Goal: Task Accomplishment & Management: Manage account settings

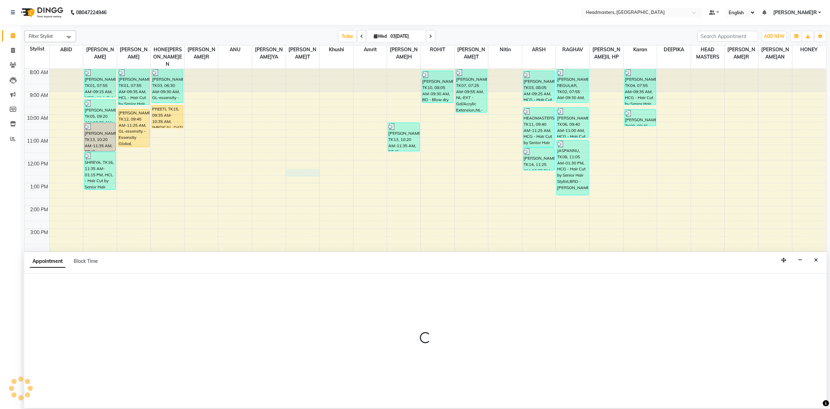
select select "87295"
select select "tentative"
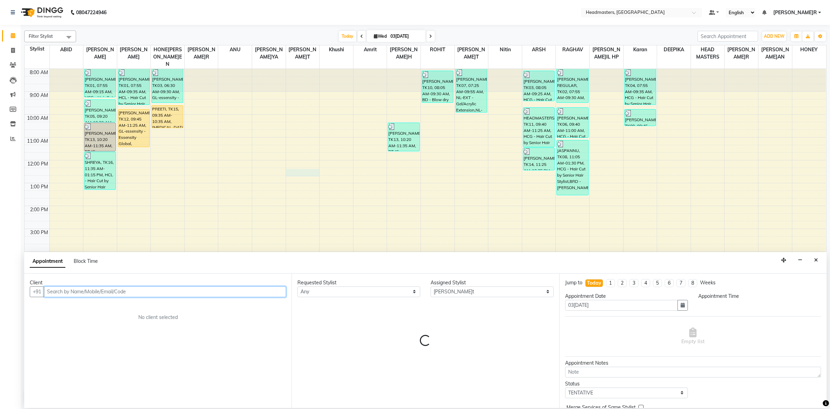
select select "735"
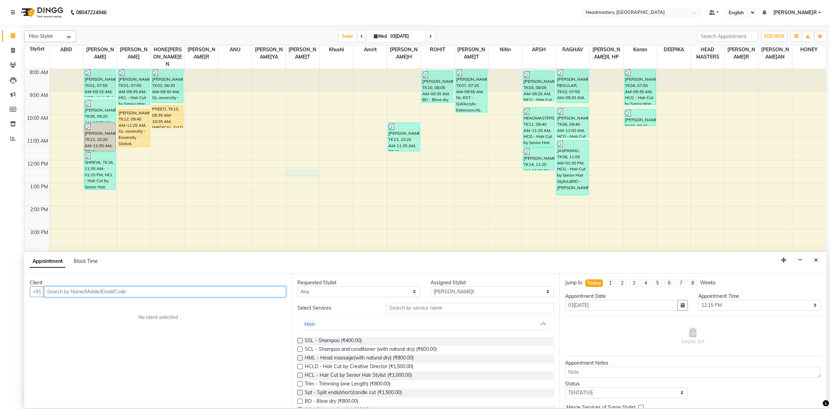
click at [106, 292] on input "text" at bounding box center [165, 291] width 242 height 11
click at [80, 305] on span "98140522" at bounding box center [83, 306] width 28 height 7
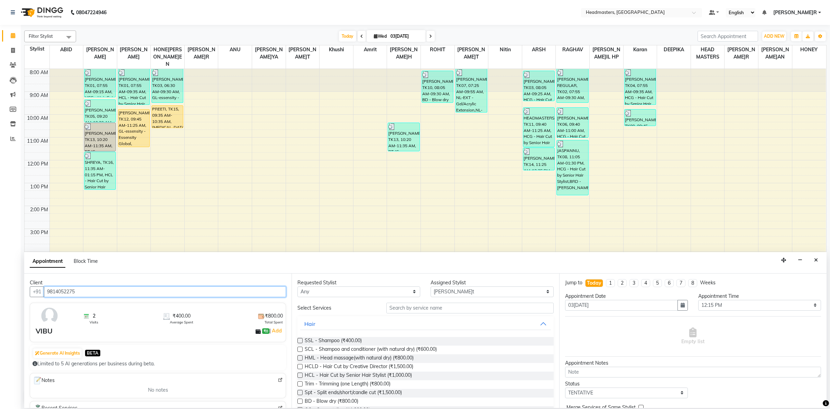
type input "9814052275"
drag, startPoint x: 317, startPoint y: 292, endPoint x: 317, endPoint y: 287, distance: 4.5
click at [317, 292] on select "Any ABID Amrit ANU ARSH DEEPIKA GURJEET HEAD MASTERS HONEY HONEY KUMAR HONEY SA…" at bounding box center [358, 291] width 123 height 11
select select "60638"
click at [297, 286] on select "Any ABID Amrit ANU ARSH DEEPIKA GURJEET HEAD MASTERS HONEY HONEY KUMAR HONEY SA…" at bounding box center [358, 291] width 123 height 11
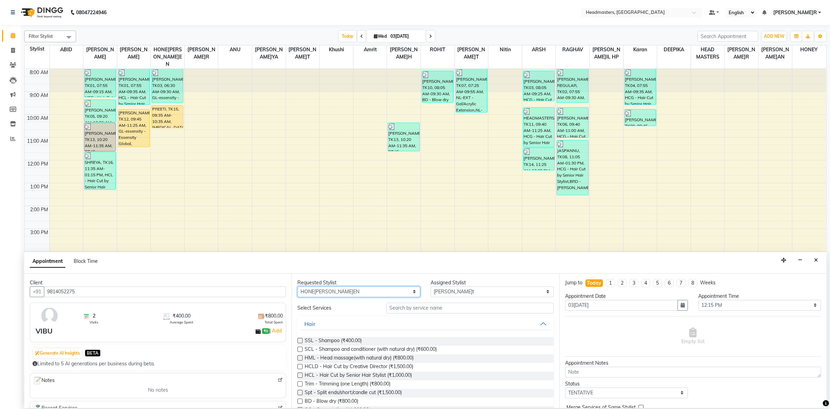
select select "60638"
click at [395, 305] on input "text" at bounding box center [469, 307] width 167 height 11
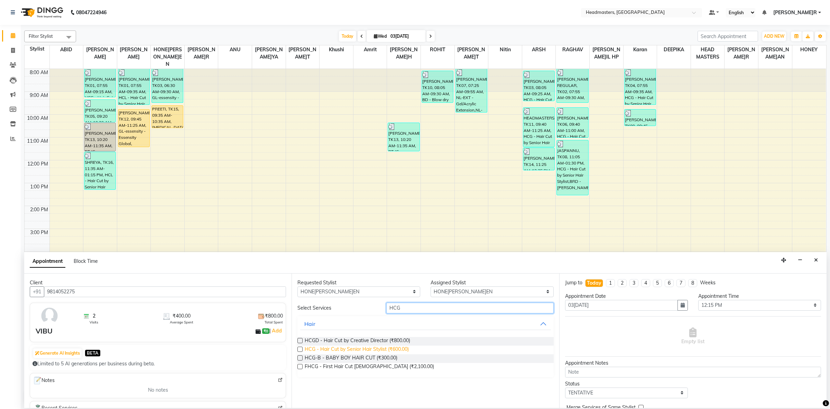
type input "HCG"
drag, startPoint x: 406, startPoint y: 349, endPoint x: 414, endPoint y: 353, distance: 9.7
click at [405, 349] on span "HCG - Hair Cut by Senior Hair Stylist (₹600.00)" at bounding box center [357, 349] width 104 height 9
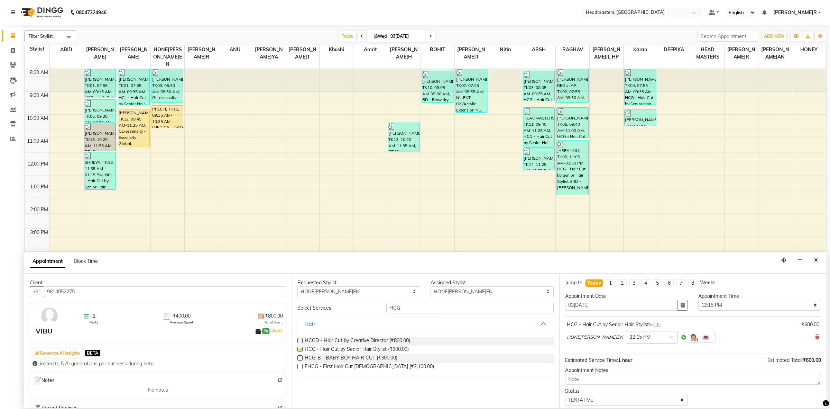
checkbox input "false"
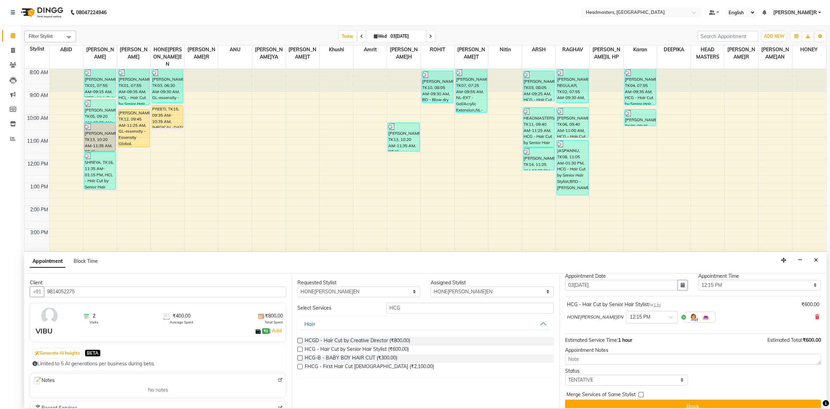
scroll to position [30, 0]
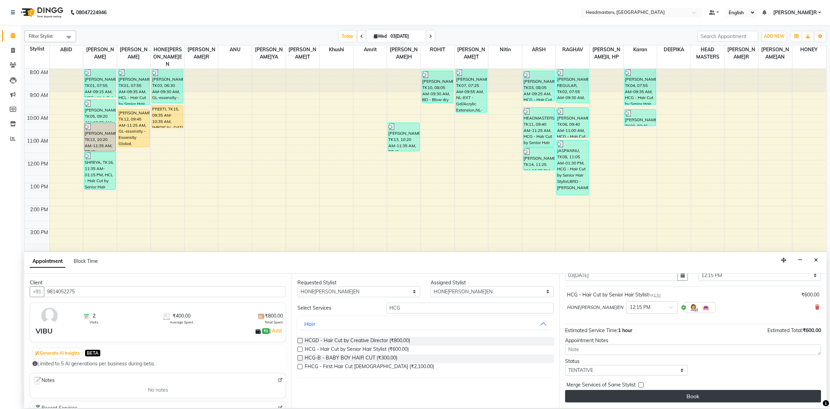
click at [641, 393] on button "Book" at bounding box center [693, 396] width 256 height 12
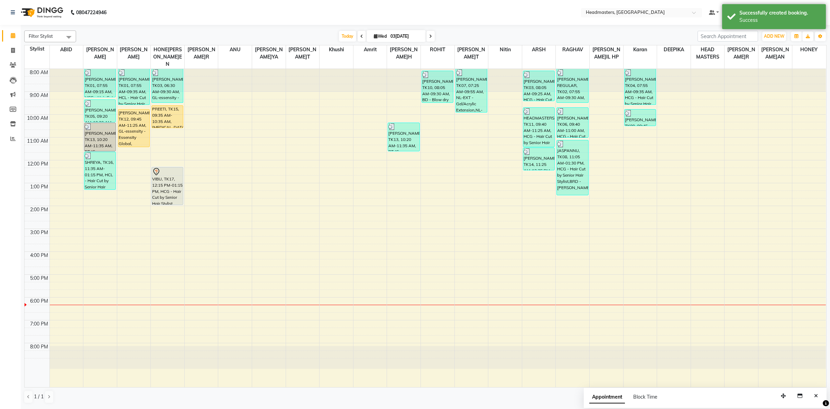
drag, startPoint x: 171, startPoint y: 183, endPoint x: 173, endPoint y: 204, distance: 21.6
click at [173, 204] on div "NAVNEET, TK03, 06:30 AM-09:30 AM, GL-essensity - Essensity Global (₹8000),OPT -…" at bounding box center [168, 228] width 34 height 318
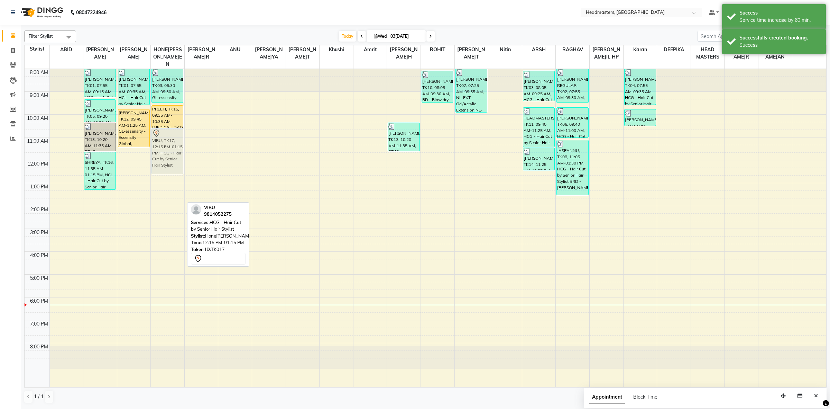
drag, startPoint x: 169, startPoint y: 189, endPoint x: 168, endPoint y: 149, distance: 40.1
click at [168, 149] on div "NAVNEET, TK03, 06:30 AM-09:30 AM, GL-essensity - Essensity Global (₹8000),OPT -…" at bounding box center [168, 228] width 34 height 318
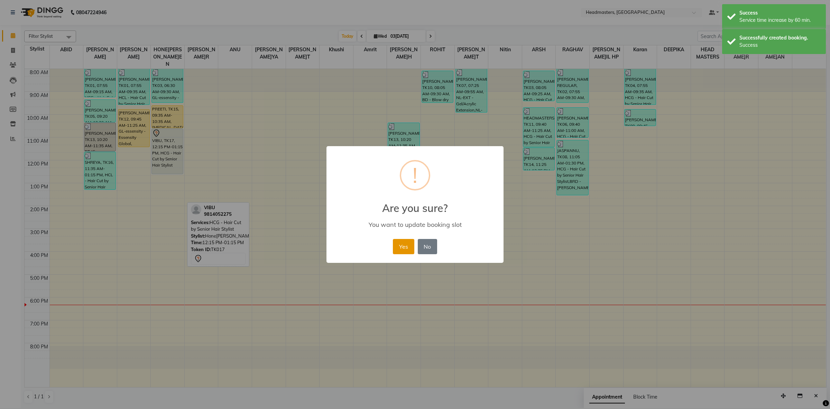
click at [397, 248] on button "Yes" at bounding box center [403, 246] width 21 height 15
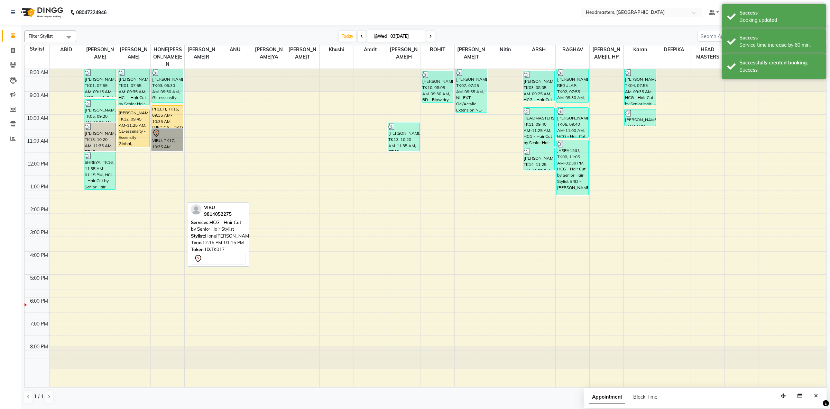
drag, startPoint x: 160, startPoint y: 146, endPoint x: 172, endPoint y: 137, distance: 14.7
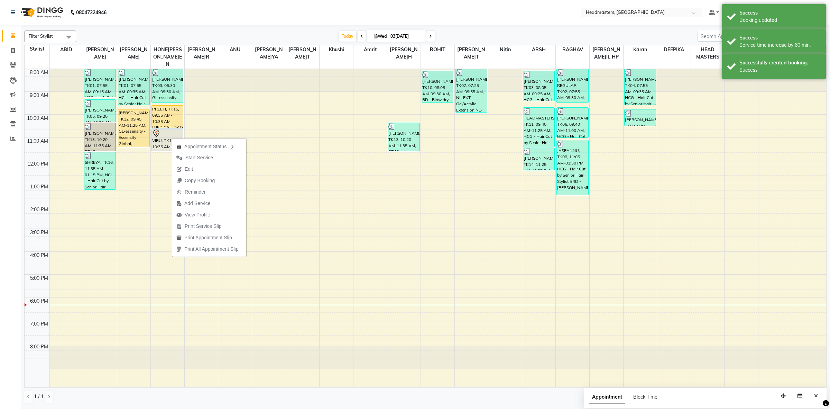
click at [196, 153] on span "Start Service" at bounding box center [194, 157] width 45 height 11
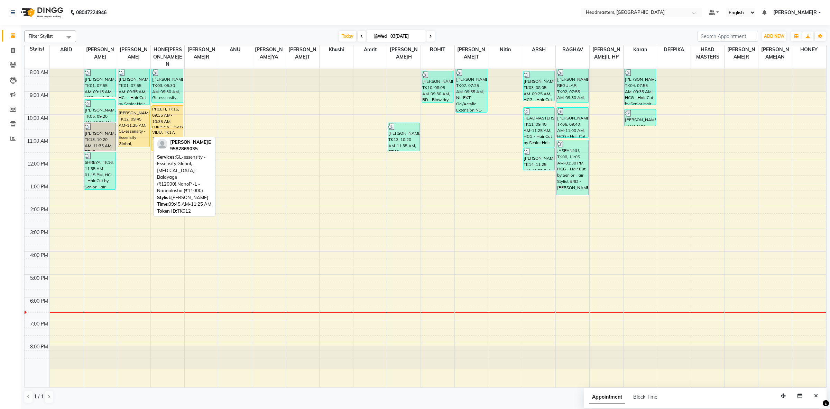
click at [129, 126] on div "[PERSON_NAME], TK12, 09:45 AM-11:25 AM, GL-essensity - Essensity Global,[MEDICA…" at bounding box center [133, 127] width 31 height 37
select select "1"
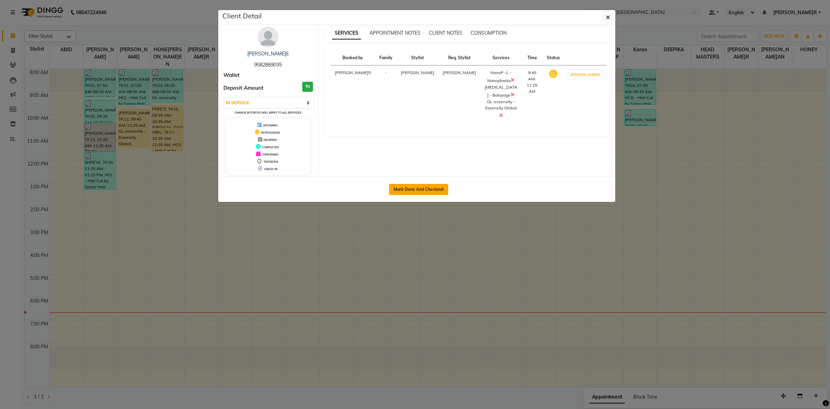
click at [443, 191] on button "Mark Done And Checkout" at bounding box center [418, 189] width 59 height 11
select select "service"
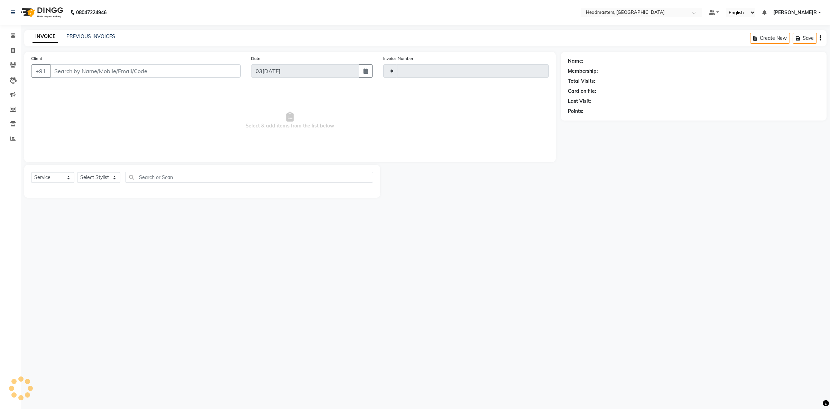
type input "3401"
select select "7132"
type input "9582869035"
select select "60637"
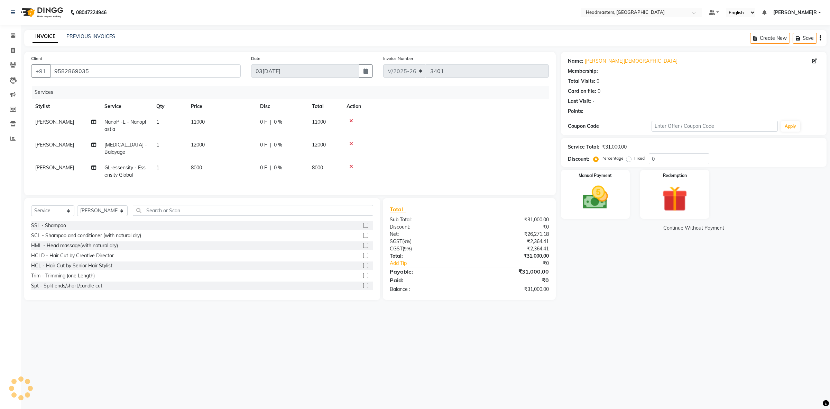
click at [58, 172] on td "[PERSON_NAME]" at bounding box center [65, 171] width 69 height 23
select select "60637"
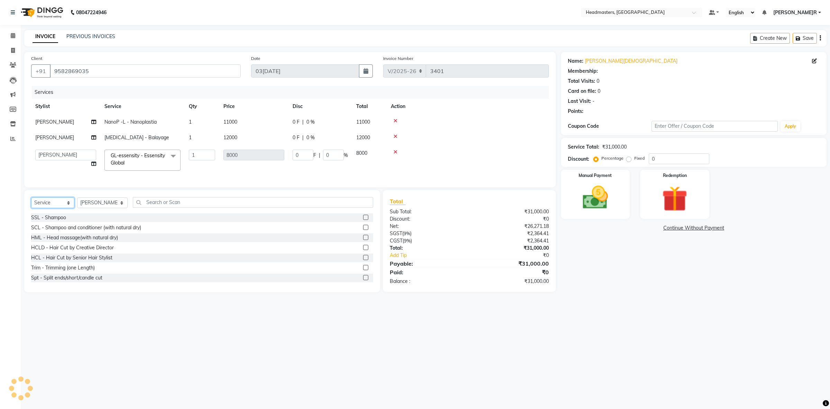
click at [59, 208] on select "Select Service Product Membership Package Voucher Prepaid Gift Card" at bounding box center [52, 202] width 43 height 11
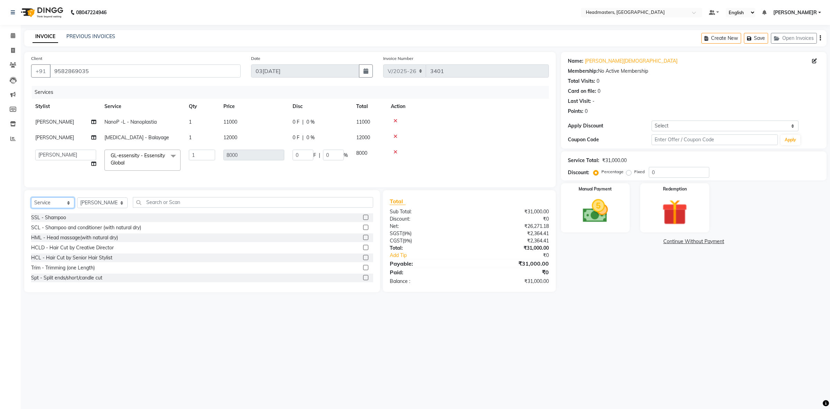
select select "product"
click at [31, 203] on select "Select Service Product Membership Package Voucher Prepaid Gift Card" at bounding box center [52, 202] width 43 height 11
click at [54, 203] on div "Select Service Product Membership Package Voucher Prepaid Gift Card Select Styl…" at bounding box center [202, 205] width 342 height 16
click at [53, 208] on select "Select Service Product Membership Package Voucher Prepaid Gift Card" at bounding box center [52, 202] width 43 height 11
click at [31, 203] on select "Select Service Product Membership Package Voucher Prepaid Gift Card" at bounding box center [52, 202] width 43 height 11
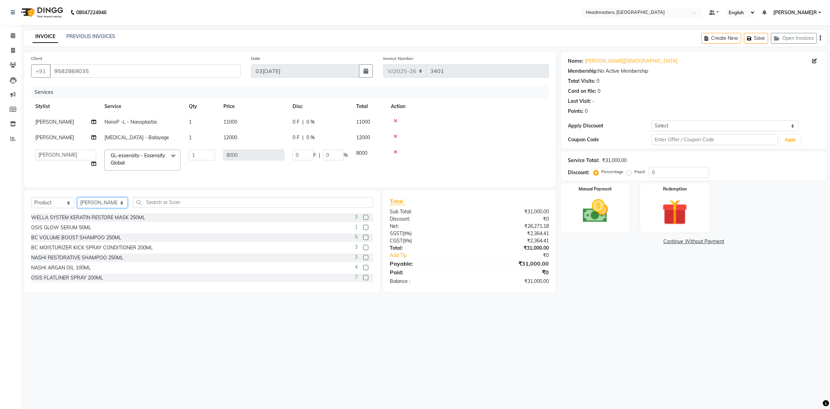
drag, startPoint x: 89, startPoint y: 209, endPoint x: 140, endPoint y: 208, distance: 51.9
click at [89, 208] on select "Select Stylist ABID Amrit ANU ARSH DEEPIKA GURJEET HEAD MASTERS HONEY HONEY KUM…" at bounding box center [102, 202] width 51 height 11
click at [173, 213] on div "Select Service Product Membership Package Voucher Prepaid Gift Card Select Styl…" at bounding box center [202, 205] width 342 height 16
click at [173, 208] on input "text" at bounding box center [253, 202] width 240 height 11
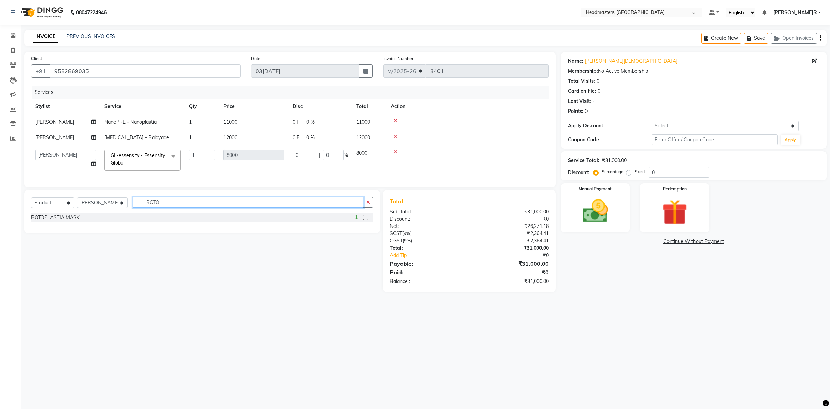
click at [201, 208] on input "BOTO" at bounding box center [248, 202] width 231 height 11
type input "BOMBS"
click at [366, 220] on label at bounding box center [365, 216] width 5 height 5
click at [366, 220] on input "checkbox" at bounding box center [365, 217] width 4 height 4
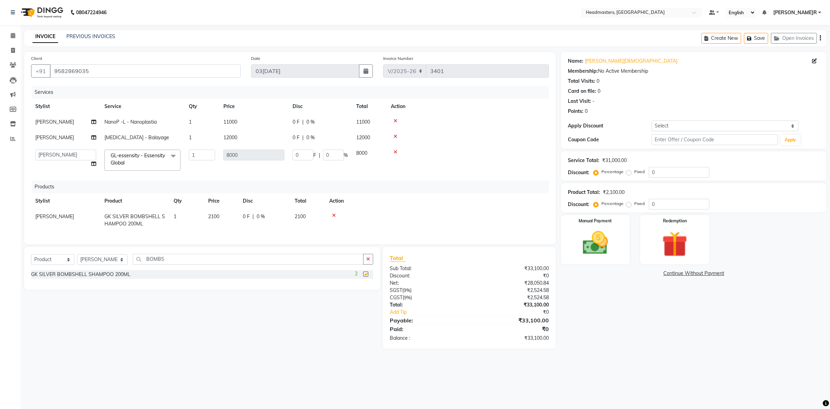
checkbox input "false"
click at [176, 264] on input "BOMBS" at bounding box center [248, 259] width 231 height 11
type input "B"
type input "BOTO"
click at [365, 276] on label at bounding box center [365, 273] width 5 height 5
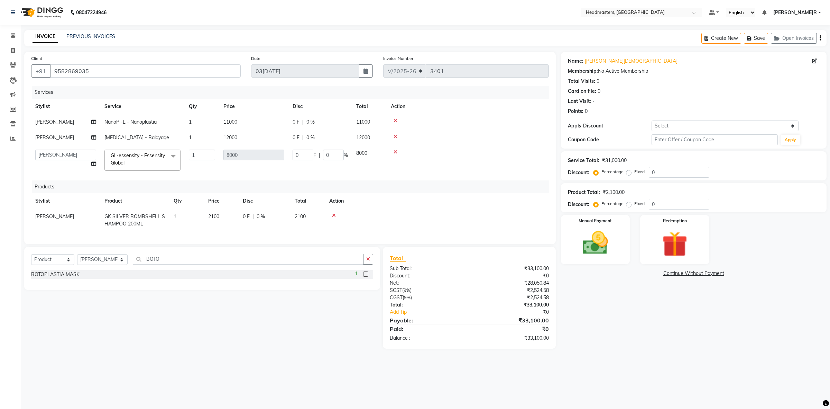
click at [365, 276] on input "checkbox" at bounding box center [365, 274] width 4 height 4
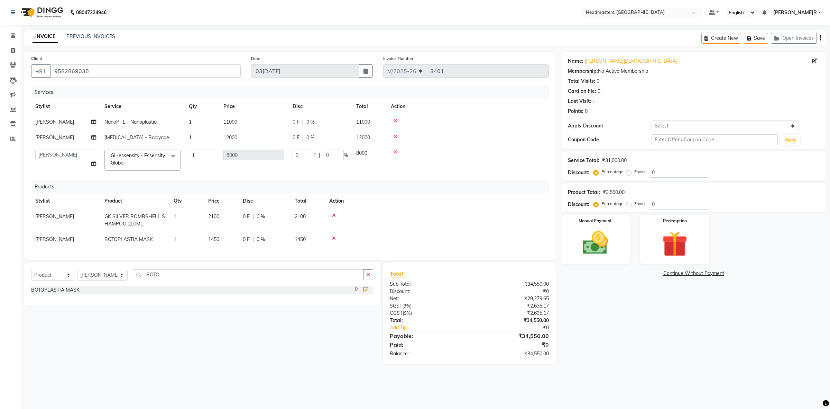
checkbox input "false"
click at [300, 121] on div "0 F | 0 %" at bounding box center [320, 121] width 55 height 7
select select "60637"
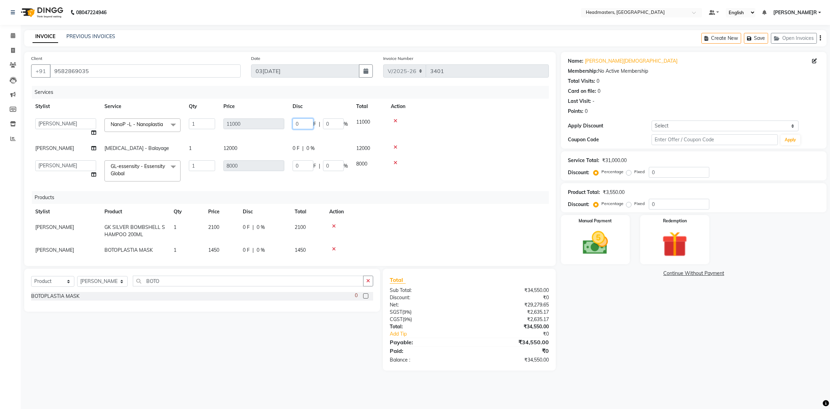
click at [293, 123] on input "0" at bounding box center [303, 123] width 21 height 11
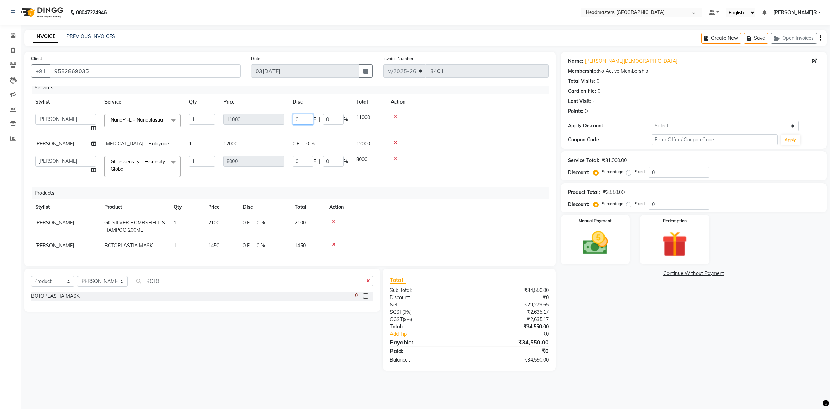
scroll to position [14, 0]
click at [59, 242] on span "[PERSON_NAME]" at bounding box center [54, 245] width 39 height 6
select select "60637"
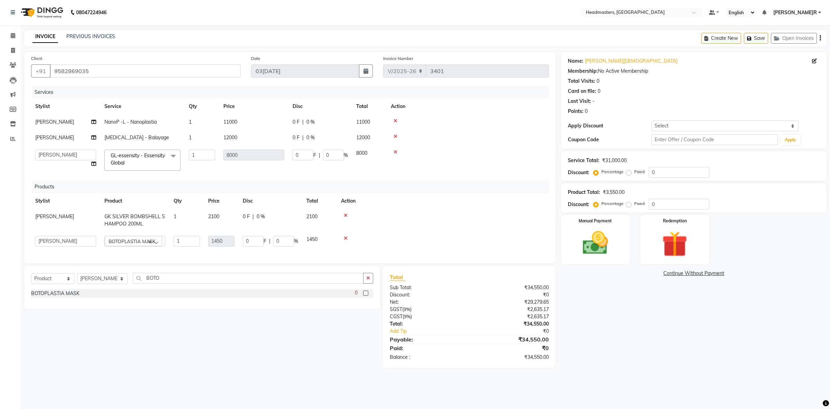
scroll to position [0, 0]
click at [64, 246] on select "ABID Amrit ANU ARSH DEEPIKA GURJEET HEAD MASTERS HONEY HONEY KUMAR HONEY SAREEN…" at bounding box center [65, 241] width 61 height 11
click at [297, 123] on span "0 F" at bounding box center [296, 121] width 7 height 7
select select "60637"
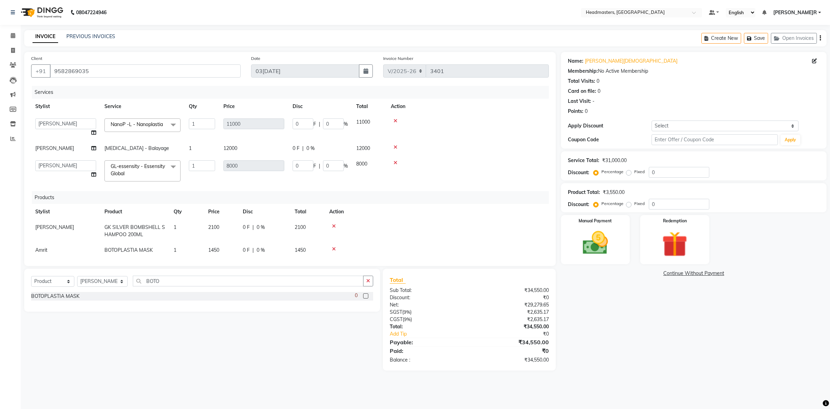
click at [292, 124] on td "0 F | 0 %" at bounding box center [320, 127] width 64 height 26
click at [297, 125] on input "0" at bounding box center [303, 123] width 21 height 11
type input "7000"
click at [300, 99] on th "Disc" at bounding box center [320, 107] width 64 height 16
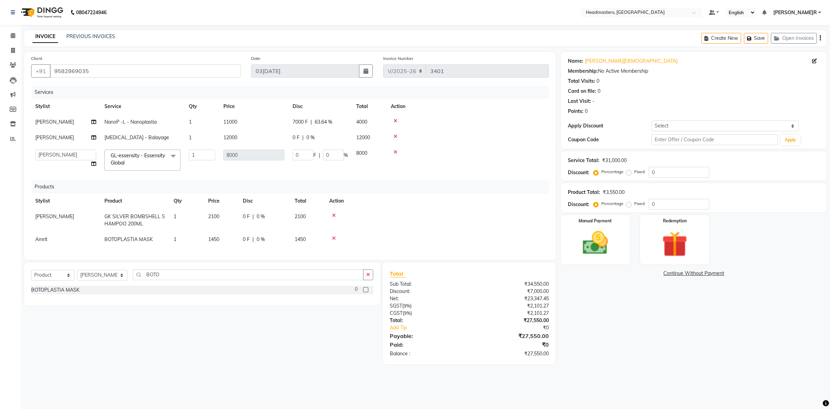
click at [293, 123] on span "7000 F" at bounding box center [300, 121] width 15 height 7
select select "60637"
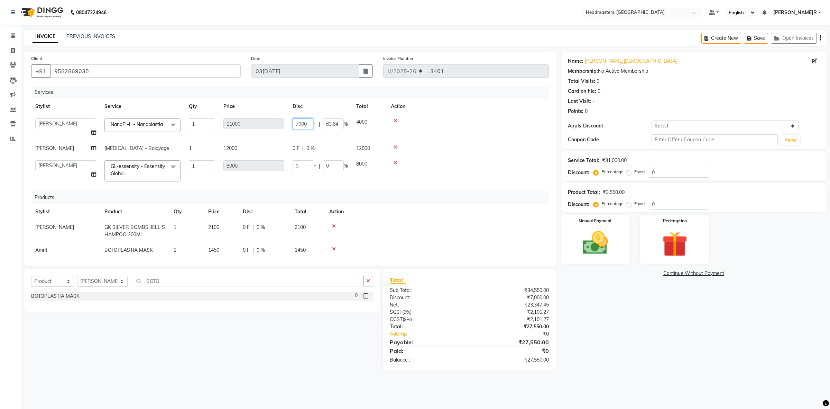
drag, startPoint x: 305, startPoint y: 121, endPoint x: 209, endPoint y: 121, distance: 96.5
click at [216, 121] on tr "ABID Amrit ANU ARSH DEEPIKA GURJEET HEAD MASTERS HONEY HONEY KUMAR HONEY SAREEN…" at bounding box center [290, 127] width 518 height 26
type input "5000"
click at [295, 93] on div "Services" at bounding box center [293, 92] width 522 height 13
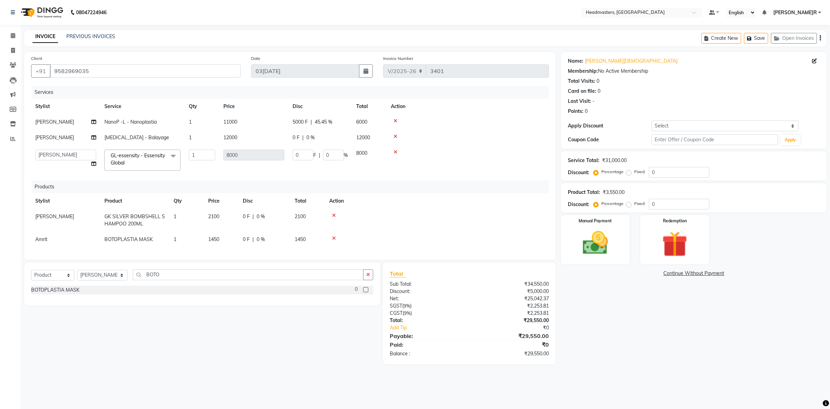
click at [292, 135] on td "0 F | 0 %" at bounding box center [320, 138] width 64 height 16
select select "60637"
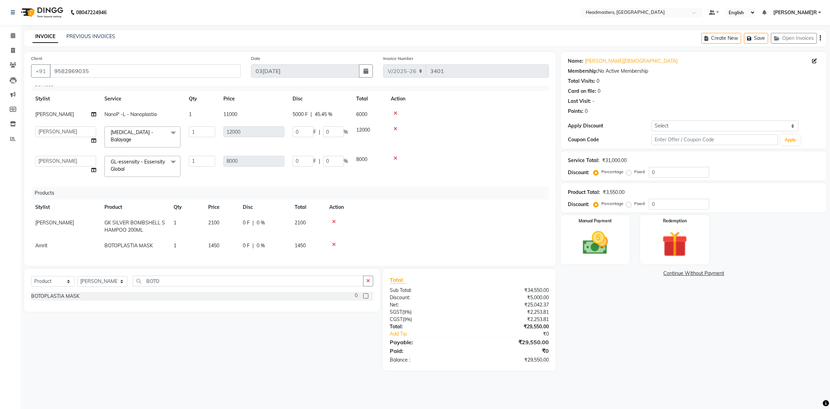
scroll to position [11, 0]
click at [295, 129] on input "0" at bounding box center [303, 131] width 21 height 11
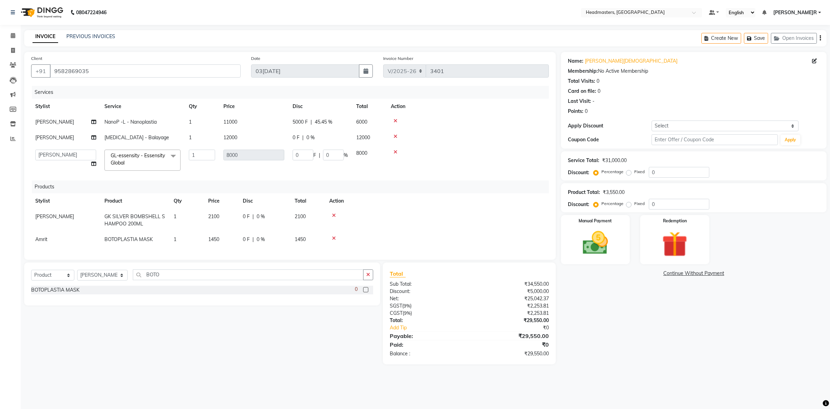
click at [292, 156] on td "0 F | 0 %" at bounding box center [320, 159] width 64 height 29
click at [297, 153] on input "0" at bounding box center [303, 154] width 21 height 11
type input "4000"
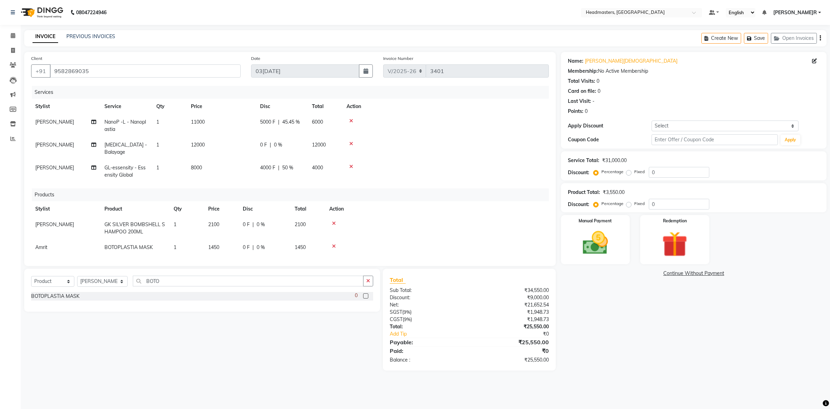
click at [317, 94] on div "Services" at bounding box center [293, 92] width 522 height 13
click at [268, 144] on div "0 F | 0 %" at bounding box center [282, 144] width 44 height 7
select select "60637"
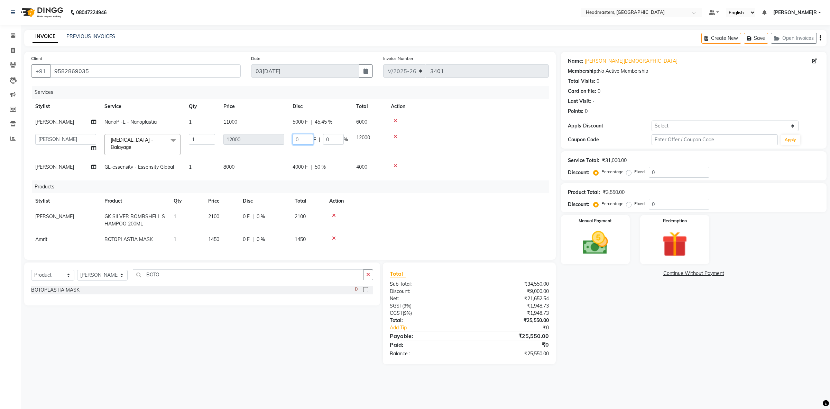
click at [296, 137] on input "0" at bounding box center [303, 139] width 21 height 11
type input "6000"
click at [341, 98] on div "Services" at bounding box center [293, 92] width 522 height 13
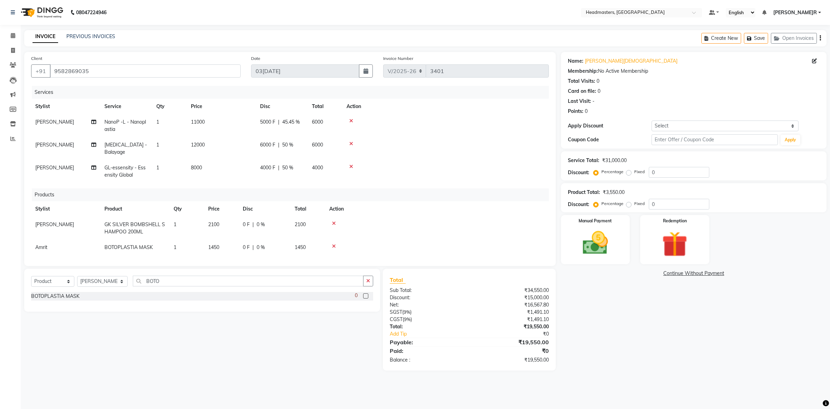
click at [253, 221] on span "|" at bounding box center [253, 224] width 1 height 7
select select "60637"
click at [275, 221] on input "0" at bounding box center [283, 226] width 21 height 11
click at [254, 221] on div "0 F | 0 %" at bounding box center [265, 224] width 44 height 7
select select "60637"
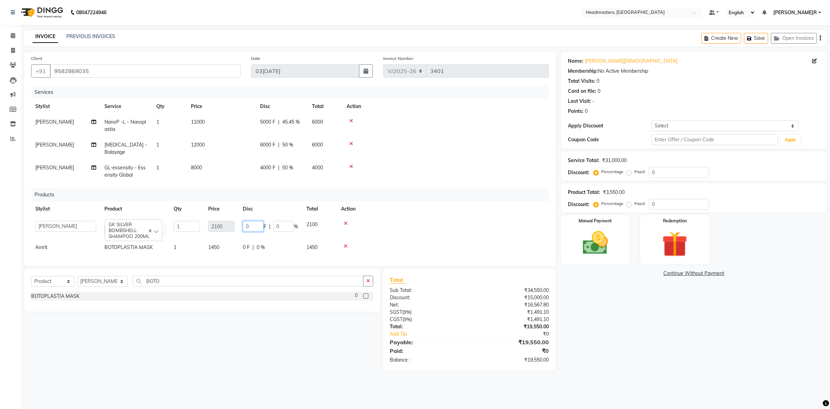
click at [245, 221] on input "0" at bounding box center [253, 226] width 21 height 11
click at [257, 221] on span "0 %" at bounding box center [261, 224] width 8 height 7
select select "60637"
click at [246, 221] on input "0" at bounding box center [253, 226] width 21 height 11
type input "100"
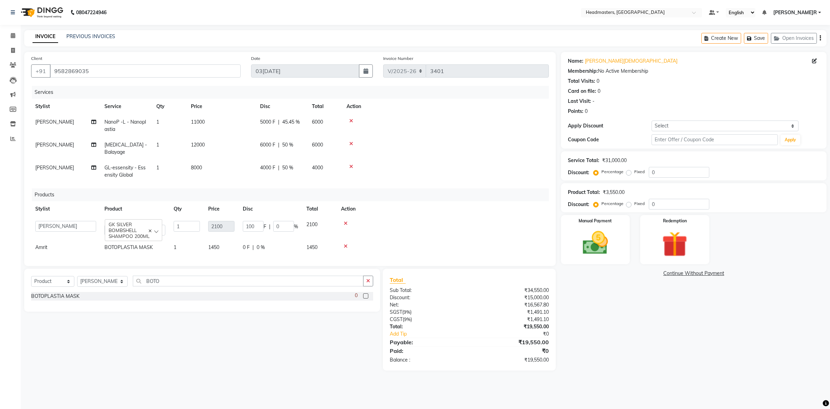
click at [281, 189] on div "Products" at bounding box center [293, 194] width 522 height 13
click at [246, 243] on td "0 F | 0 %" at bounding box center [265, 247] width 52 height 16
select select "85513"
click at [245, 244] on input "0" at bounding box center [253, 249] width 21 height 11
type input "100"
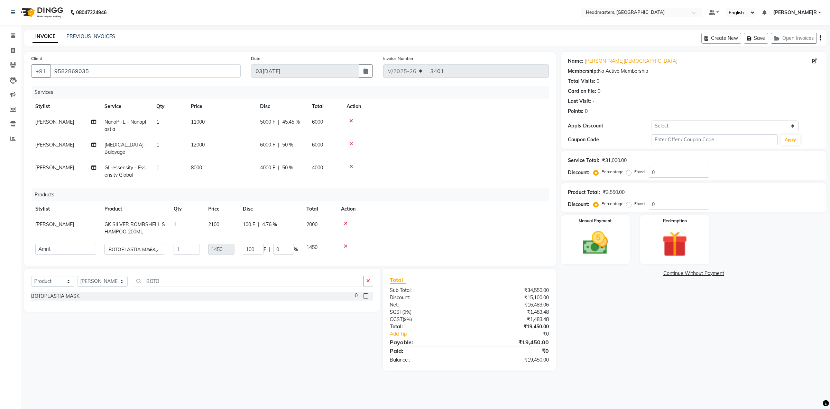
click at [309, 188] on div "Products" at bounding box center [293, 194] width 522 height 13
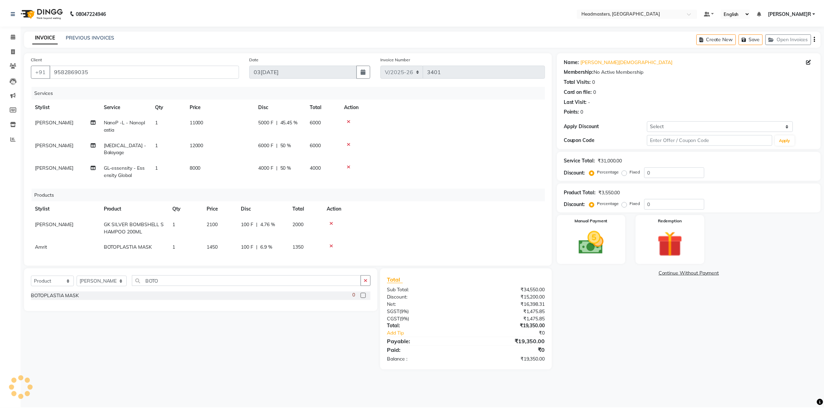
scroll to position [1, 0]
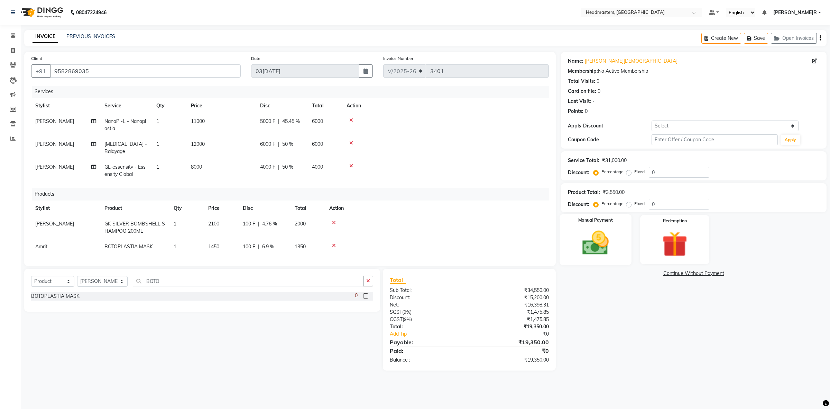
click at [587, 237] on img at bounding box center [595, 243] width 43 height 30
click at [616, 273] on span "UPI" at bounding box center [616, 273] width 11 height 8
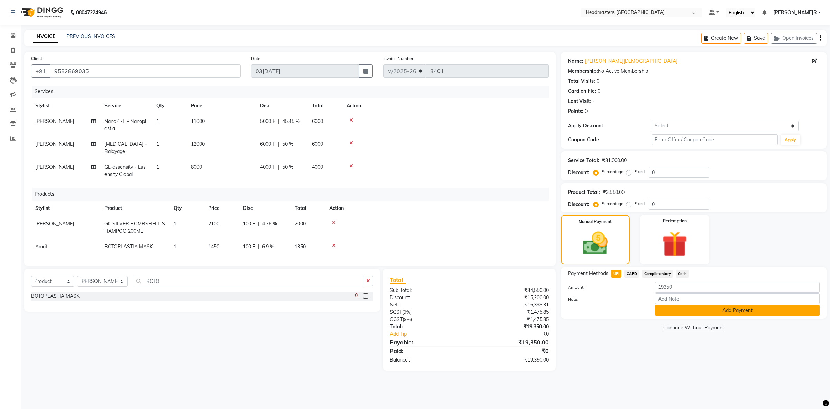
click at [668, 311] on button "Add Payment" at bounding box center [737, 310] width 165 height 11
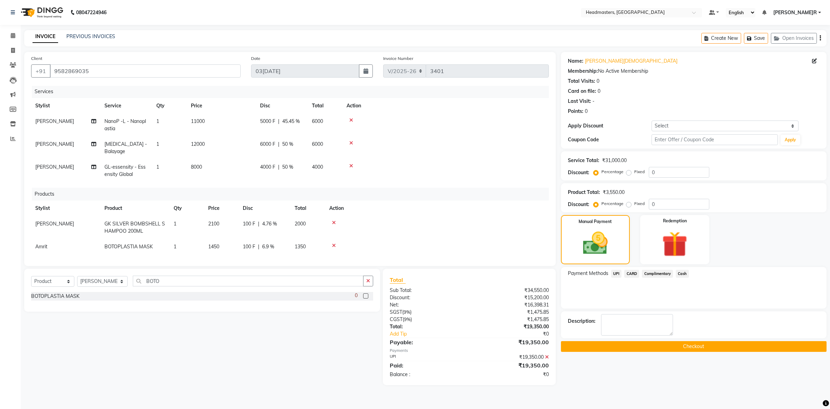
click at [670, 345] on button "Checkout" at bounding box center [694, 346] width 266 height 11
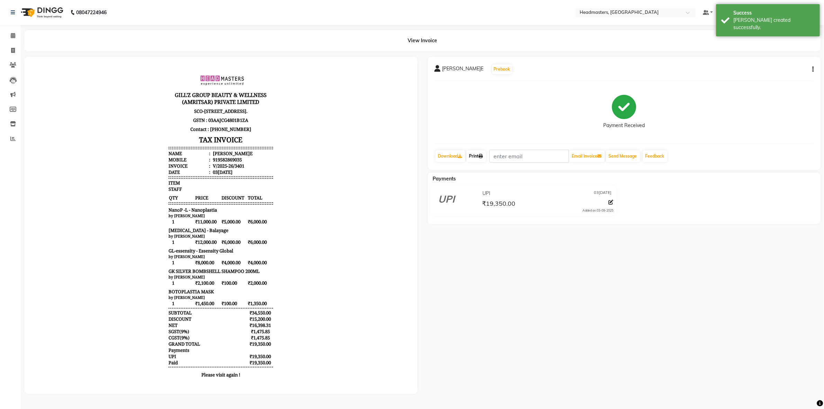
click at [479, 157] on link "Print" at bounding box center [475, 156] width 19 height 12
click at [481, 156] on icon at bounding box center [481, 156] width 4 height 4
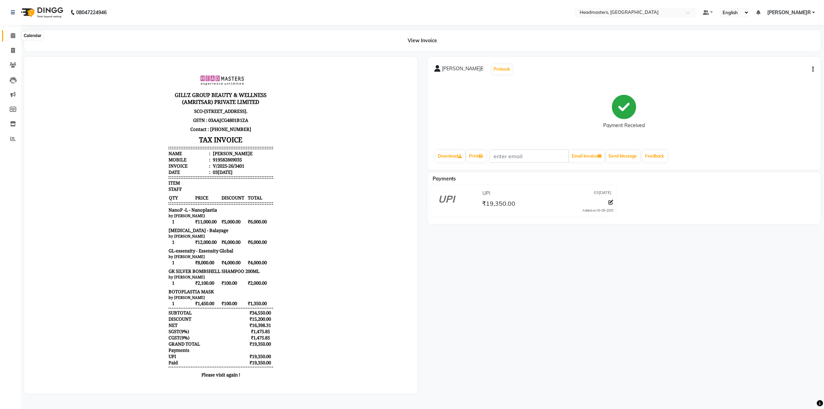
click at [9, 32] on span at bounding box center [13, 36] width 12 height 8
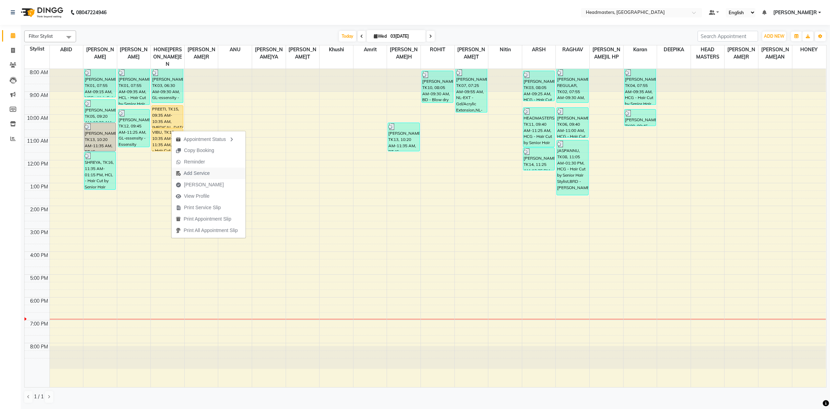
click at [203, 171] on span "Add Service" at bounding box center [197, 172] width 26 height 7
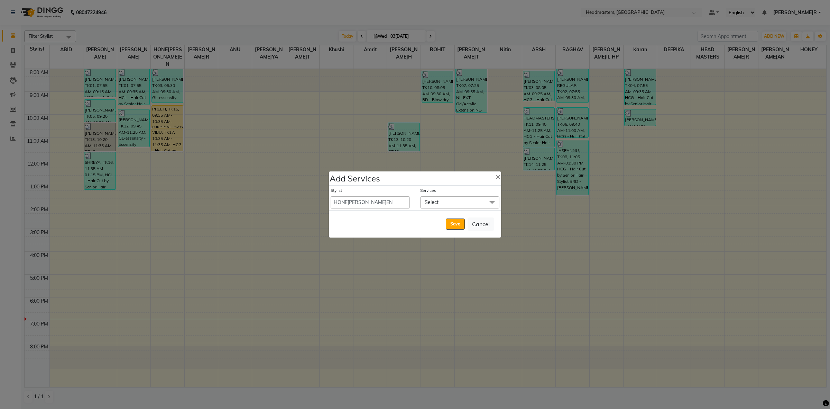
click at [443, 201] on span "Select" at bounding box center [459, 202] width 79 height 12
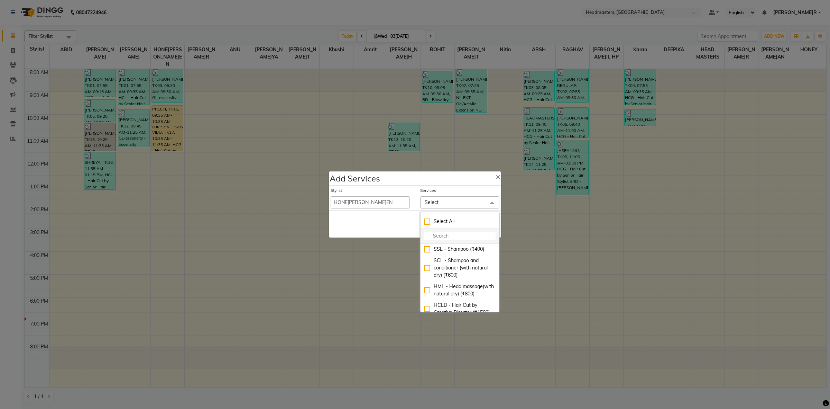
click at [424, 235] on input "multiselect-search" at bounding box center [460, 235] width 72 height 7
click at [393, 208] on select "ABID Amrit ANU ARSH DEEPIKA GURJEET HEAD MASTERS HONEY HONEY KUMAR HONEY SAREEN…" at bounding box center [370, 202] width 79 height 12
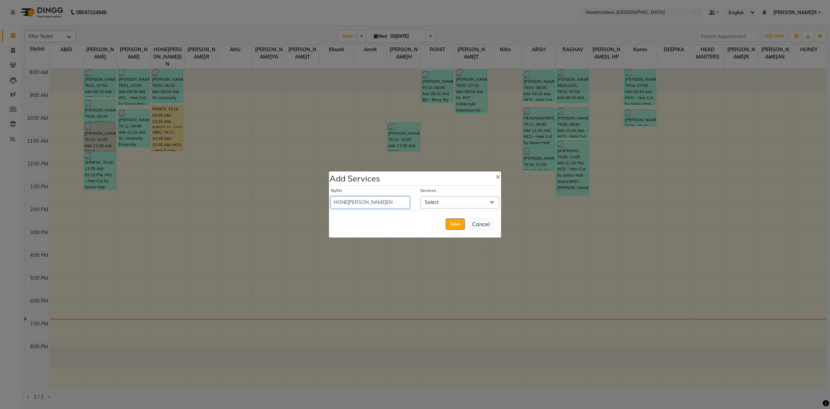
select select "84490"
click at [331, 196] on select "ABID Amrit ANU ARSH DEEPIKA GURJEET HEAD MASTERS HONEY HONEY KUMAR HONEY SAREEN…" at bounding box center [370, 202] width 79 height 12
select select "705"
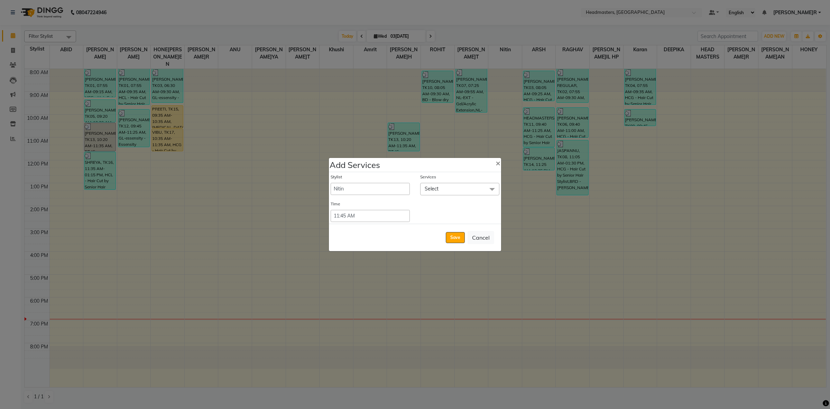
click at [462, 194] on span "Select" at bounding box center [459, 189] width 79 height 12
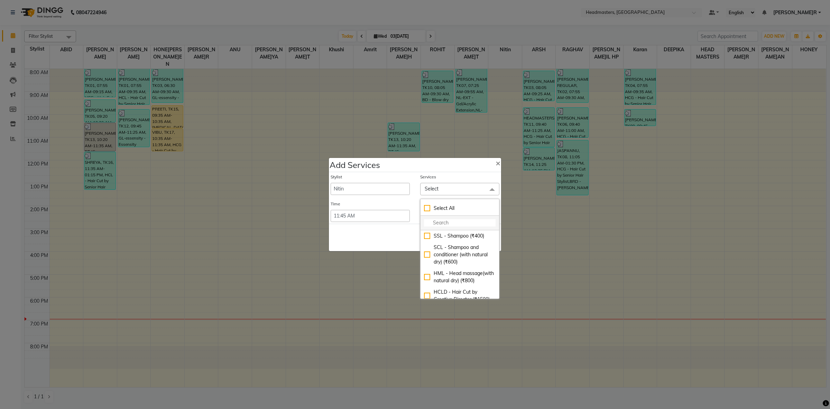
click at [460, 220] on input "multiselect-search" at bounding box center [460, 222] width 72 height 7
type input "FOO"
checkbox input "true"
type input "FOOY"
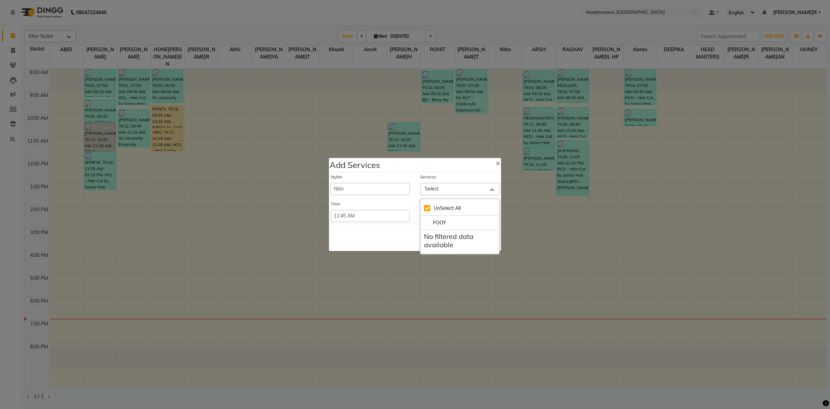
checkbox input "false"
type input "FOOT"
click at [427, 239] on div "FT-MSG - Foot Massage (₹1000)" at bounding box center [460, 239] width 72 height 15
checkbox input "true"
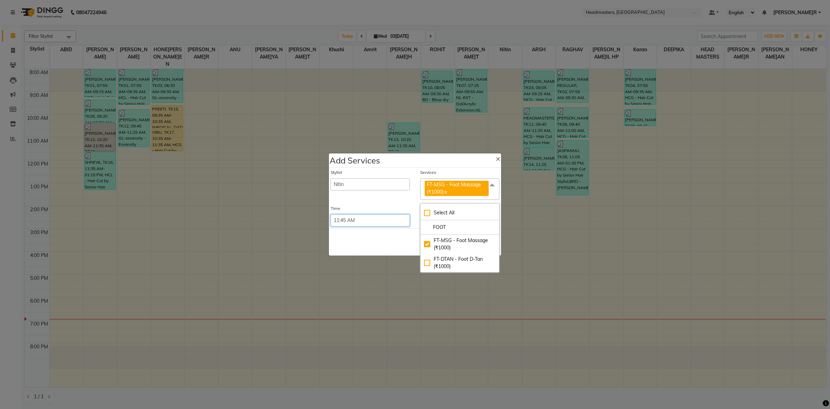
click at [377, 226] on select "Select 09:00 AM 09:15 AM 09:30 AM 09:45 AM 10:00 AM 10:15 AM 10:30 AM 10:45 AM …" at bounding box center [370, 220] width 79 height 12
click at [449, 244] on button "Save" at bounding box center [455, 241] width 19 height 11
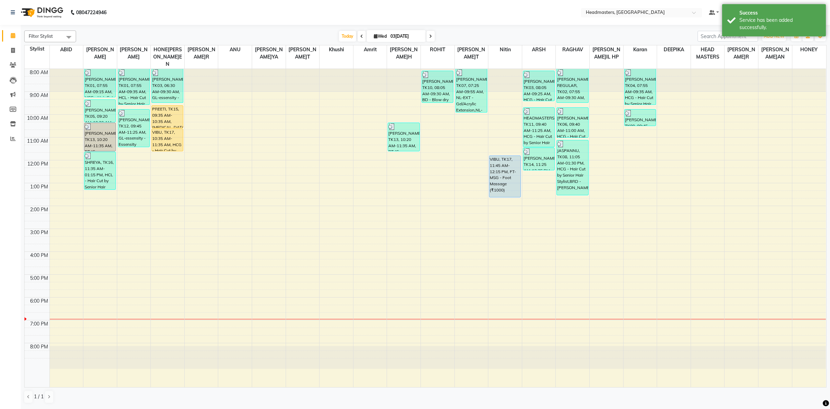
drag, startPoint x: 511, startPoint y: 158, endPoint x: 515, endPoint y: 187, distance: 29.0
click at [515, 187] on div "VIBU, TK17, 11:45 AM-12:15 PM, FT-MSG - Foot Massage (₹1000) VIBU, TK17, 11:45 …" at bounding box center [505, 228] width 34 height 318
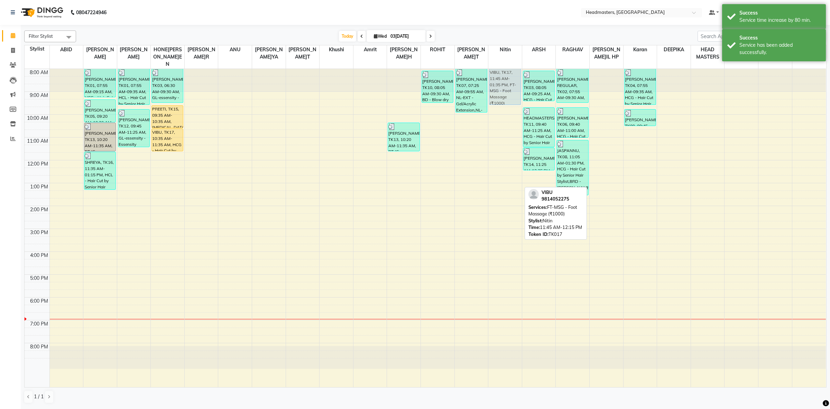
drag, startPoint x: 508, startPoint y: 172, endPoint x: 507, endPoint y: 82, distance: 90.0
click at [507, 82] on div "VIBU, TK17, 11:45 AM-01:35 PM, FT-MSG - Foot Massage (₹1000) VIBU, TK17, 11:45 …" at bounding box center [505, 228] width 34 height 318
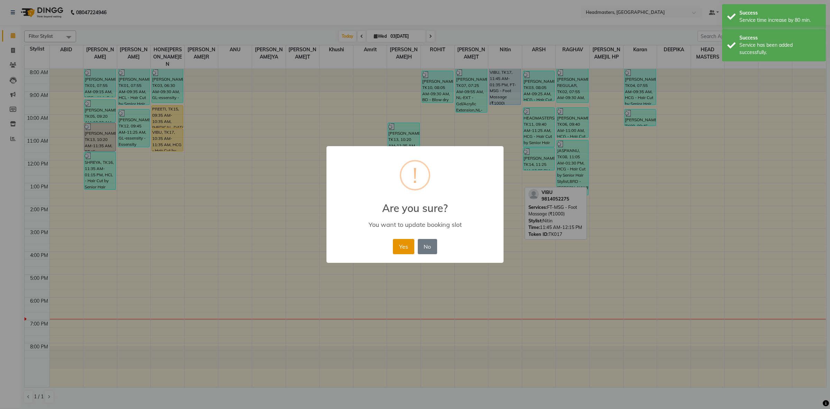
click at [402, 252] on button "Yes" at bounding box center [403, 246] width 21 height 15
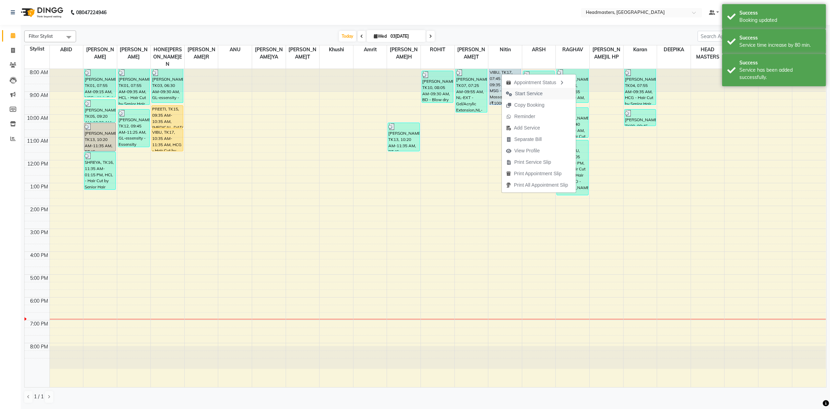
click at [518, 96] on span "Start Service" at bounding box center [529, 93] width 28 height 7
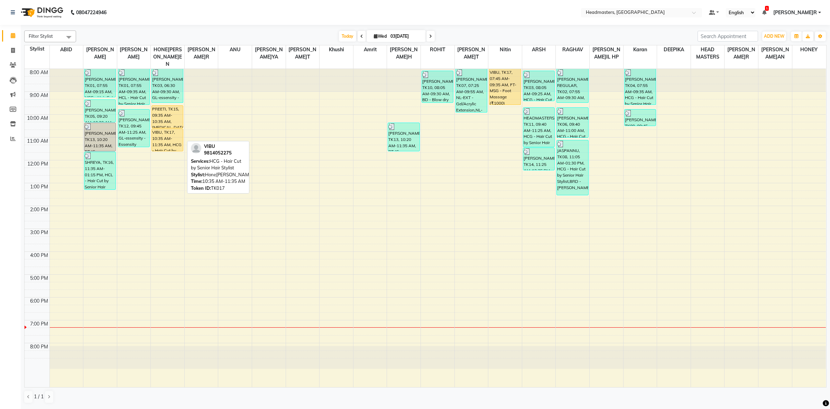
click at [168, 132] on div "VIBU, TK17, 10:35 AM-11:35 AM, HCG - Hair Cut by Senior Hair Stylist" at bounding box center [167, 140] width 31 height 22
select select "1"
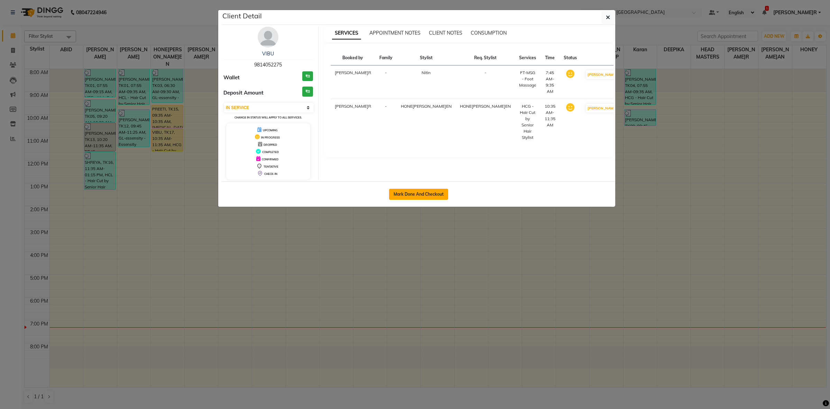
click at [417, 196] on button "Mark Done And Checkout" at bounding box center [418, 194] width 59 height 11
select select "service"
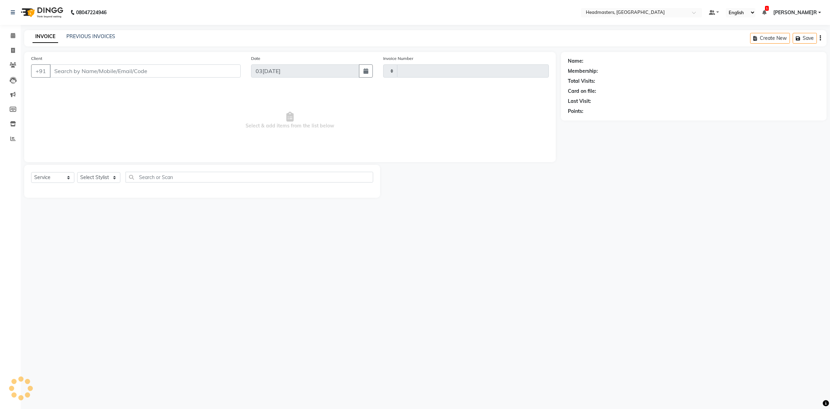
type input "3402"
select select "7132"
type input "9814052275"
select select "84490"
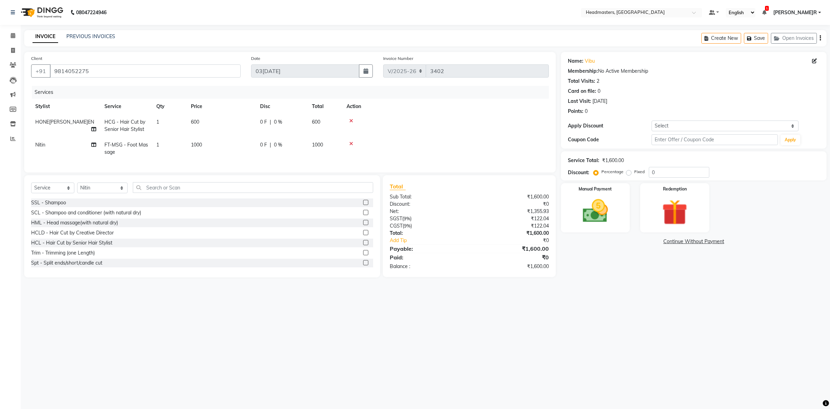
click at [256, 139] on td "0 F | 0 %" at bounding box center [282, 148] width 52 height 23
select select "84490"
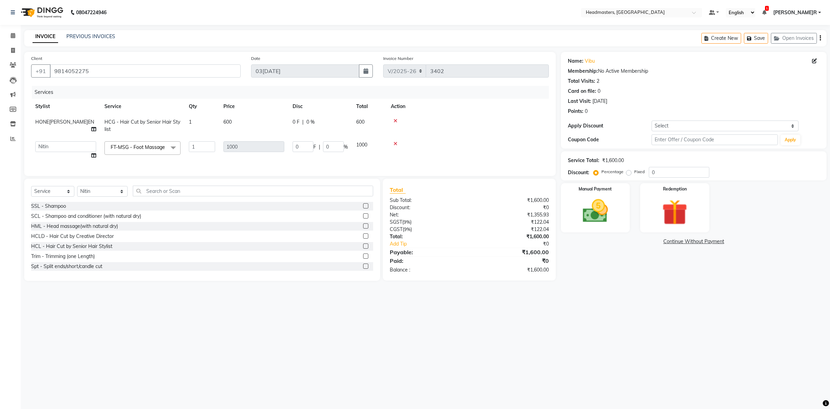
click at [283, 117] on td "600" at bounding box center [253, 125] width 69 height 23
select select "60638"
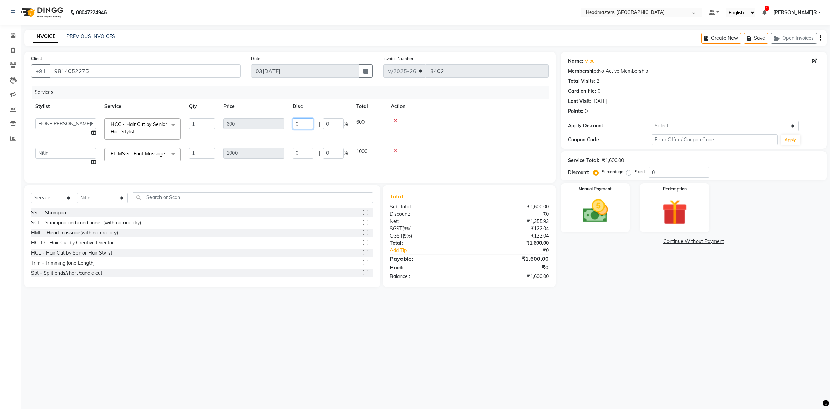
click at [296, 121] on input "0" at bounding box center [303, 123] width 21 height 11
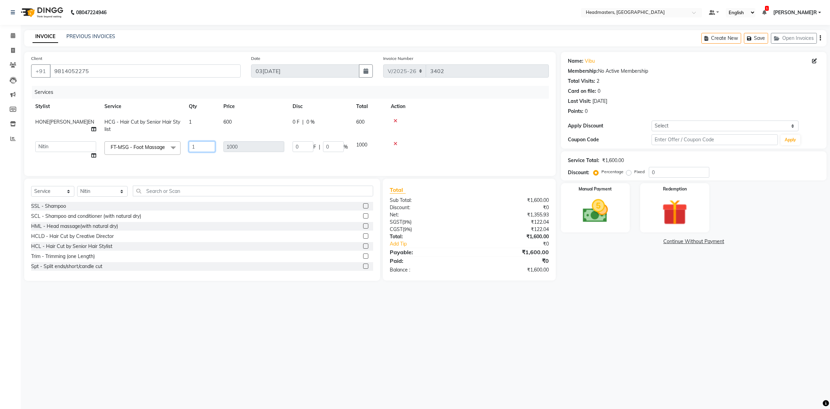
click at [204, 154] on td "1" at bounding box center [202, 150] width 35 height 26
type input "2"
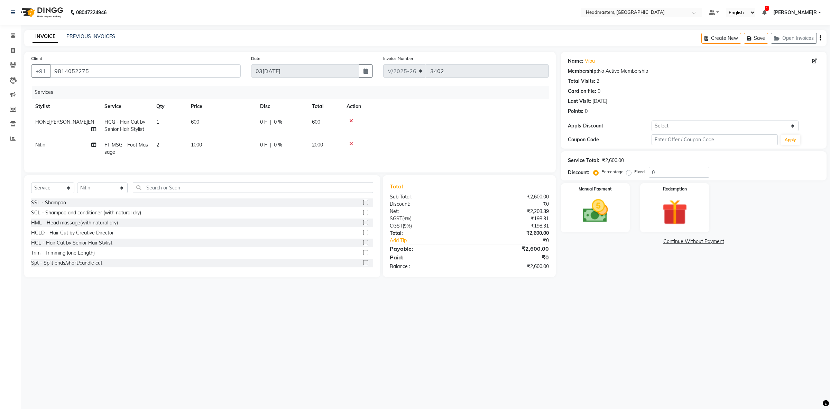
click at [258, 144] on td "0 F | 0 %" at bounding box center [282, 148] width 52 height 23
select select "84490"
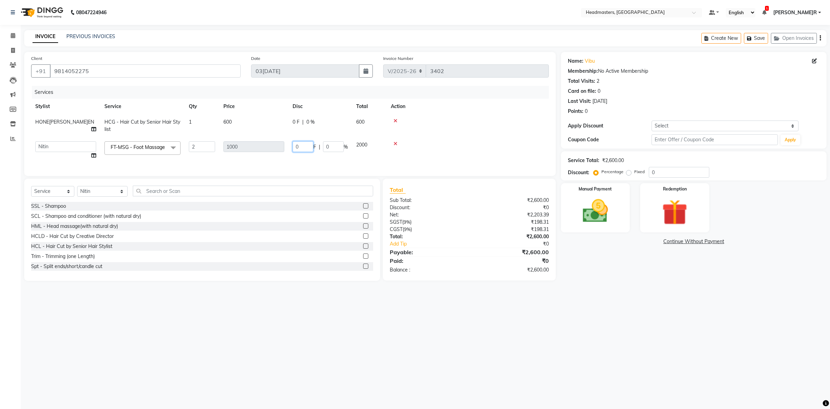
click at [293, 145] on input "0" at bounding box center [303, 146] width 21 height 11
type input "600"
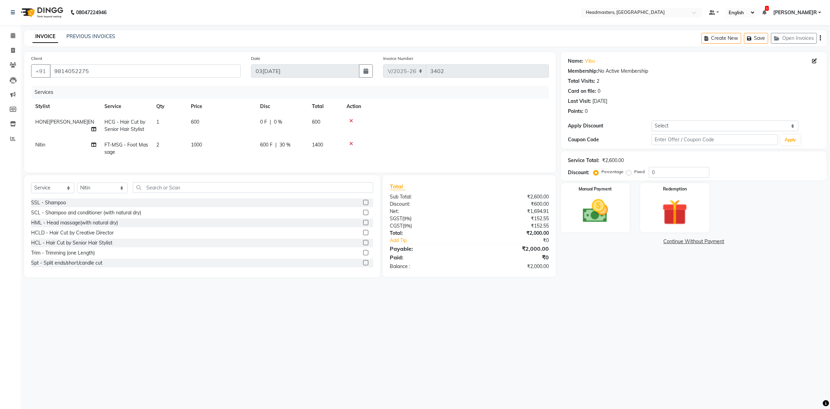
click at [317, 163] on div "Services Stylist Service Qty Price Disc Total Action HONEY SAREEN HCG - Hair Cu…" at bounding box center [290, 126] width 518 height 80
click at [262, 140] on td "600 F | 30 %" at bounding box center [282, 148] width 52 height 23
select select "84490"
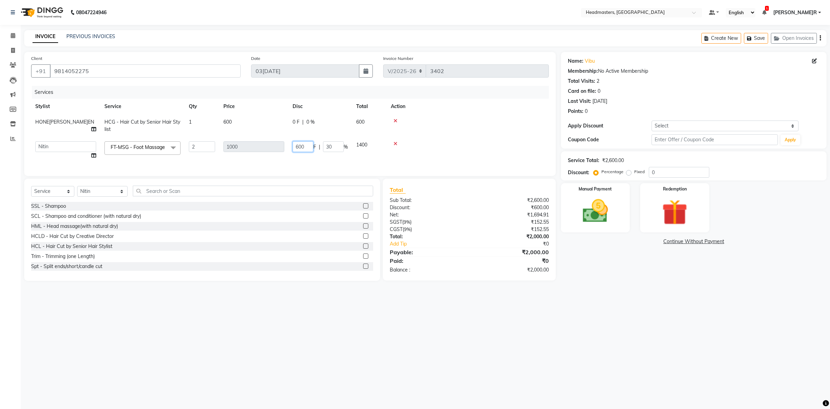
click at [298, 146] on input "600" at bounding box center [303, 146] width 21 height 11
type input "800"
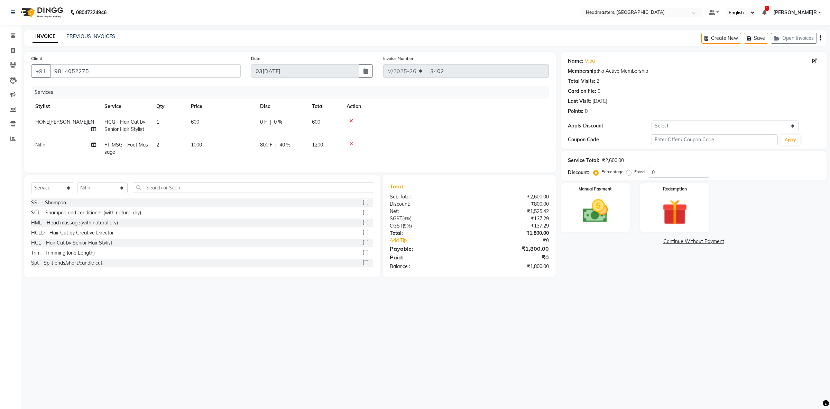
click at [306, 152] on td "800 F | 40 %" at bounding box center [282, 148] width 52 height 23
select select "84490"
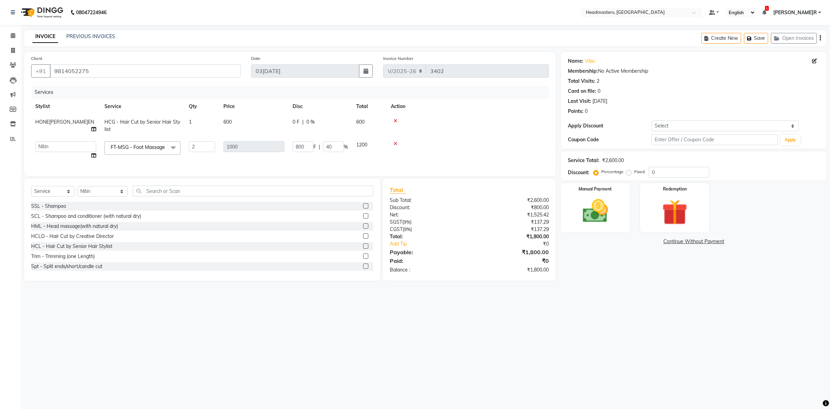
drag, startPoint x: 294, startPoint y: 116, endPoint x: 310, endPoint y: 112, distance: 16.5
click at [294, 116] on td "0 F | 0 %" at bounding box center [320, 125] width 64 height 23
select select "60638"
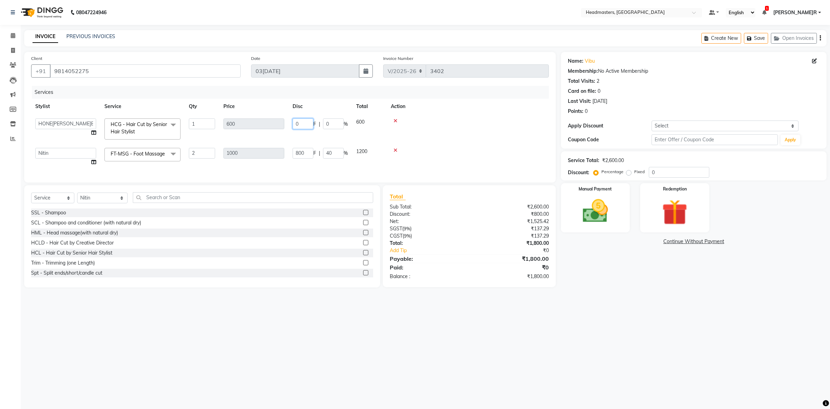
drag, startPoint x: 293, startPoint y: 123, endPoint x: 307, endPoint y: 125, distance: 14.0
click at [293, 122] on input "0" at bounding box center [303, 123] width 21 height 11
type input "200"
click at [524, 196] on div "Total Sub Total: ₹2,600.00 Discount: ₹800.00 Net: ₹1,525.42 SGST ( 9% ) ₹137.29…" at bounding box center [469, 236] width 173 height 102
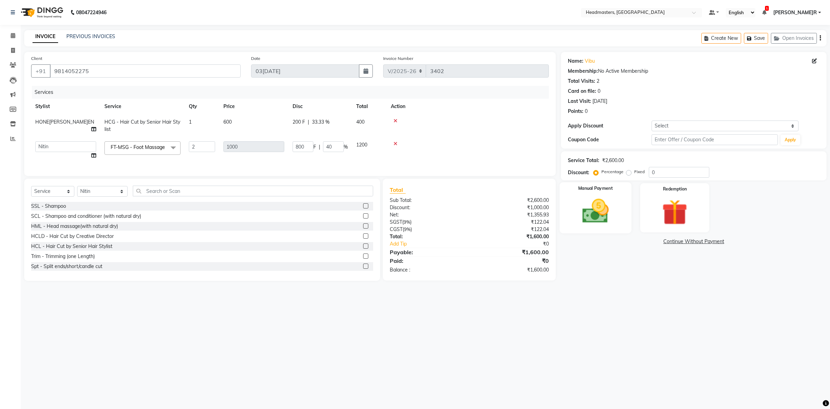
click at [605, 220] on img at bounding box center [595, 211] width 43 height 30
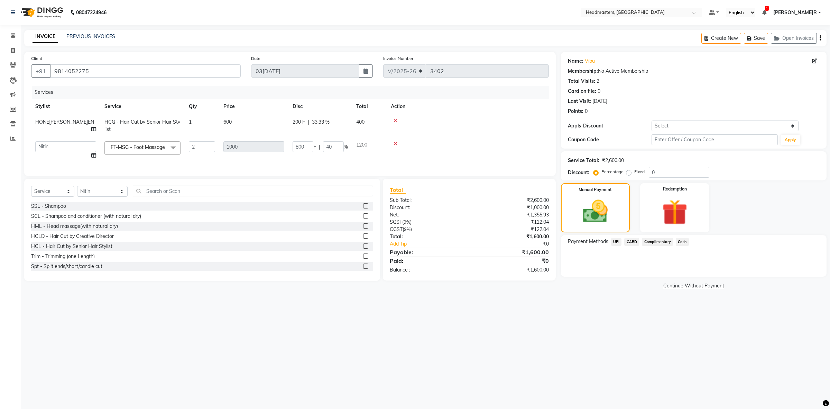
click at [684, 240] on span "Cash" at bounding box center [682, 242] width 13 height 8
click at [684, 282] on button "Add Payment" at bounding box center [737, 278] width 165 height 11
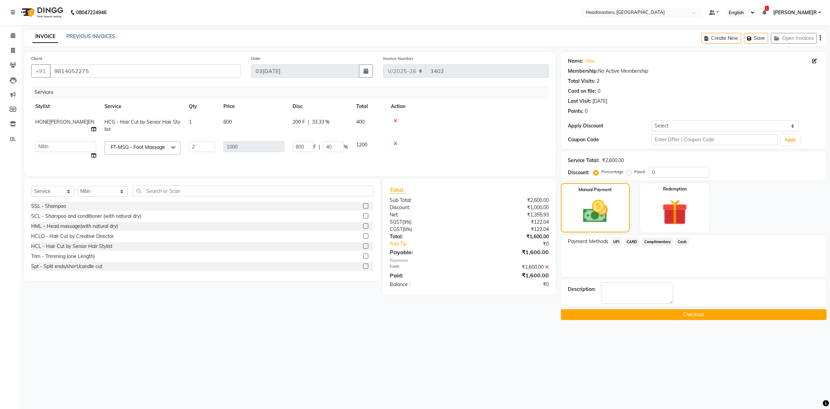
click at [627, 310] on button "Checkout" at bounding box center [694, 314] width 266 height 11
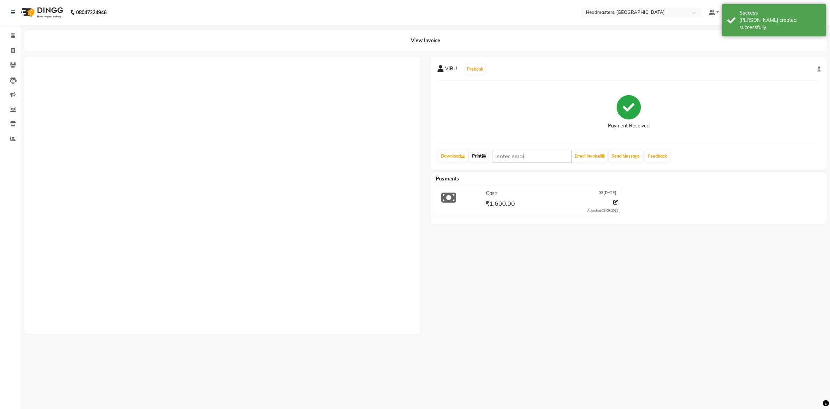
click at [480, 158] on link "Print" at bounding box center [478, 156] width 19 height 12
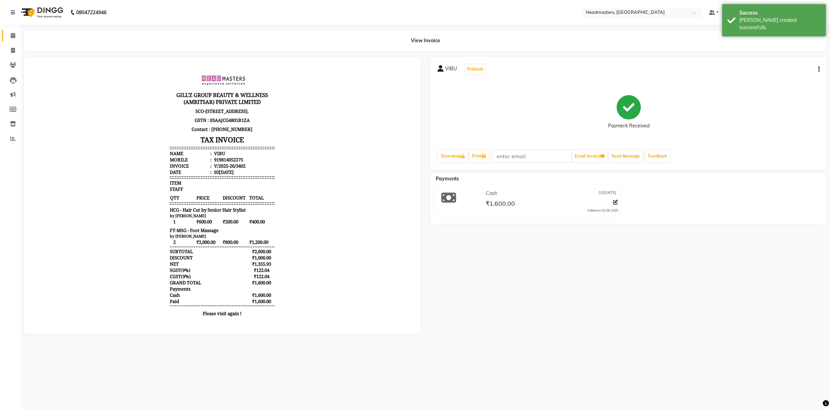
click at [13, 32] on span at bounding box center [13, 36] width 12 height 8
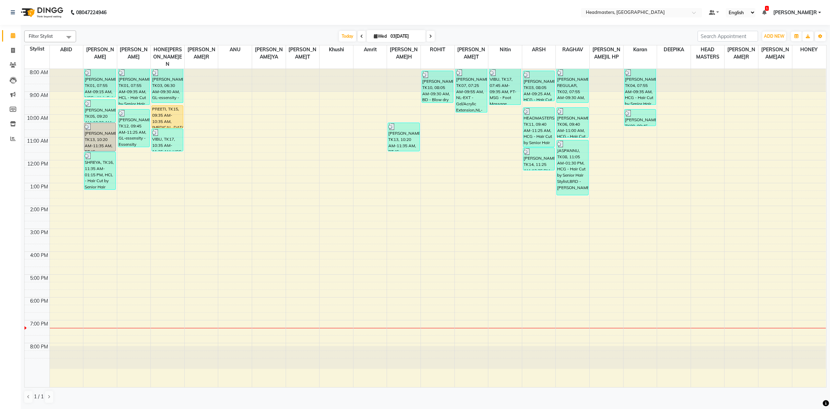
click at [168, 155] on div "8:00 AM 9:00 AM 10:00 AM 11:00 AM 12:00 PM 1:00 PM 2:00 PM 3:00 PM 4:00 PM 5:00…" at bounding box center [425, 228] width 801 height 318
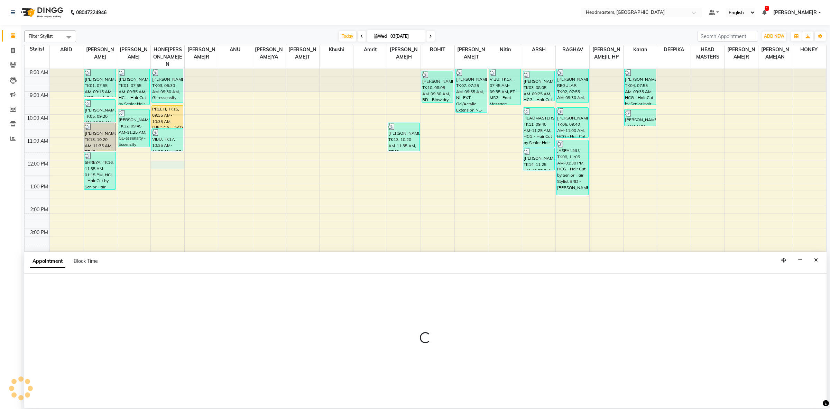
select select "60638"
select select "720"
select select "tentative"
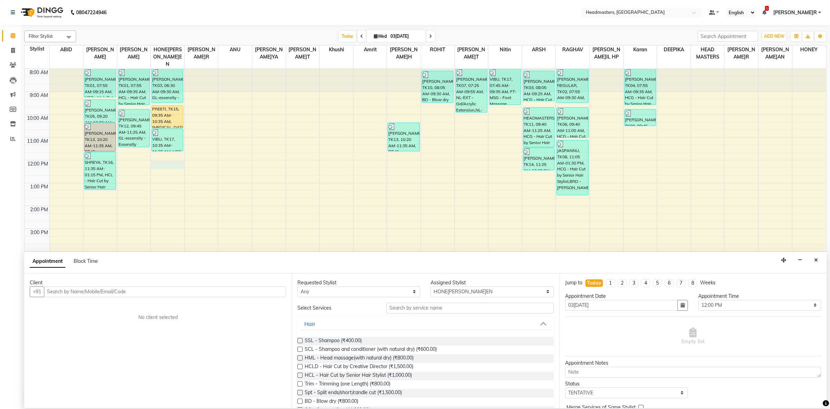
click at [73, 284] on div "Client" at bounding box center [158, 282] width 256 height 7
click at [79, 294] on input "text" at bounding box center [165, 291] width 242 height 11
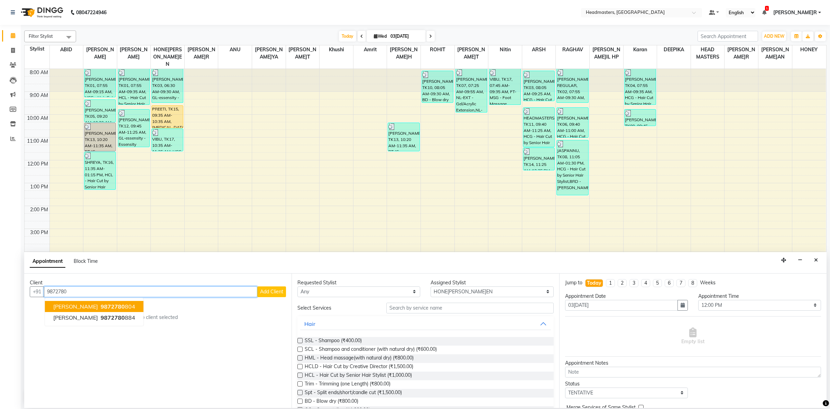
click at [98, 301] on button "bavneet singh 9872780 804" at bounding box center [94, 306] width 99 height 11
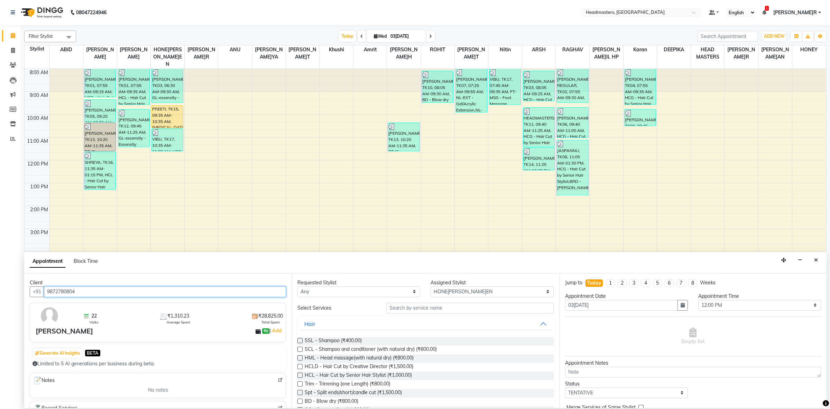
type input "9872780804"
drag, startPoint x: 312, startPoint y: 293, endPoint x: 312, endPoint y: 313, distance: 20.8
click at [312, 293] on select "Any ABID Amrit ANU ARSH DEEPIKA GURJEET HEAD MASTERS HONEY HONEY KUMAR HONEY SA…" at bounding box center [358, 291] width 123 height 11
select select "60638"
click at [297, 286] on select "Any ABID Amrit ANU ARSH DEEPIKA GURJEET HEAD MASTERS HONEY HONEY KUMAR HONEY SA…" at bounding box center [358, 291] width 123 height 11
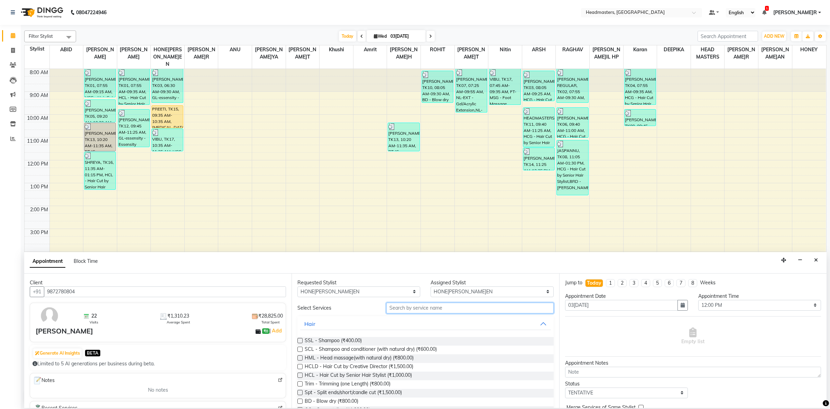
click at [424, 309] on input "text" at bounding box center [469, 307] width 167 height 11
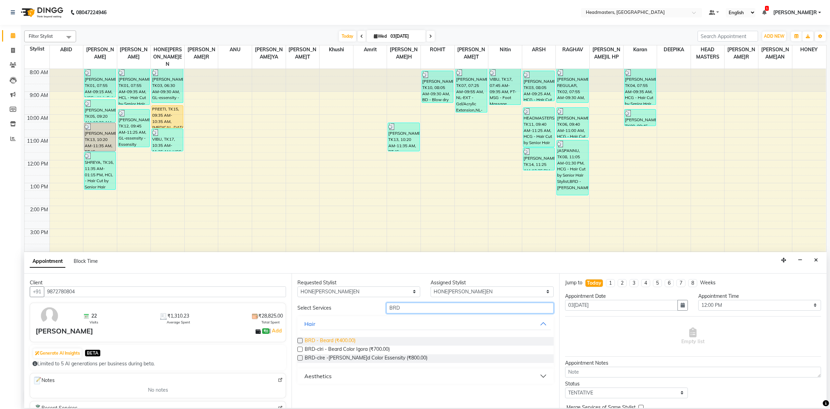
type input "BRD"
click at [341, 339] on span "BRD - Beard (₹400.00)" at bounding box center [330, 341] width 51 height 9
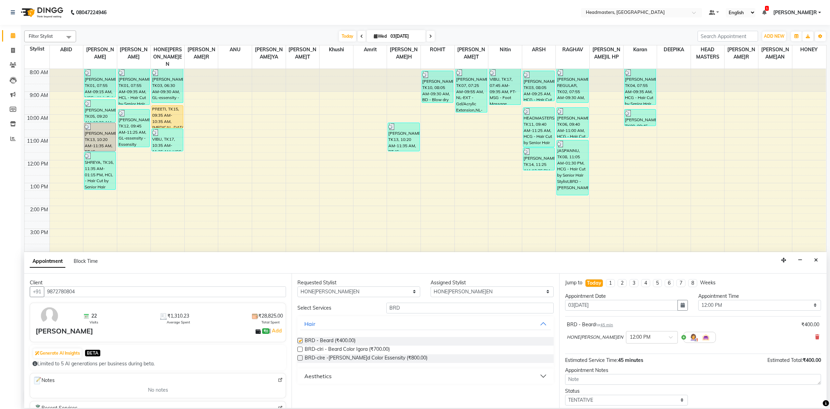
checkbox input "false"
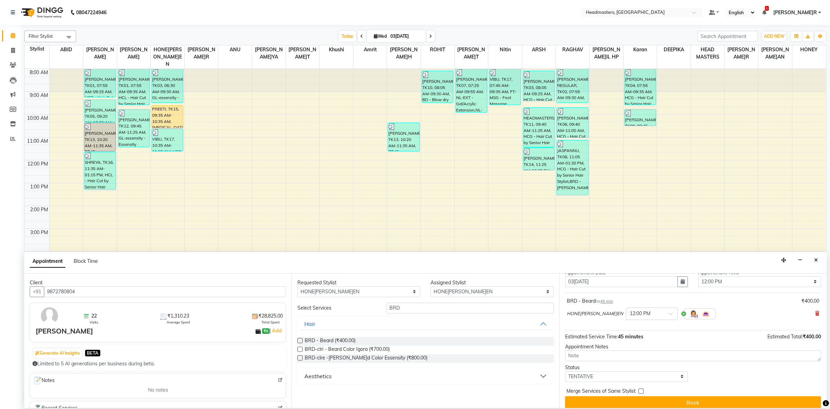
scroll to position [30, 0]
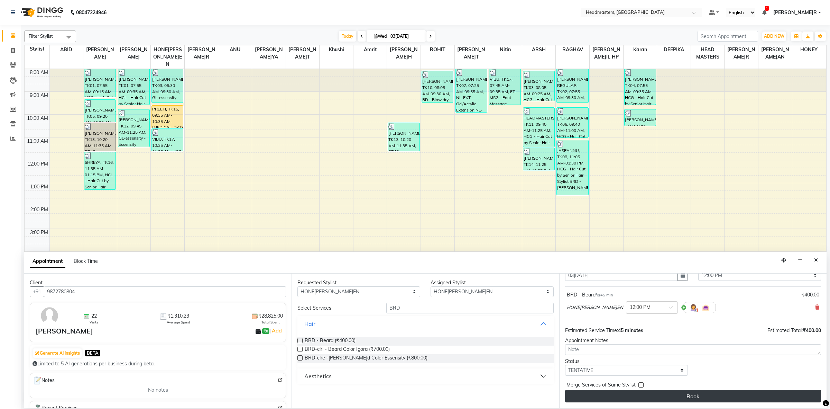
click at [689, 393] on button "Book" at bounding box center [693, 396] width 256 height 12
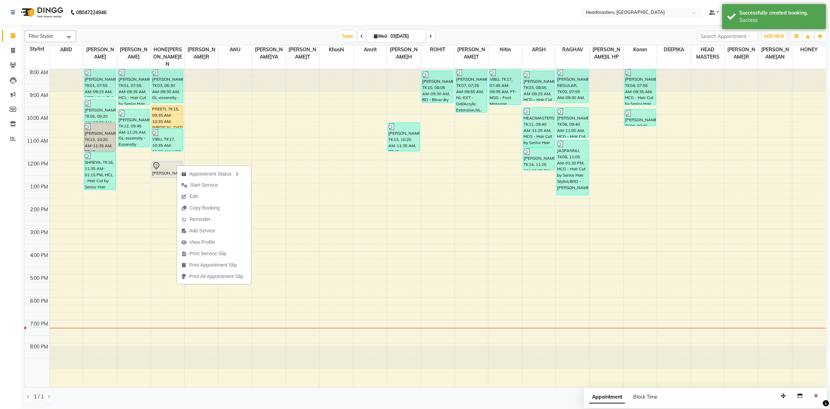
click at [194, 183] on span "Start Service" at bounding box center [204, 184] width 28 height 7
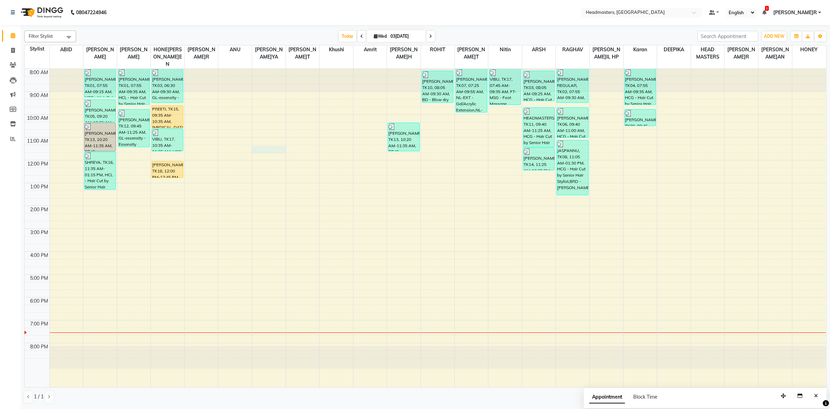
click at [258, 144] on div "8:00 AM 9:00 AM 10:00 AM 11:00 AM 12:00 PM 1:00 PM 2:00 PM 3:00 PM 4:00 PM 5:00…" at bounding box center [425, 228] width 801 height 318
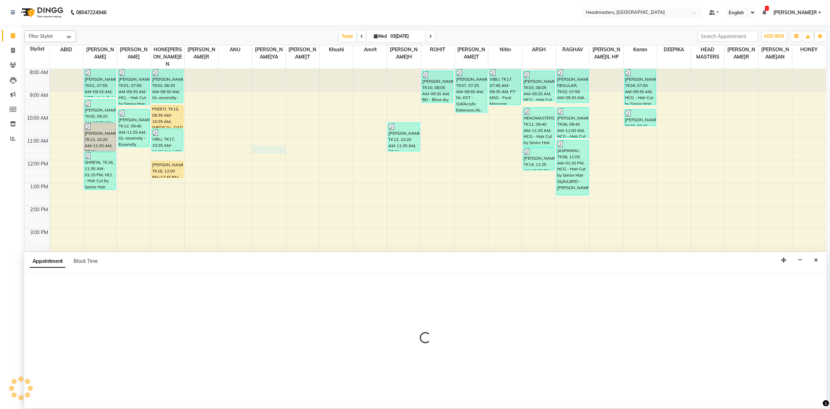
select select "60636"
select select "675"
select select "tentative"
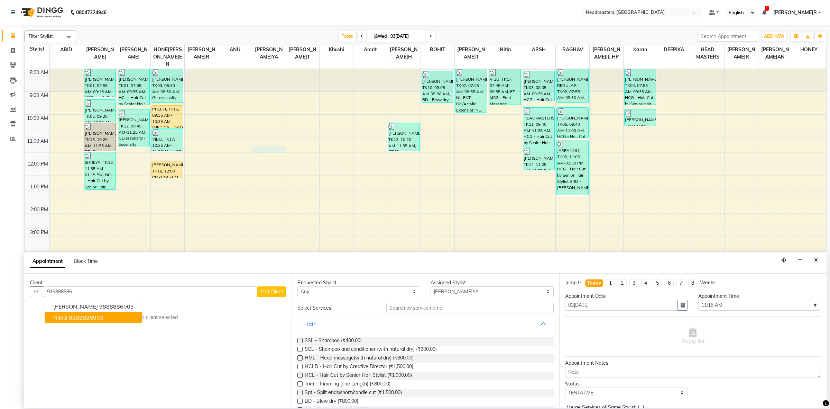
click at [98, 317] on ngb-highlight "9888886903" at bounding box center [86, 317] width 35 height 7
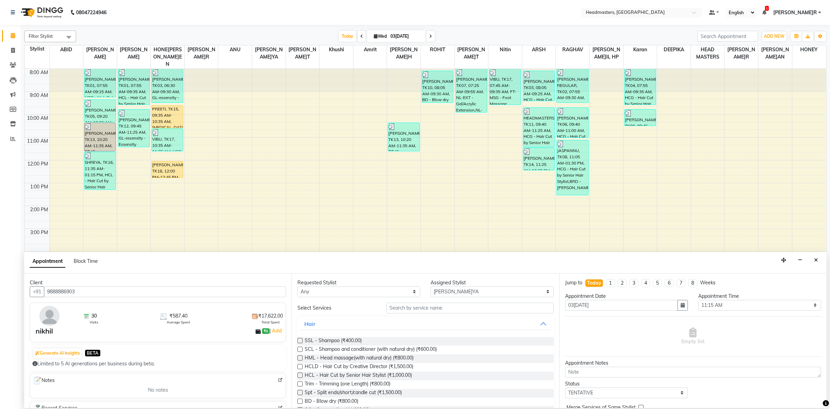
type input "9888886903"
click at [319, 294] on select "Any ABID Amrit ANU ARSH DEEPIKA GURJEET HEAD MASTERS HONEY HONEY KUMAR HONEY SA…" at bounding box center [358, 291] width 123 height 11
select select "60639"
click at [297, 286] on select "Any ABID Amrit ANU ARSH DEEPIKA GURJEET HEAD MASTERS HONEY HONEY KUMAR HONEY SA…" at bounding box center [358, 291] width 123 height 11
select select "60639"
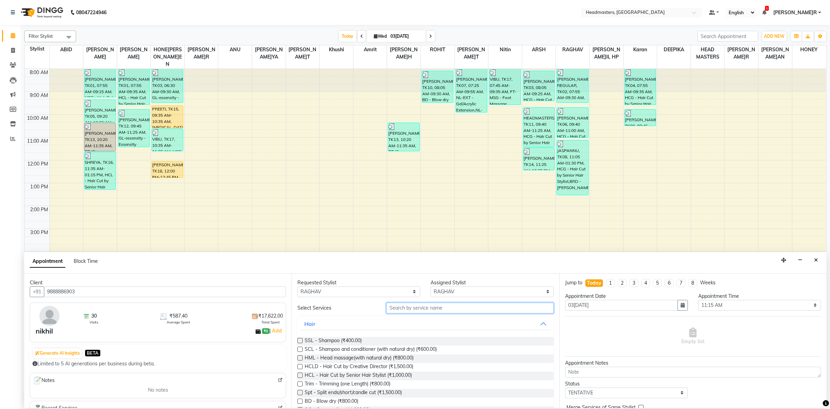
click at [424, 308] on input "text" at bounding box center [469, 307] width 167 height 11
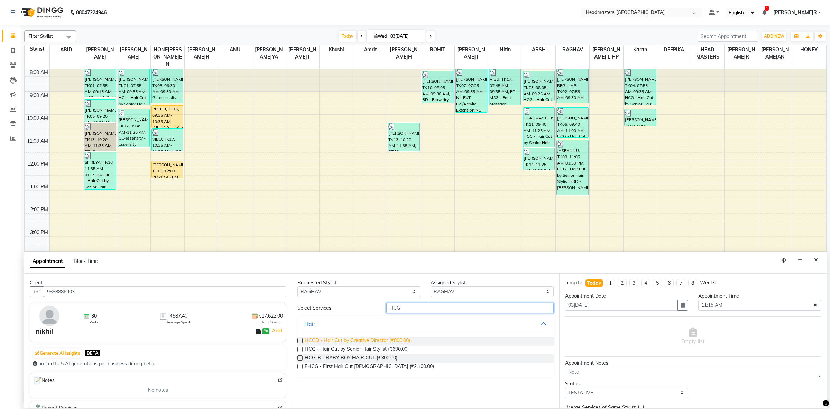
type input "HCG"
click at [369, 345] on div "HCGD - Hair Cut by Creative Director (₹800.00) HCG - Hair Cut by Senior Hair St…" at bounding box center [425, 354] width 256 height 46
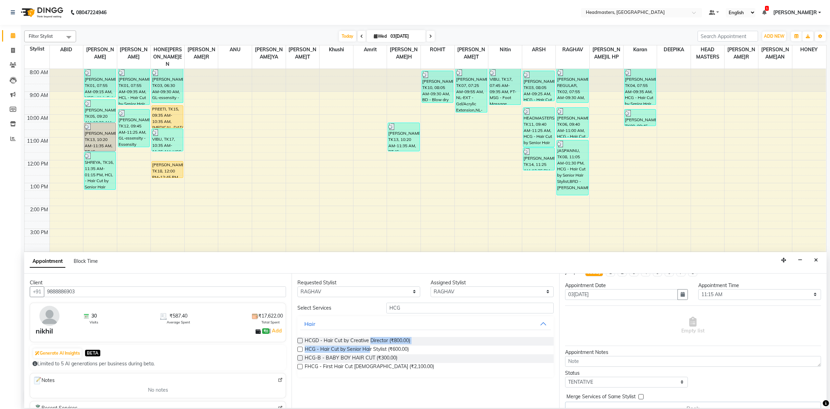
scroll to position [0, 0]
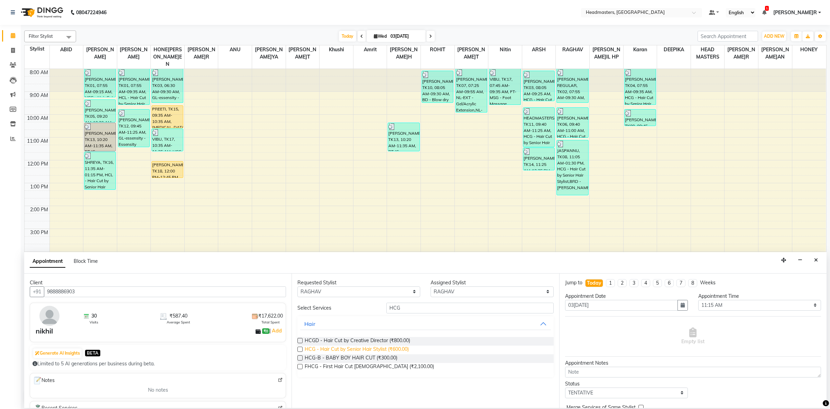
click at [387, 350] on span "HCG - Hair Cut by Senior Hair Stylist (₹600.00)" at bounding box center [357, 349] width 104 height 9
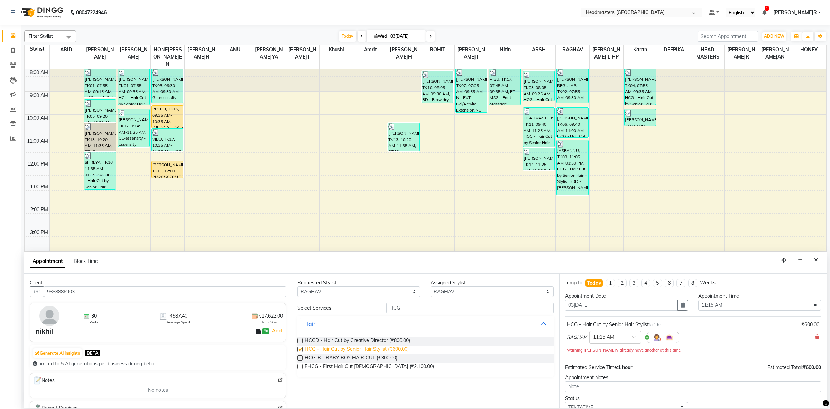
checkbox input "false"
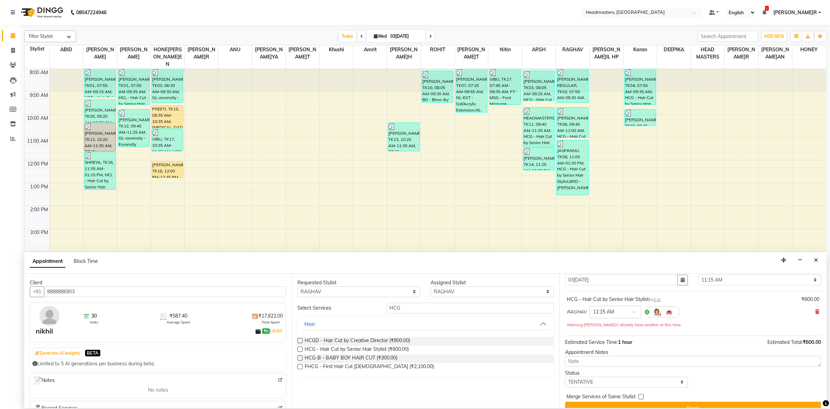
scroll to position [37, 0]
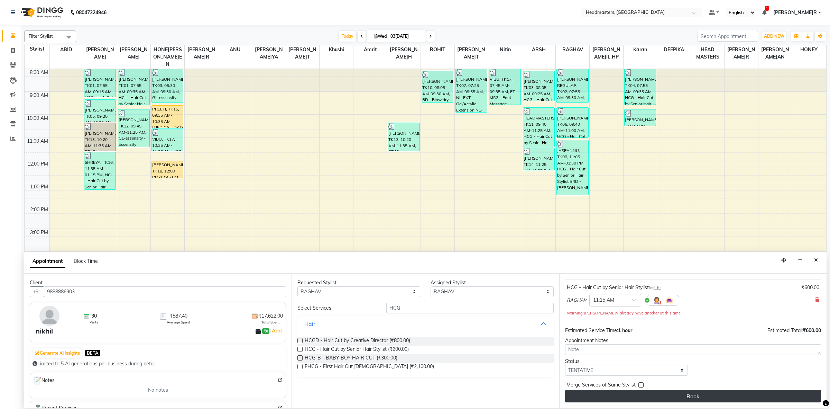
click at [663, 398] on button "Book" at bounding box center [693, 396] width 256 height 12
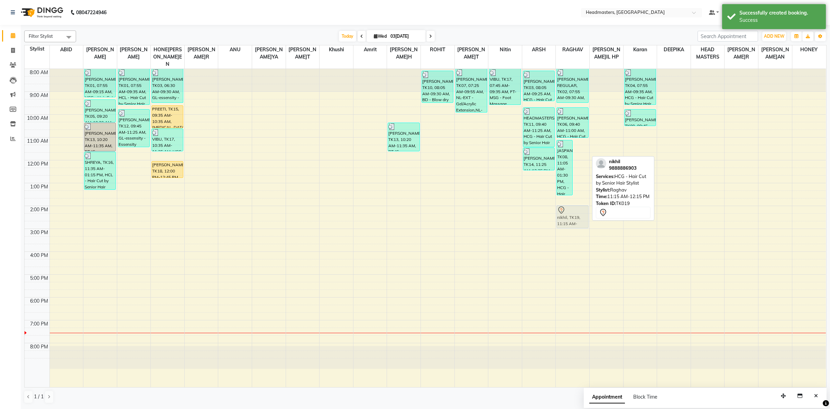
drag, startPoint x: 581, startPoint y: 147, endPoint x: 581, endPoint y: 208, distance: 60.9
click at [581, 208] on div "JASPANNU, TK08, 11:05 AM-01:30 PM, HCG - Hair Cut by Senior Hair Stylist,BRD - …" at bounding box center [573, 228] width 34 height 318
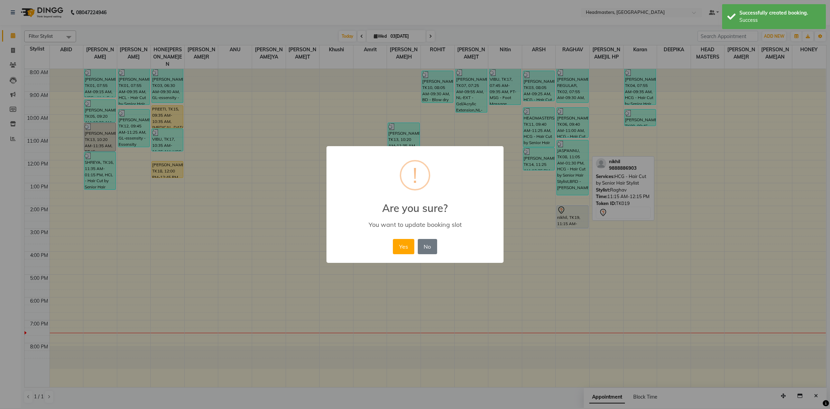
drag, startPoint x: 409, startPoint y: 247, endPoint x: 434, endPoint y: 240, distance: 26.9
click at [409, 247] on button "Yes" at bounding box center [403, 246] width 21 height 15
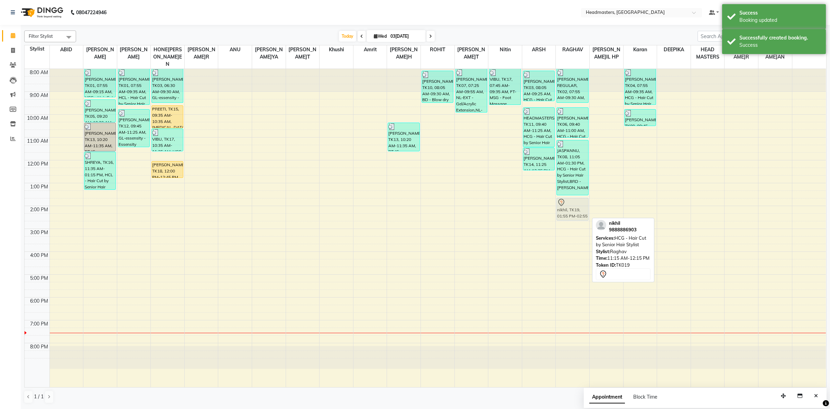
drag, startPoint x: 575, startPoint y: 207, endPoint x: 576, endPoint y: 202, distance: 4.2
click at [576, 197] on div "HARRY REGULAR, TK02, 07:55 AM-09:30 AM, BRD - Beard,WX-CHIN-RC - Waxing Chin - …" at bounding box center [573, 228] width 34 height 318
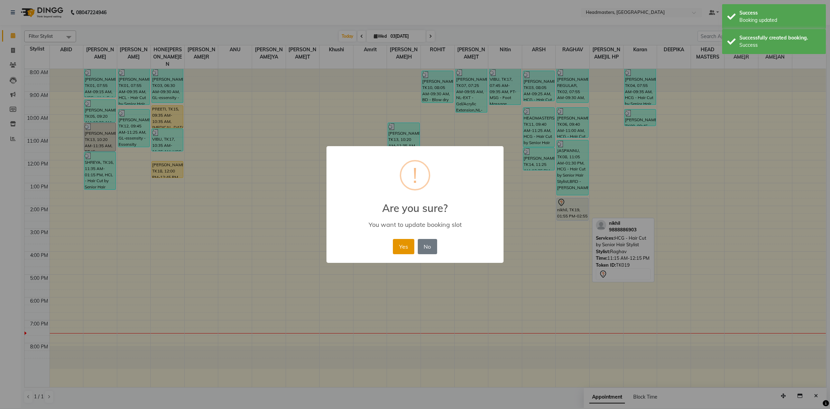
click at [406, 246] on button "Yes" at bounding box center [403, 246] width 21 height 15
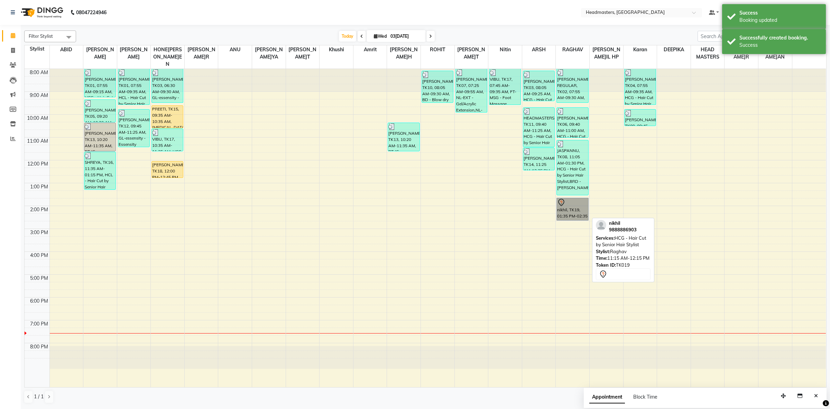
drag, startPoint x: 590, startPoint y: 200, endPoint x: 578, endPoint y: 202, distance: 12.8
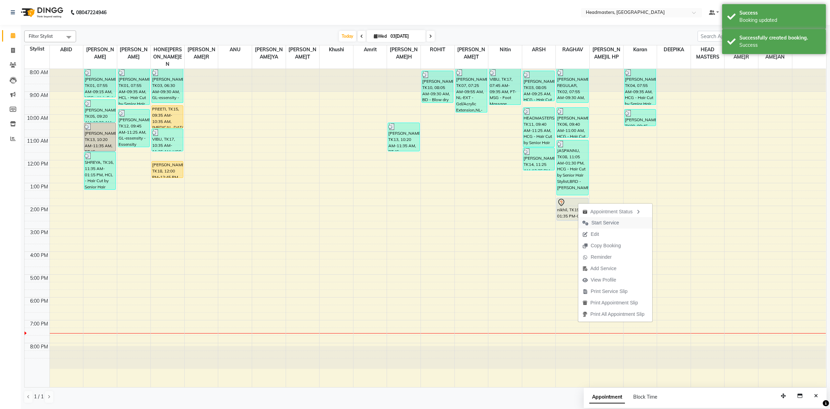
click at [590, 220] on span "Start Service" at bounding box center [600, 222] width 45 height 11
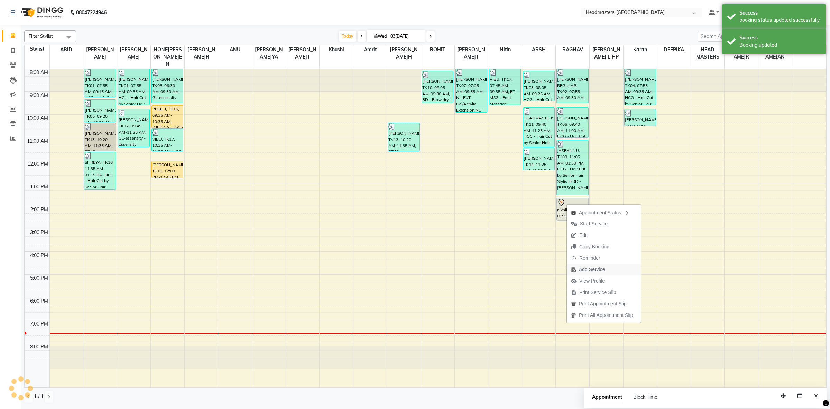
click at [584, 270] on span "Add Service" at bounding box center [592, 269] width 26 height 7
select select "60639"
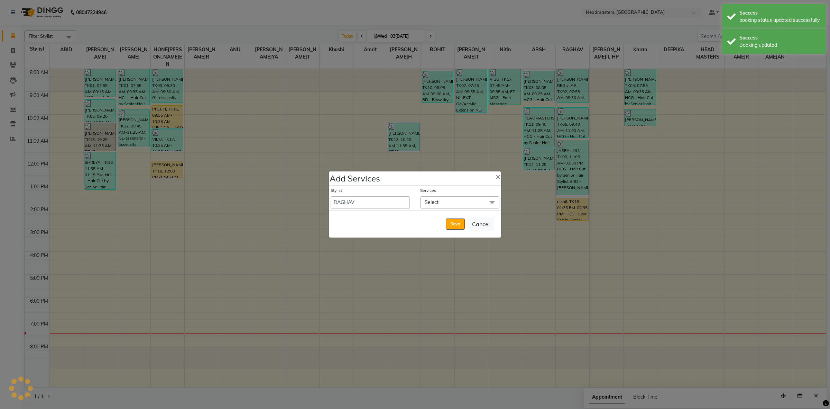
click at [469, 200] on span "Select" at bounding box center [459, 202] width 79 height 12
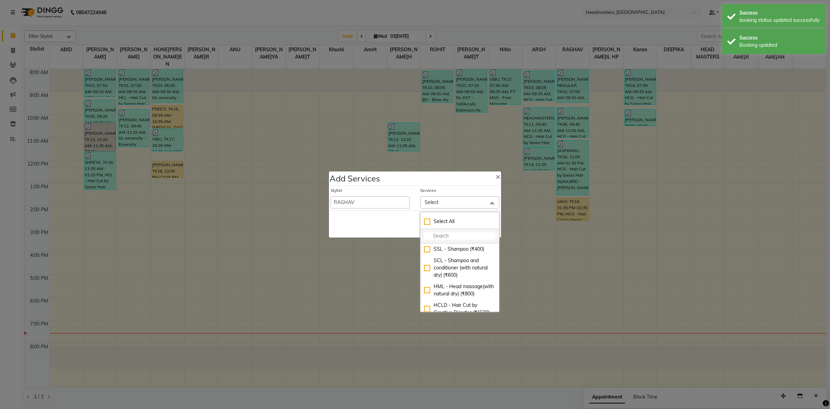
click at [464, 239] on input "multiselect-search" at bounding box center [460, 235] width 72 height 7
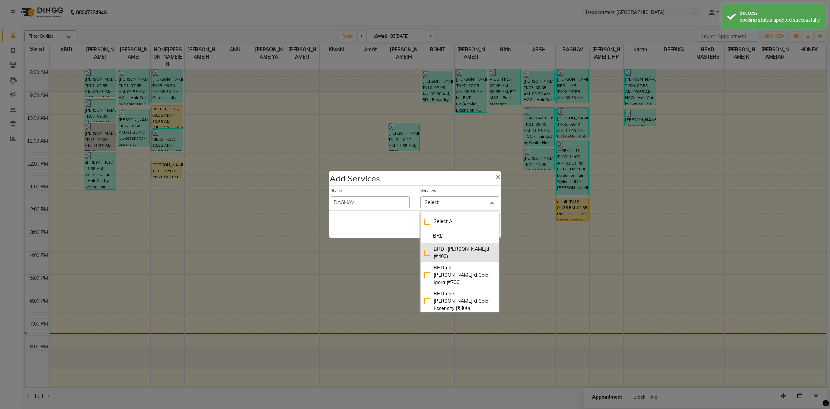
type input "BRD"
click at [464, 251] on div "BRD - Beard (₹400)" at bounding box center [460, 252] width 72 height 15
checkbox input "true"
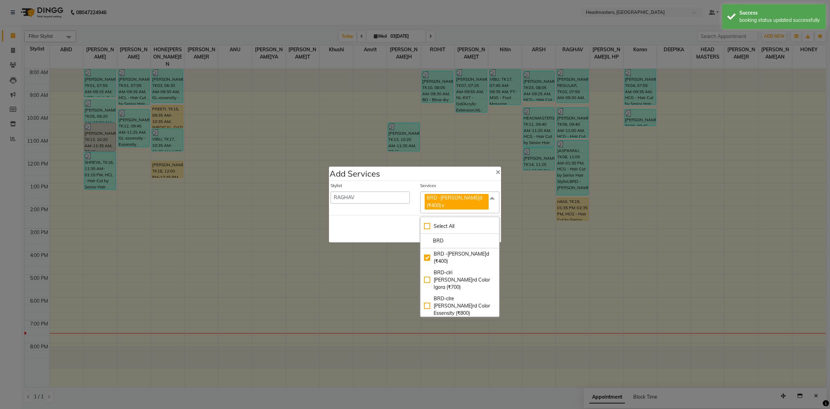
click at [396, 216] on div "Save Cancel" at bounding box center [415, 228] width 172 height 27
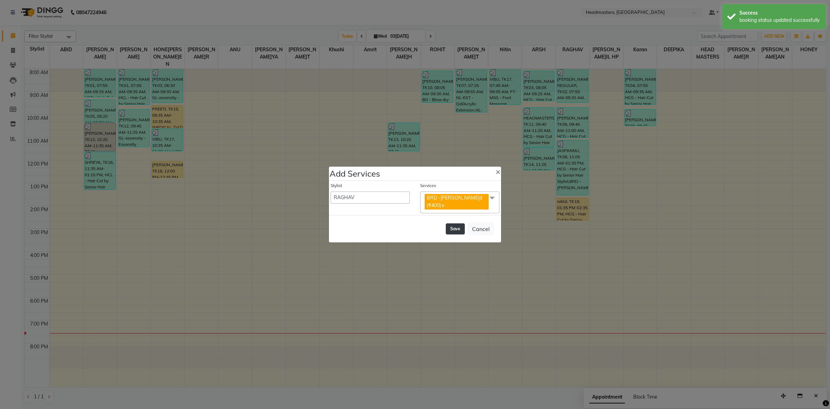
click at [449, 227] on button "Save" at bounding box center [455, 228] width 19 height 11
select select "60608"
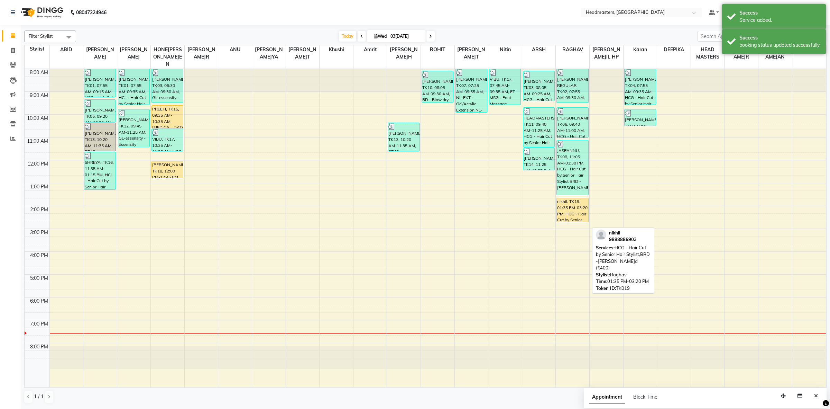
drag, startPoint x: 567, startPoint y: 229, endPoint x: 567, endPoint y: 225, distance: 3.8
click at [567, 215] on div "HARRY REGULAR, TK02, 07:55 AM-09:30 AM, BRD - Beard,WX-CHIN-RC - Waxing Chin - …" at bounding box center [573, 228] width 34 height 318
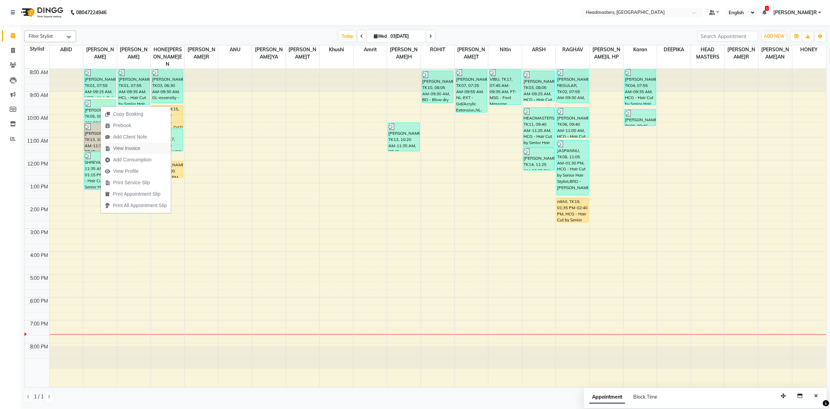
click at [130, 151] on span "View Invoice" at bounding box center [126, 148] width 27 height 7
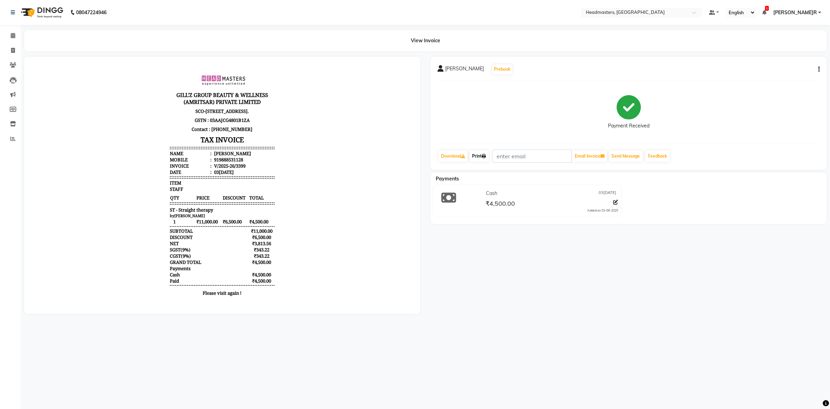
click at [483, 155] on link "Print" at bounding box center [478, 156] width 19 height 12
click at [18, 32] on span at bounding box center [13, 36] width 12 height 8
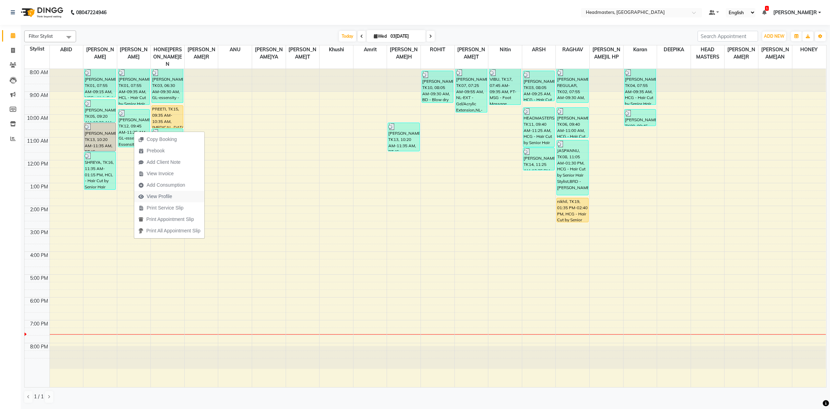
click at [173, 196] on span "View Profile" at bounding box center [155, 196] width 42 height 11
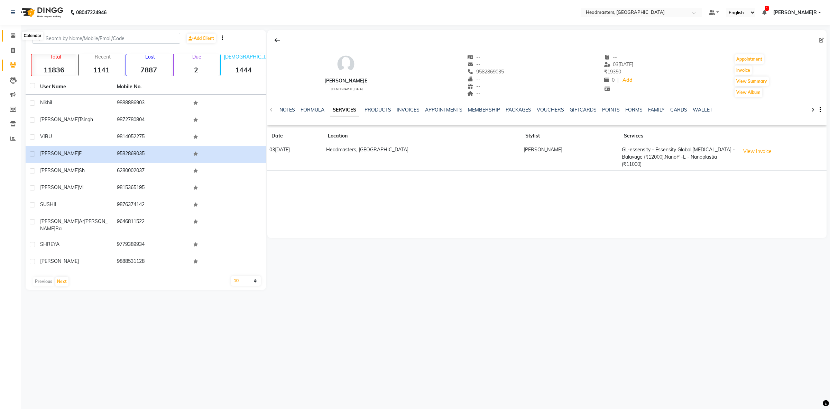
click at [11, 35] on icon at bounding box center [13, 35] width 4 height 5
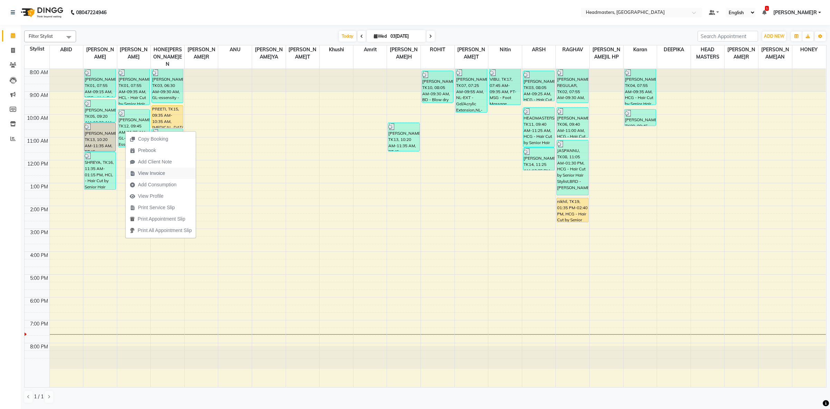
click at [142, 173] on span "View Invoice" at bounding box center [151, 172] width 27 height 7
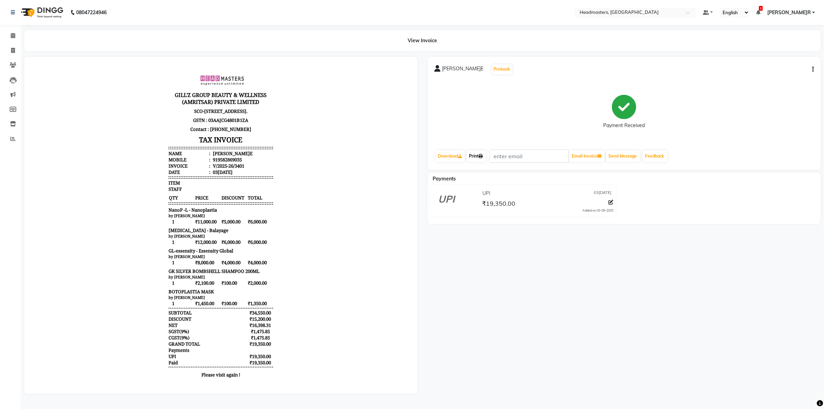
click at [485, 159] on link "Print" at bounding box center [475, 156] width 19 height 12
click at [8, 32] on span at bounding box center [13, 36] width 12 height 8
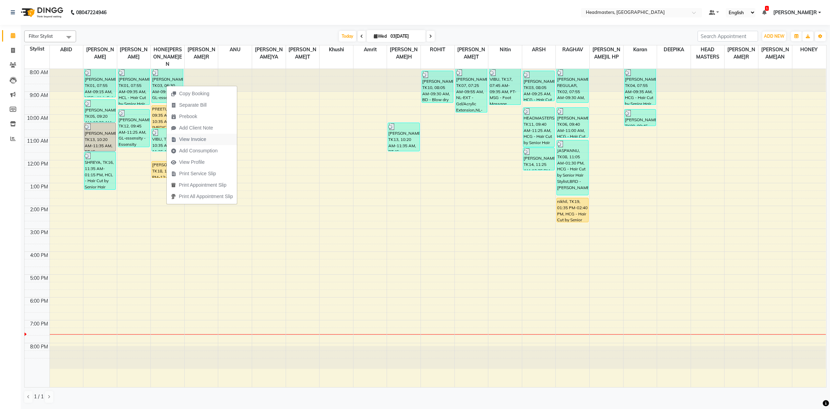
click at [187, 136] on span "View Invoice" at bounding box center [192, 139] width 27 height 7
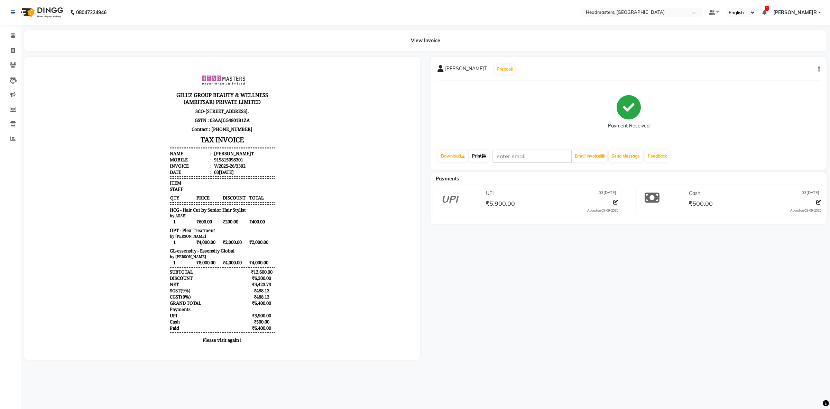
click at [489, 152] on link "Print" at bounding box center [478, 156] width 19 height 12
click at [11, 31] on link "Calendar" at bounding box center [10, 35] width 17 height 11
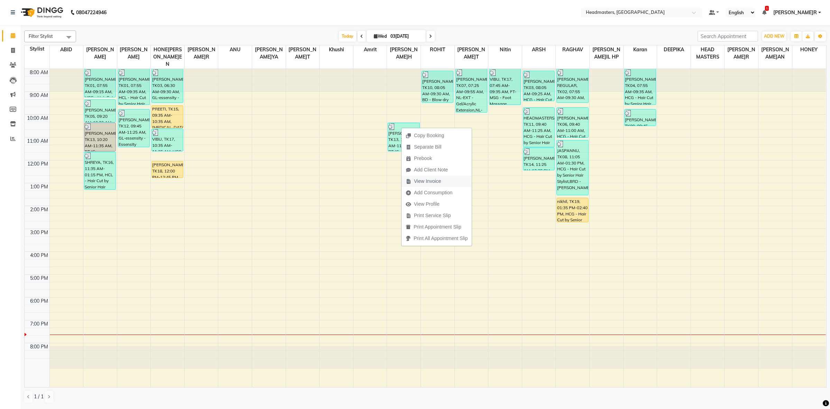
click at [432, 182] on span "View Invoice" at bounding box center [427, 180] width 27 height 7
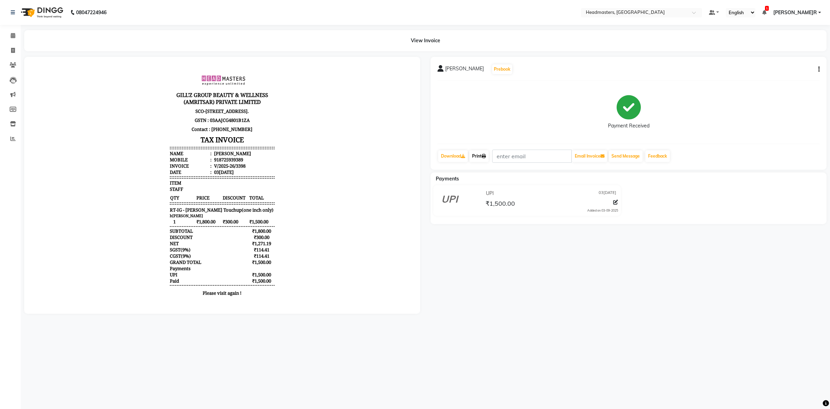
click at [485, 154] on icon at bounding box center [484, 156] width 4 height 4
click at [9, 37] on span at bounding box center [13, 36] width 12 height 8
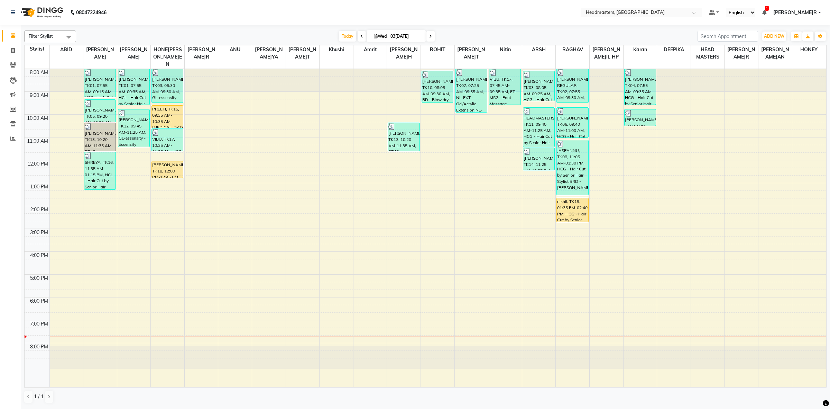
click at [361, 37] on icon at bounding box center [361, 36] width 3 height 4
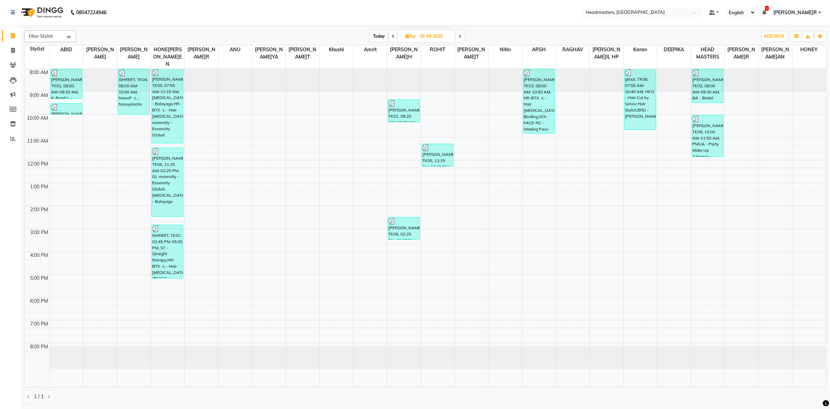
click at [395, 35] on span at bounding box center [393, 36] width 8 height 11
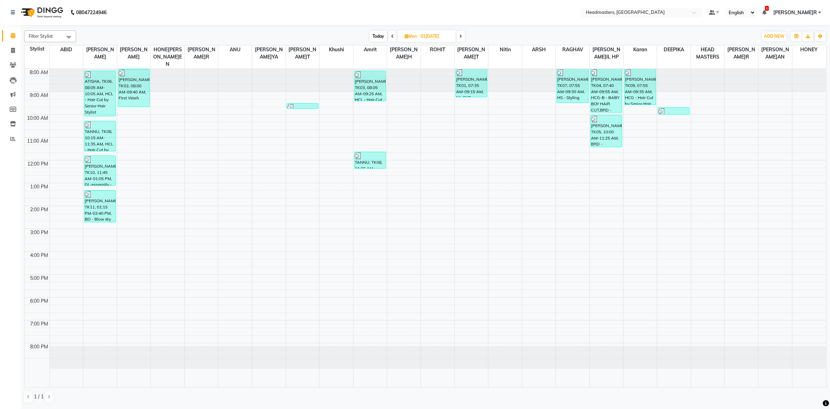
click at [458, 37] on span at bounding box center [461, 36] width 8 height 11
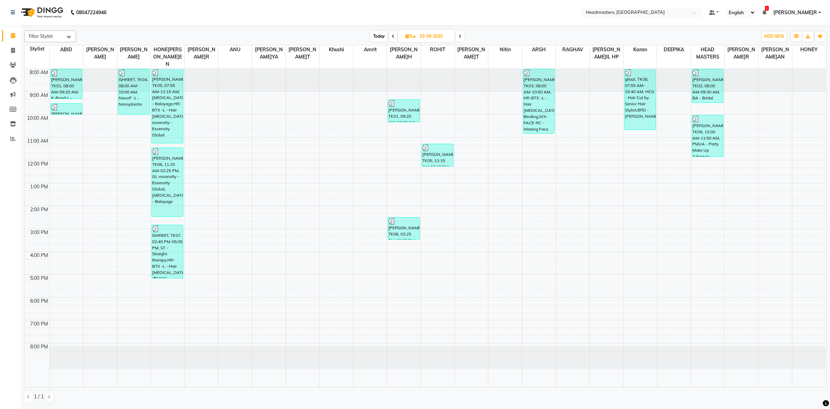
click at [396, 33] on span at bounding box center [393, 36] width 8 height 11
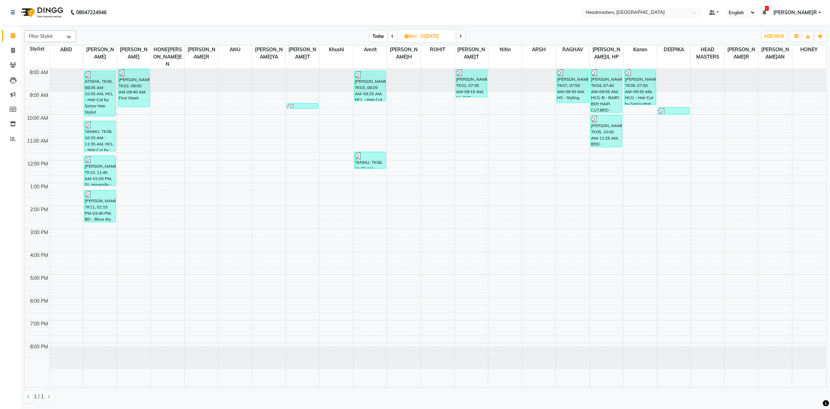
click at [393, 37] on icon at bounding box center [392, 36] width 3 height 4
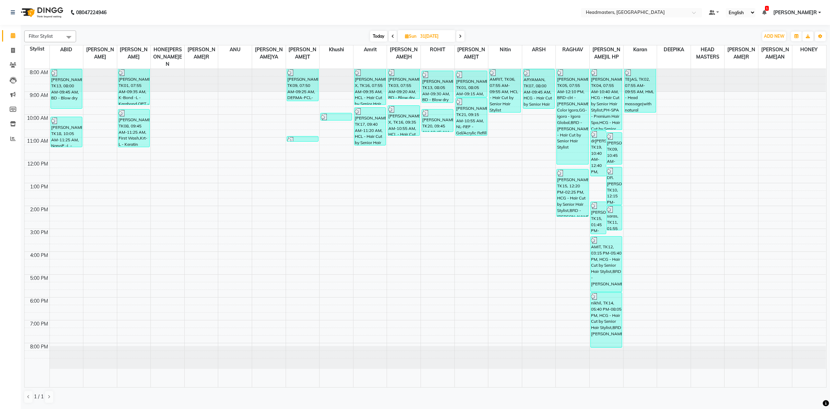
click at [456, 37] on div "Today Sun 31-08-2025" at bounding box center [417, 36] width 96 height 10
click at [462, 35] on span at bounding box center [460, 36] width 8 height 11
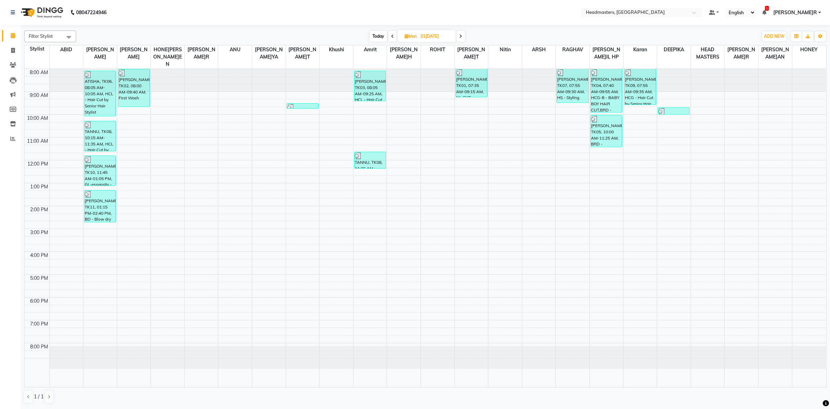
click at [463, 36] on span at bounding box center [461, 36] width 8 height 11
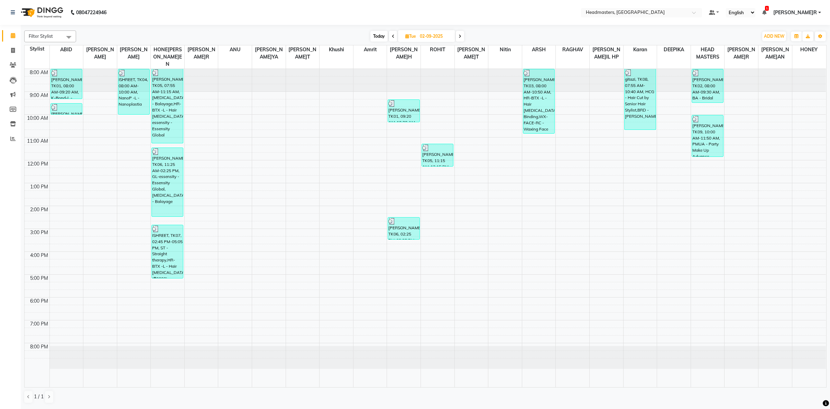
click at [463, 35] on span at bounding box center [460, 36] width 8 height 11
type input "0[DATE]"
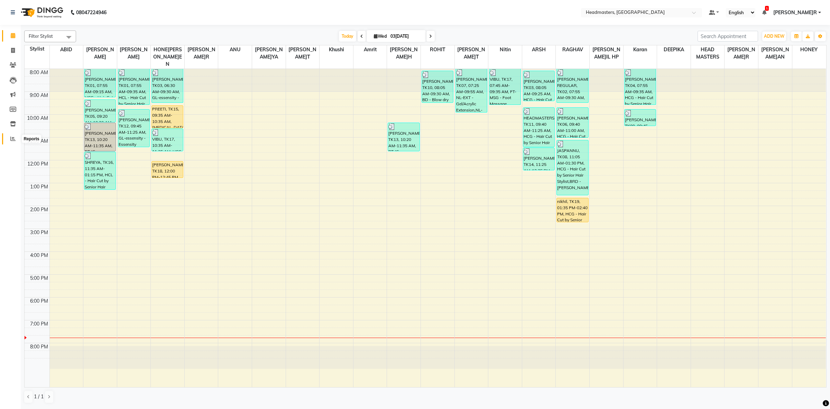
click at [9, 135] on span at bounding box center [13, 139] width 12 height 8
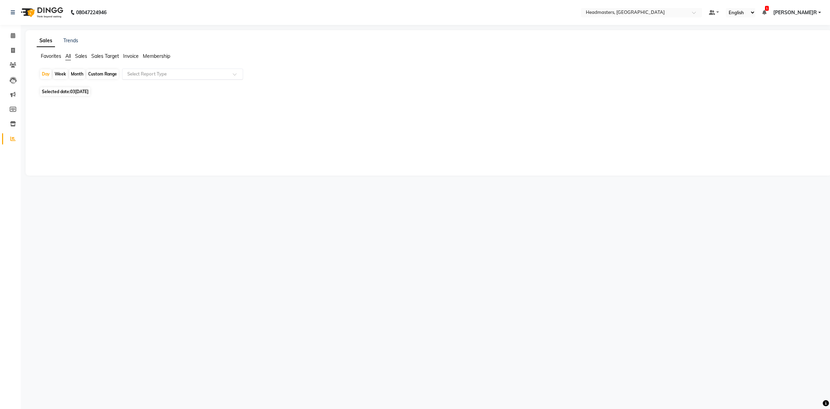
click at [132, 70] on div "Select Report Type" at bounding box center [182, 73] width 121 height 11
click at [139, 86] on div "Product sales" at bounding box center [182, 87] width 120 height 14
select select "csv"
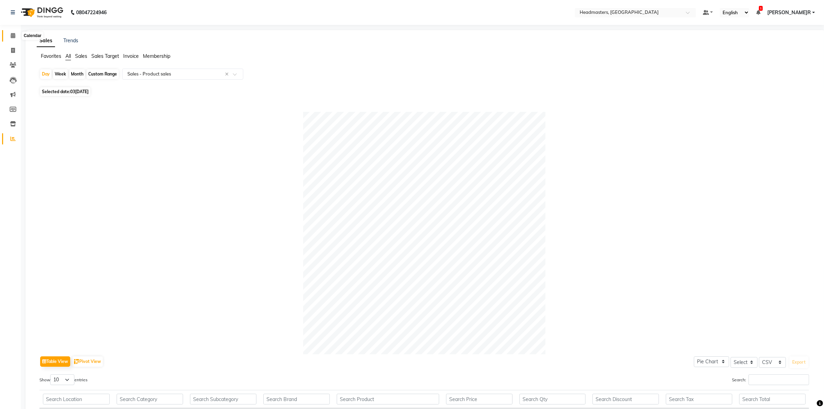
click at [15, 36] on span at bounding box center [13, 36] width 12 height 8
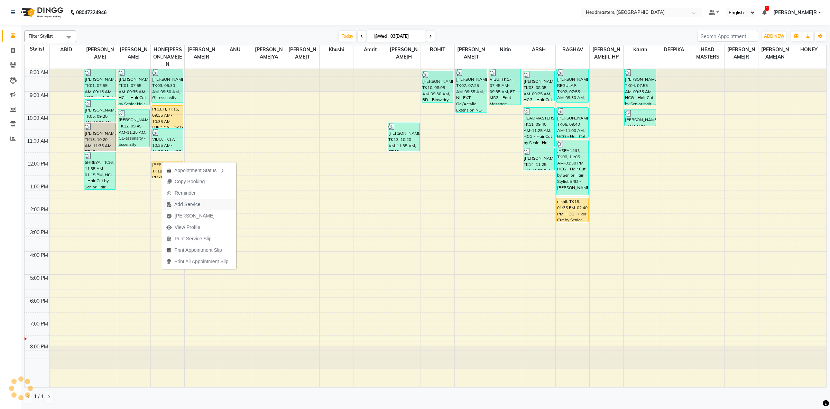
click at [191, 206] on span "Add Service" at bounding box center [187, 204] width 26 height 7
select select "60638"
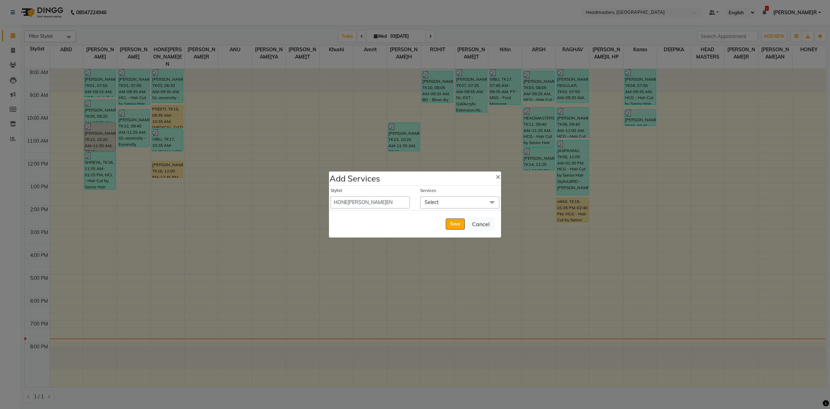
click at [430, 199] on span "Select" at bounding box center [432, 202] width 14 height 6
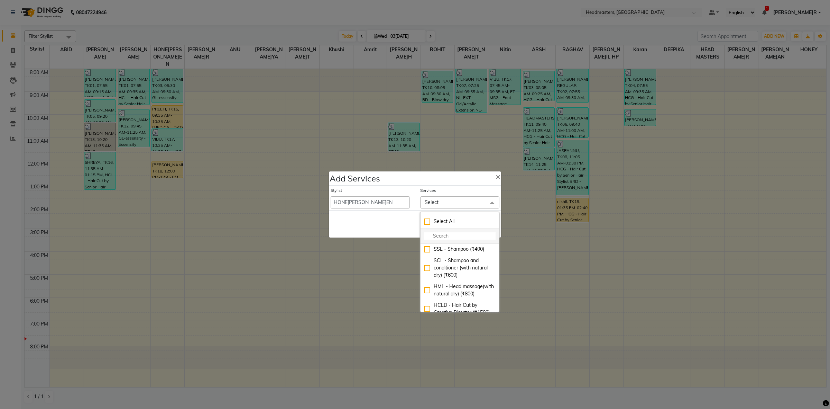
drag, startPoint x: 438, startPoint y: 232, endPoint x: 455, endPoint y: 234, distance: 17.0
click at [440, 232] on input "multiselect-search" at bounding box center [460, 235] width 72 height 7
type input "HCG"
click at [462, 277] on div "HCG - Hair Cut by Senior Hair Stylist (₹600)" at bounding box center [460, 271] width 72 height 15
checkbox input "true"
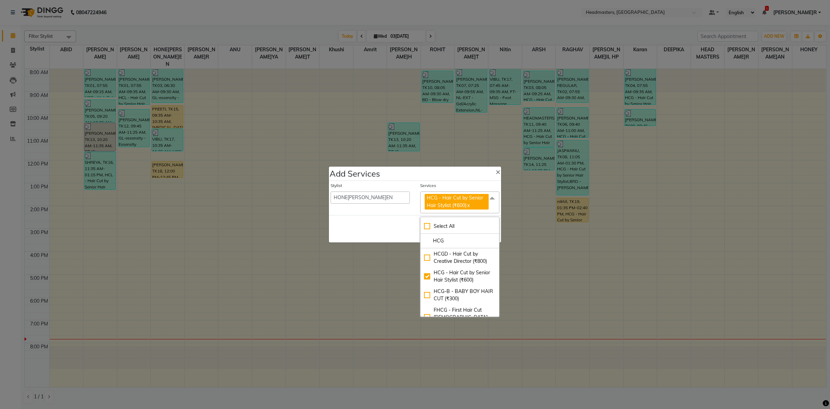
click at [407, 231] on div "Save Cancel" at bounding box center [415, 228] width 172 height 27
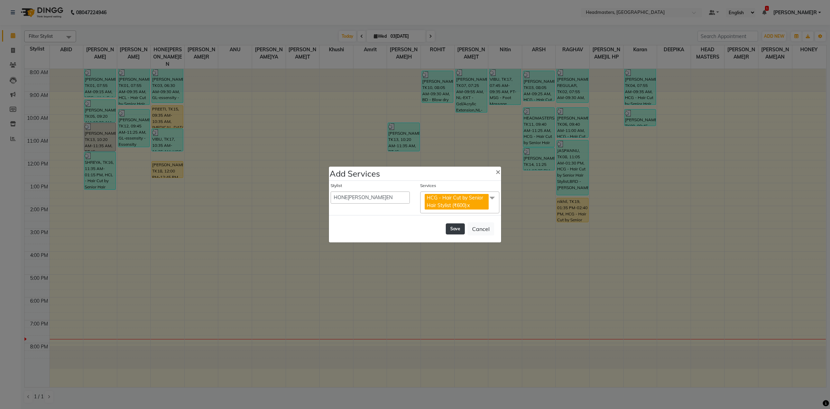
click at [452, 230] on button "Save" at bounding box center [455, 228] width 19 height 11
select select "60608"
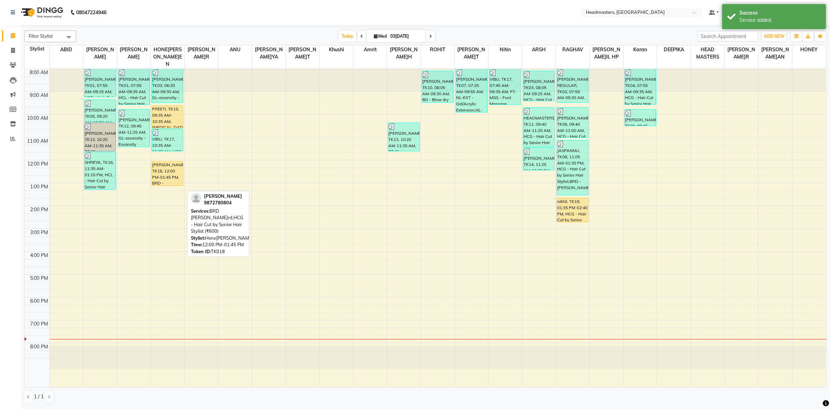
drag, startPoint x: 168, startPoint y: 192, endPoint x: 172, endPoint y: 173, distance: 19.3
click at [172, 173] on div "NAVNEET, TK03, 06:30 AM-09:30 AM, GL-essensity - Essensity Global (₹8000),OPT -…" at bounding box center [168, 228] width 34 height 318
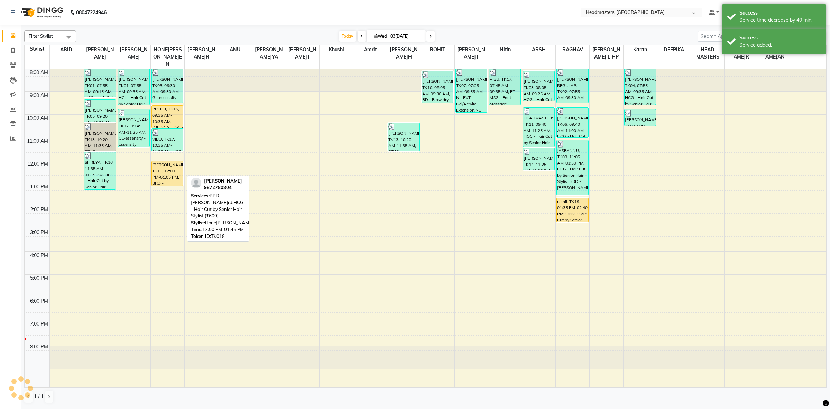
click at [166, 164] on div "[PERSON_NAME], TK18, 12:00 PM-01:05 PM, BRD -[PERSON_NAME]d,HCG - Hair Cut by S…" at bounding box center [167, 173] width 31 height 24
select select "1"
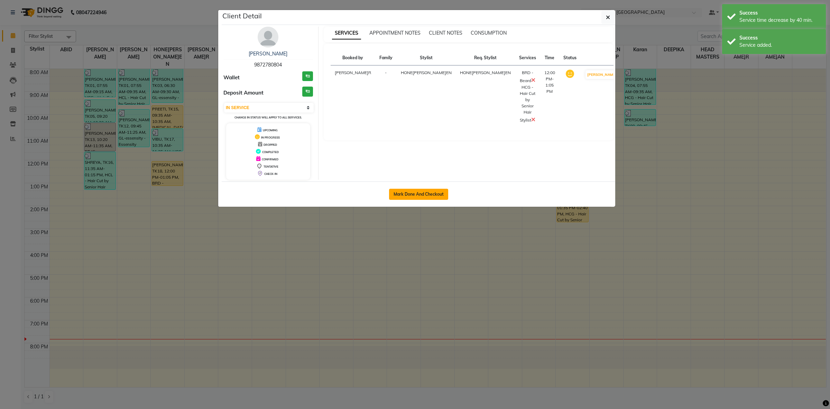
click at [431, 196] on button "Mark Done And Checkout" at bounding box center [418, 194] width 59 height 11
select select "service"
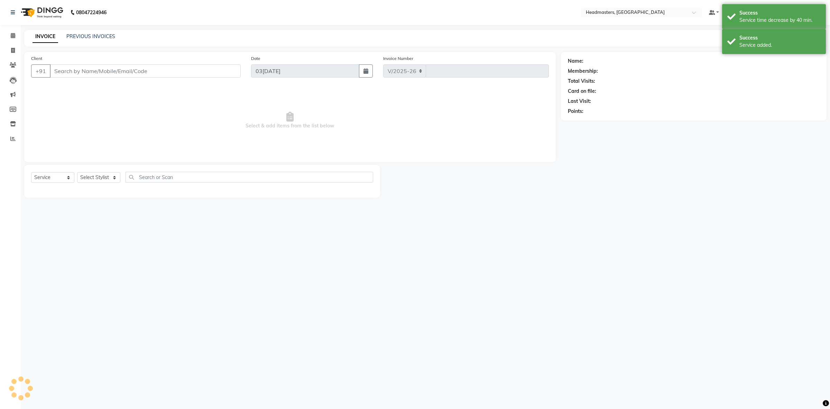
select select "7132"
type input "3403"
type input "9872780804"
select select "60638"
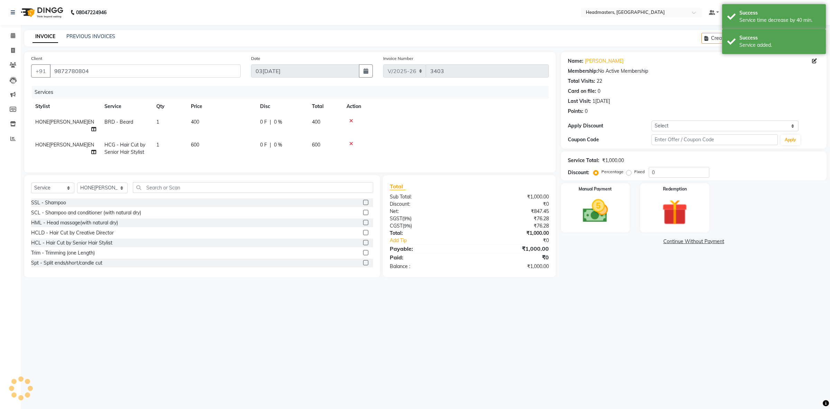
click at [255, 119] on td "400" at bounding box center [221, 125] width 69 height 23
select select "60638"
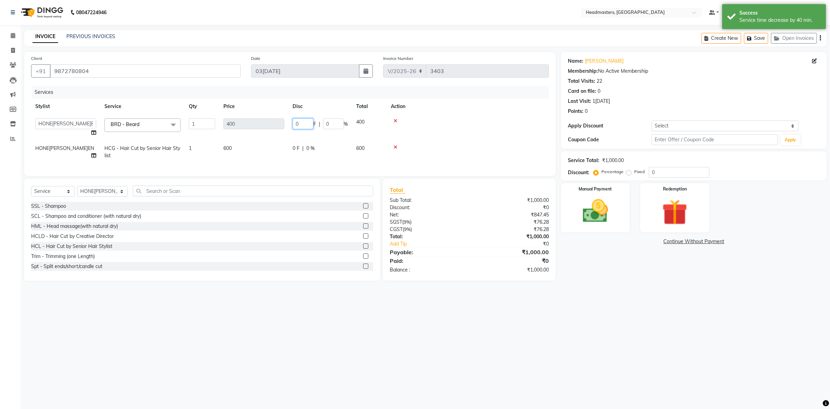
click at [294, 121] on input "0" at bounding box center [303, 123] width 21 height 11
type input "100"
click at [290, 143] on td "0 F | 0 %" at bounding box center [320, 151] width 64 height 23
select select "60638"
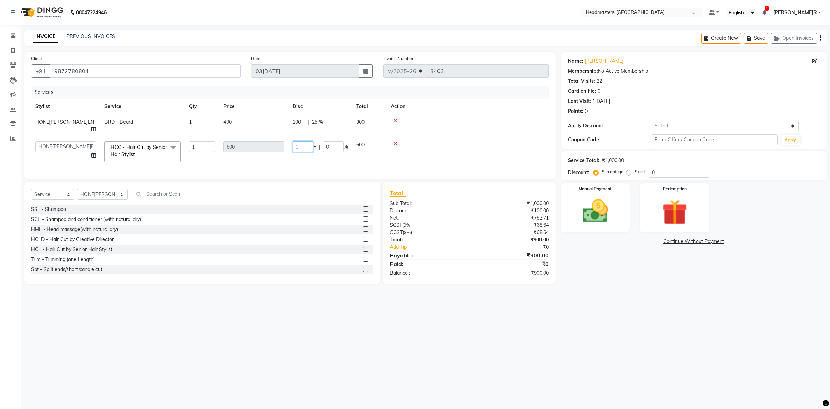
click at [294, 141] on input "0" at bounding box center [303, 146] width 21 height 11
type input "200"
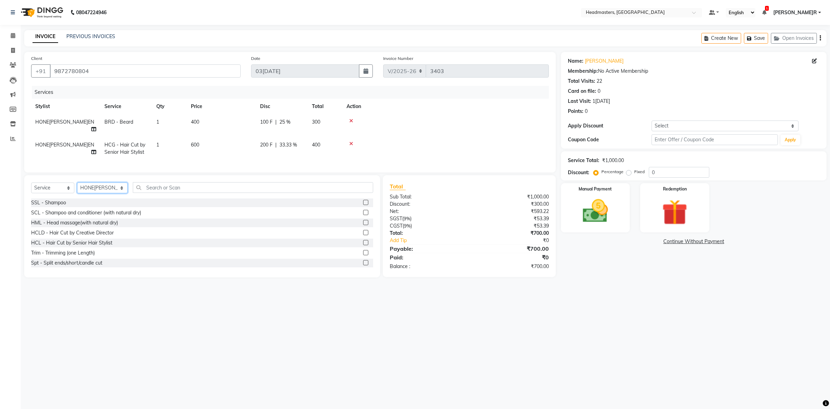
click at [96, 194] on div "Select Service Product Membership Package Voucher Prepaid Gift Card Select Styl…" at bounding box center [202, 190] width 342 height 16
select select "68421"
click at [77, 182] on select "Select Stylist ABID Amrit ANU ARSH DEEPIKA GURJEET HEAD MASTERS HONEY HONEY KUM…" at bounding box center [102, 187] width 51 height 11
click at [153, 186] on input "text" at bounding box center [253, 187] width 240 height 11
type input "SHAM"
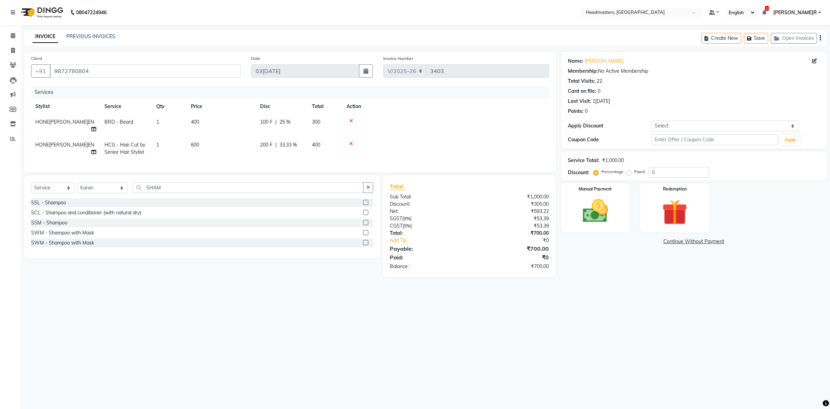
click at [363, 201] on label at bounding box center [365, 202] width 5 height 5
click at [363, 201] on input "checkbox" at bounding box center [365, 202] width 4 height 4
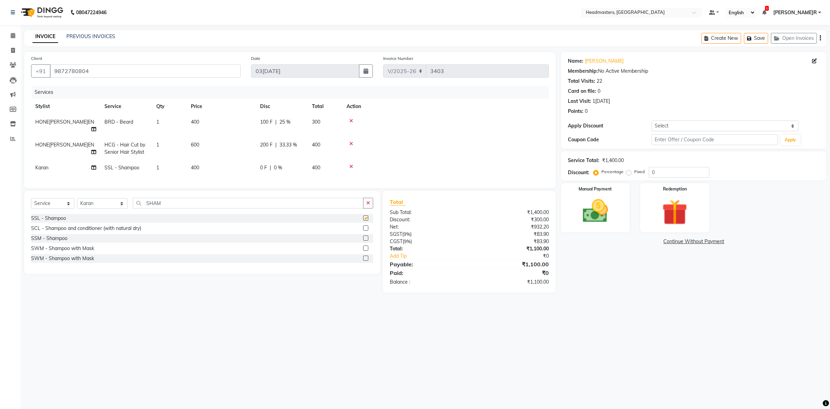
checkbox input "false"
click at [254, 161] on td "400" at bounding box center [221, 168] width 69 height 16
select select "68421"
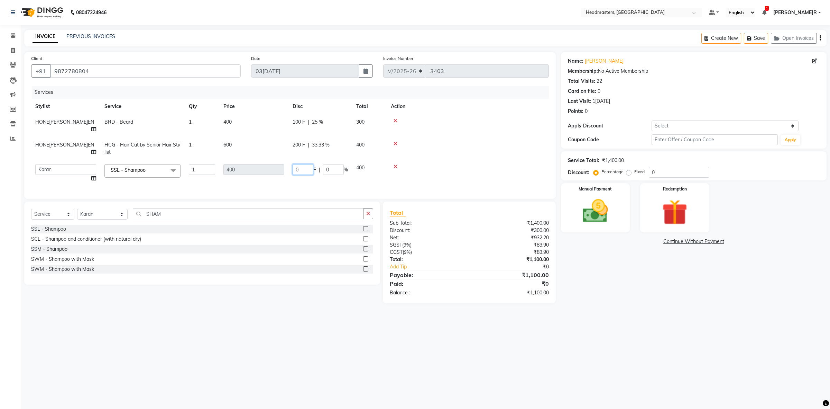
click at [296, 164] on input "0" at bounding box center [303, 169] width 21 height 11
type input "250"
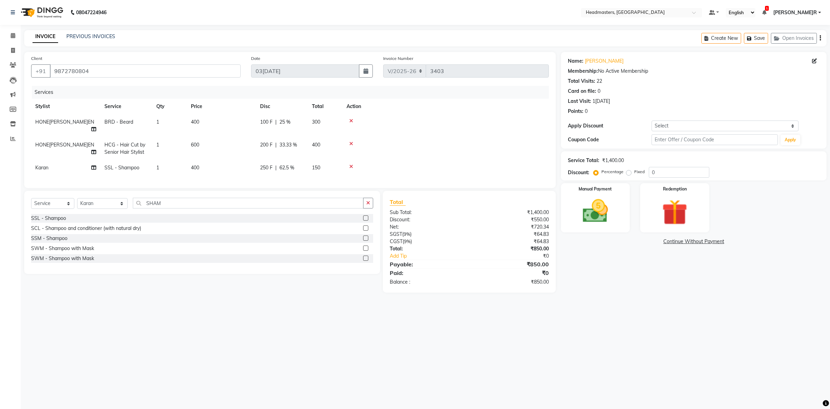
click at [304, 173] on div "Services Stylist Service Qty Price Disc Total Action HONEY SAREEN BRD - Beard 1…" at bounding box center [290, 133] width 518 height 95
click at [602, 216] on img at bounding box center [595, 211] width 43 height 30
click at [682, 242] on span "Cash" at bounding box center [682, 242] width 13 height 8
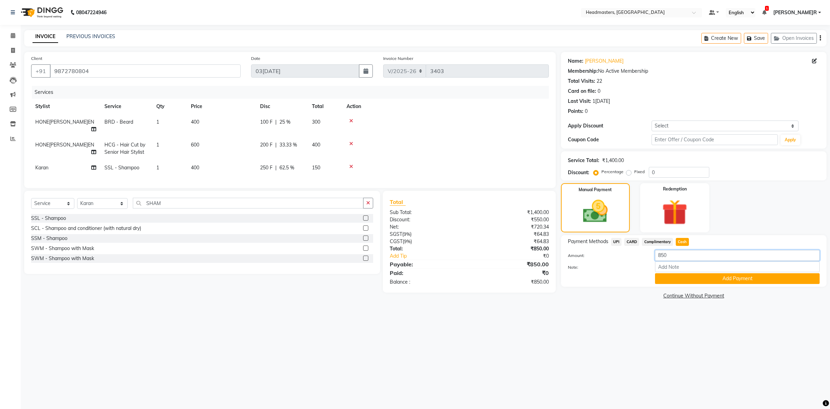
drag, startPoint x: 682, startPoint y: 254, endPoint x: 577, endPoint y: 278, distance: 108.4
click at [577, 278] on div "Amount: 850 Note: Add Payment" at bounding box center [694, 267] width 252 height 34
type input "700"
click at [713, 278] on button "Add Payment" at bounding box center [737, 278] width 165 height 11
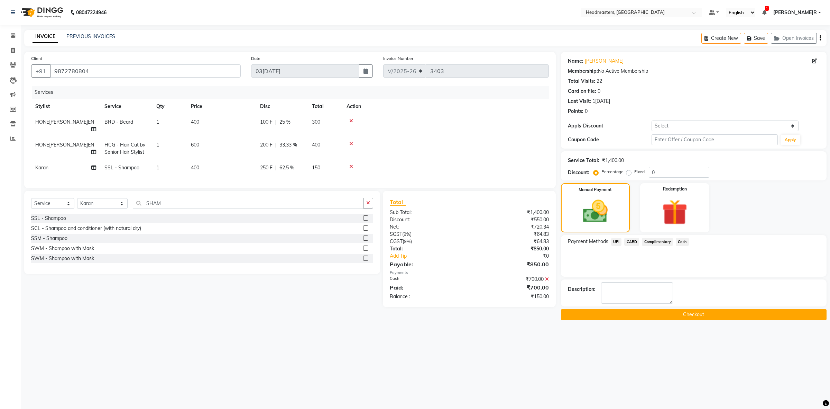
click at [615, 241] on span "UPI" at bounding box center [616, 242] width 11 height 8
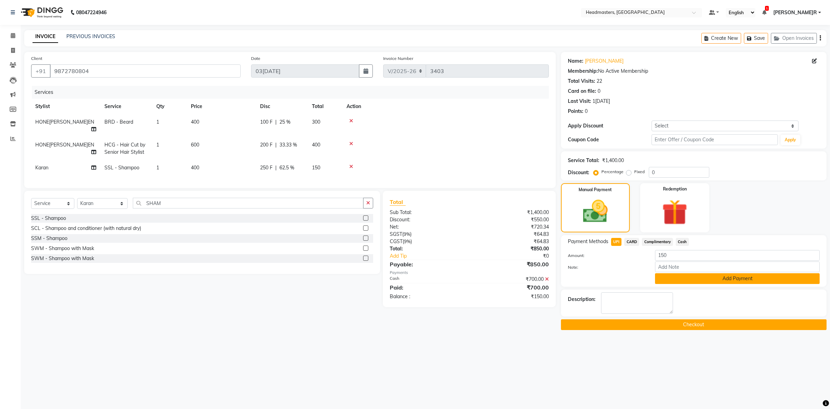
click at [682, 278] on button "Add Payment" at bounding box center [737, 278] width 165 height 11
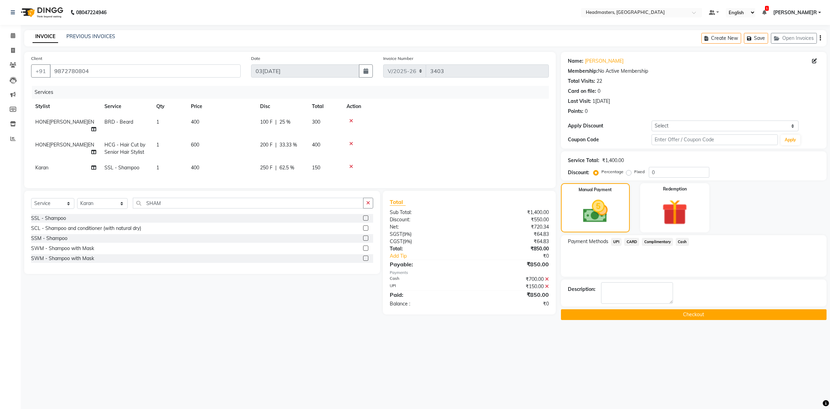
click at [646, 310] on button "Checkout" at bounding box center [694, 314] width 266 height 11
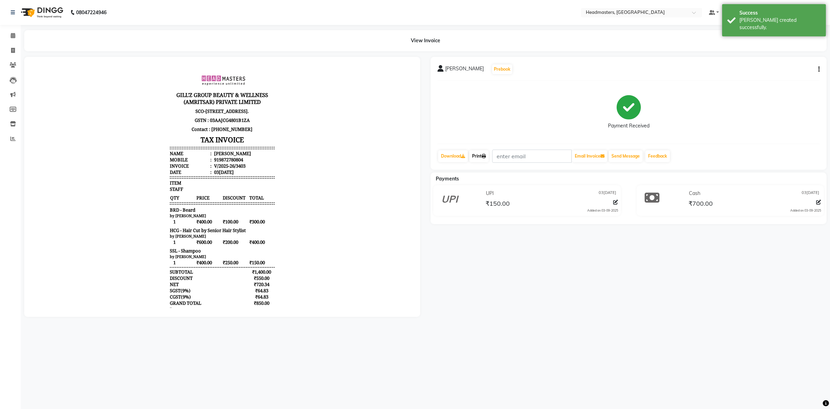
click at [479, 156] on link "Print" at bounding box center [478, 156] width 19 height 12
click at [12, 34] on icon at bounding box center [13, 35] width 4 height 5
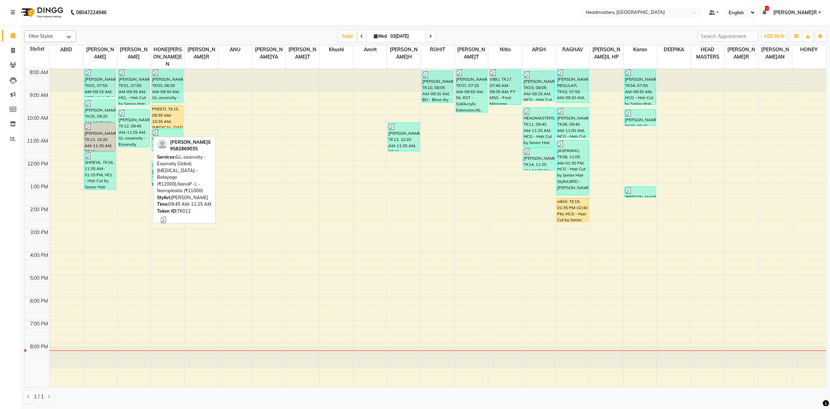
click at [171, 107] on div "PREETI, TK15, 09:35 AM-10:35 AM, [MEDICAL_DATA] - Balayage,GL-essensity - Essen…" at bounding box center [167, 117] width 31 height 22
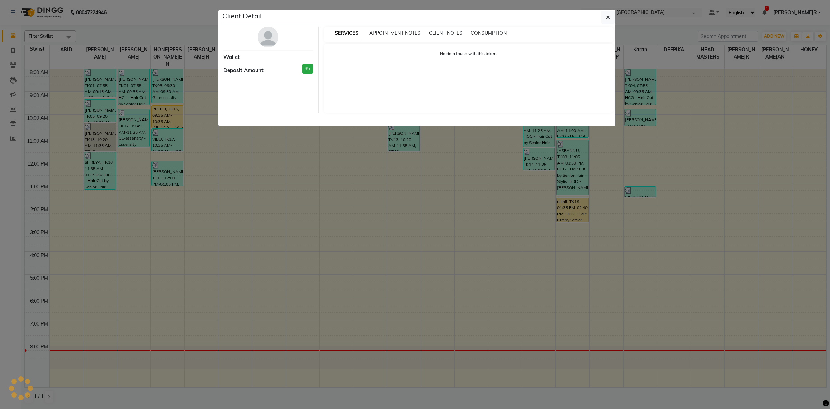
select select "1"
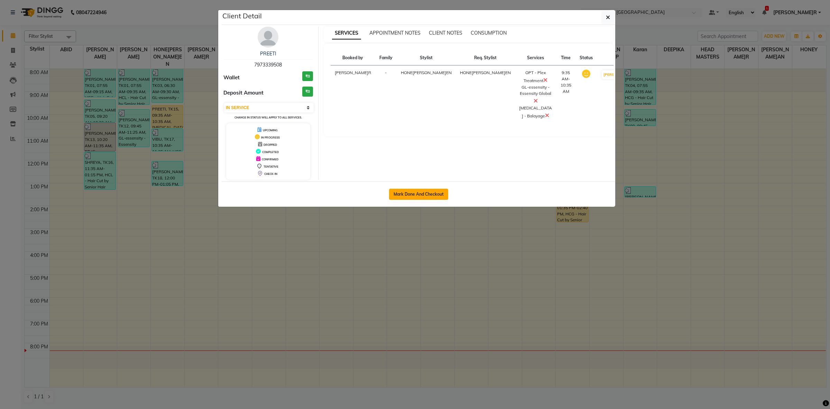
click at [406, 190] on button "Mark Done And Checkout" at bounding box center [418, 194] width 59 height 11
select select "service"
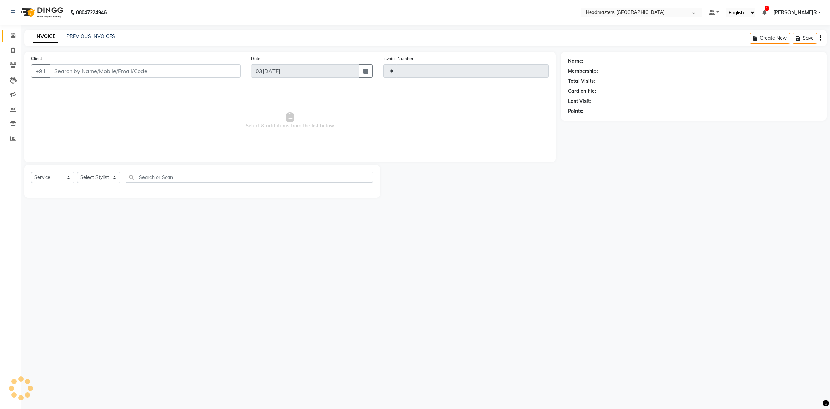
type input "3404"
select select "7132"
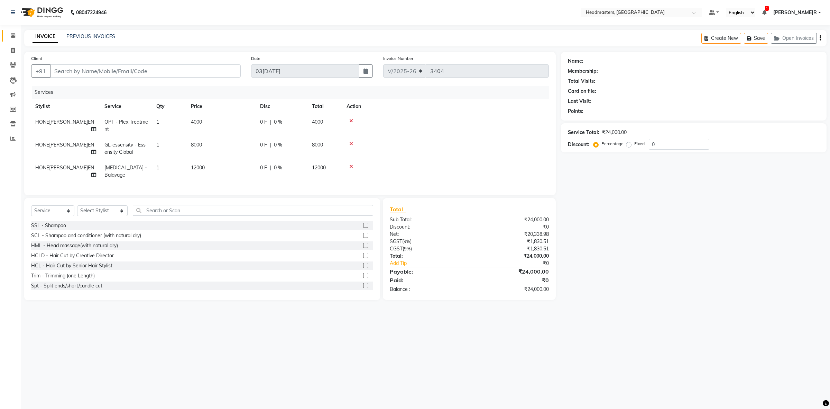
type input "7973339508"
select select "60638"
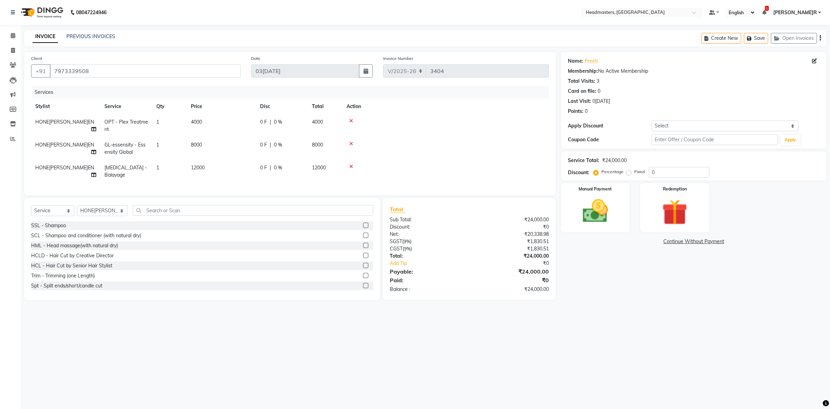
click at [267, 130] on td "0 F | 0 %" at bounding box center [282, 125] width 52 height 23
select select "60638"
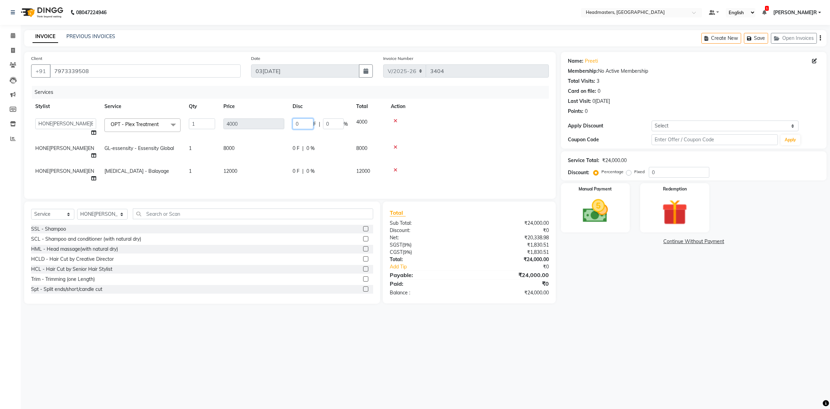
click at [310, 125] on input "0" at bounding box center [303, 123] width 21 height 11
type input "2000"
click at [280, 144] on tr "HONEY SAREEN GL-essensity - Essensity Global 1 8000 0 F | 0 % 8000" at bounding box center [290, 151] width 518 height 23
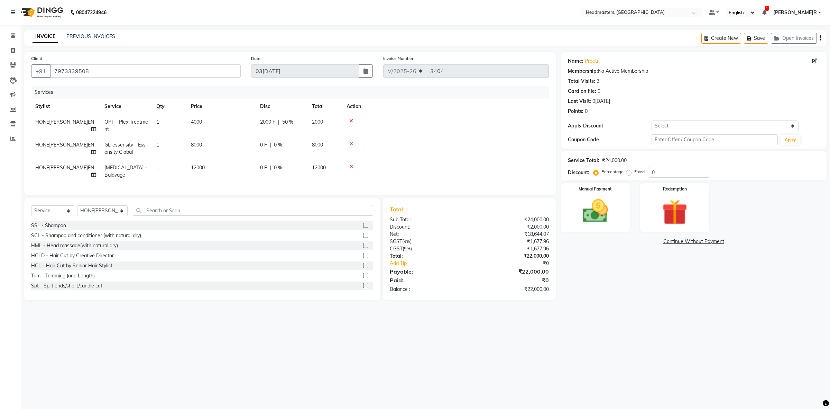
click at [240, 149] on td "8000" at bounding box center [221, 148] width 69 height 23
select select "60638"
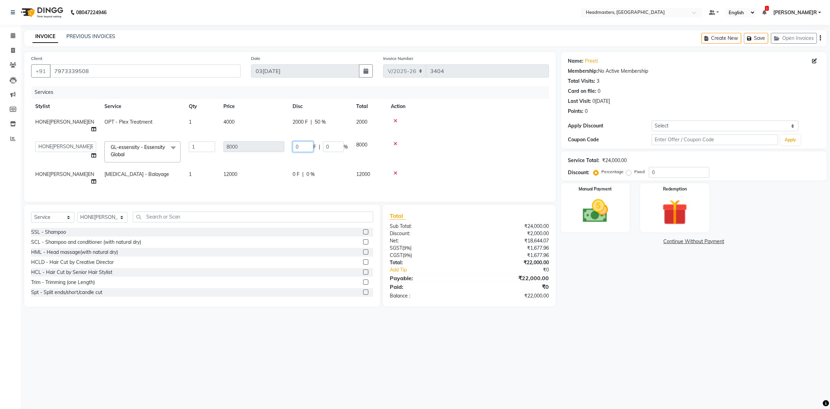
click at [305, 141] on input "0" at bounding box center [303, 146] width 21 height 11
type input "4000"
click at [241, 166] on td "12000" at bounding box center [253, 177] width 69 height 23
select select "60638"
click at [305, 164] on input "0" at bounding box center [303, 169] width 21 height 11
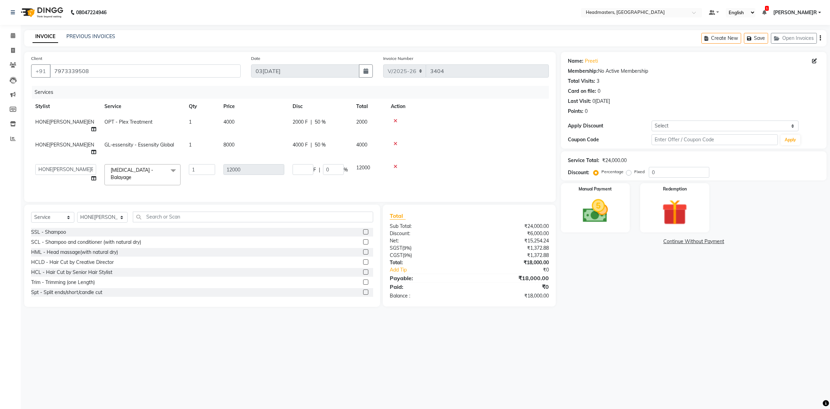
click at [274, 139] on tr "HONEY SAREEN GL-essensity - Essensity Global 1 8000 4000 F | 50 % 4000" at bounding box center [290, 148] width 518 height 23
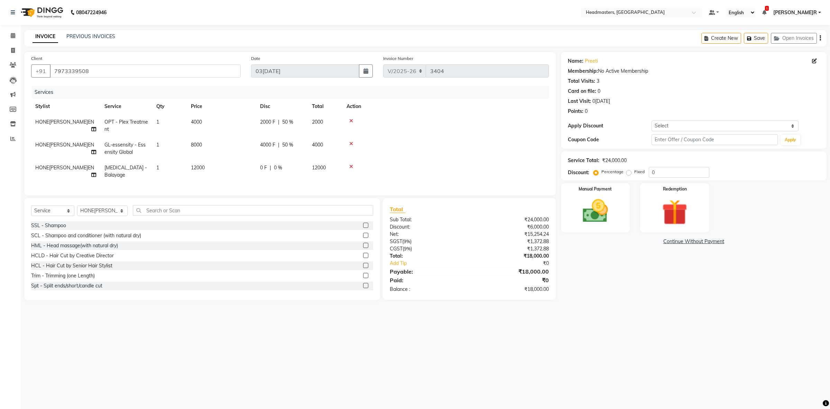
click at [264, 144] on span "4000 F" at bounding box center [267, 144] width 15 height 7
select select "60638"
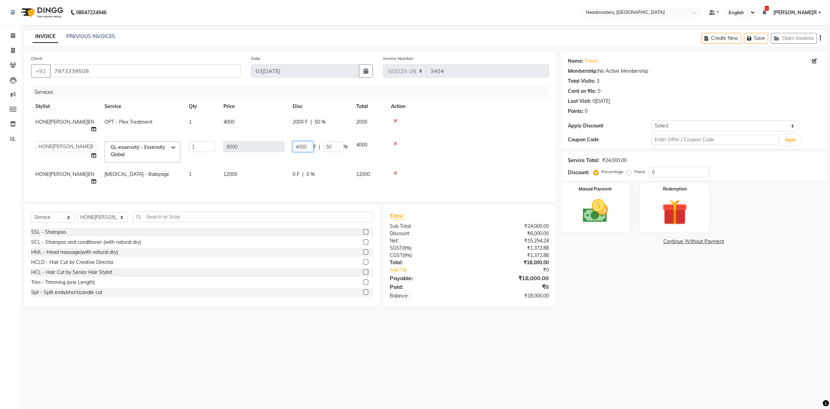
click at [299, 142] on input "4000" at bounding box center [303, 146] width 21 height 11
type input "5000"
click at [286, 112] on tr "Stylist Service Qty Price Disc Total Action" at bounding box center [290, 107] width 518 height 16
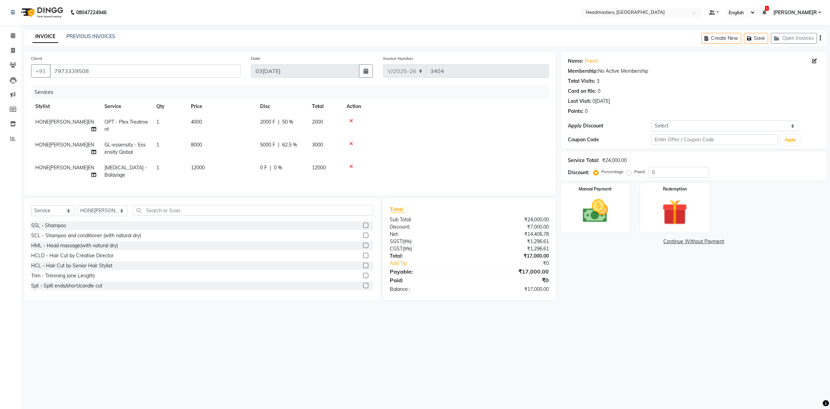
click at [259, 167] on td "0 F | 0 %" at bounding box center [282, 171] width 52 height 23
select select "60638"
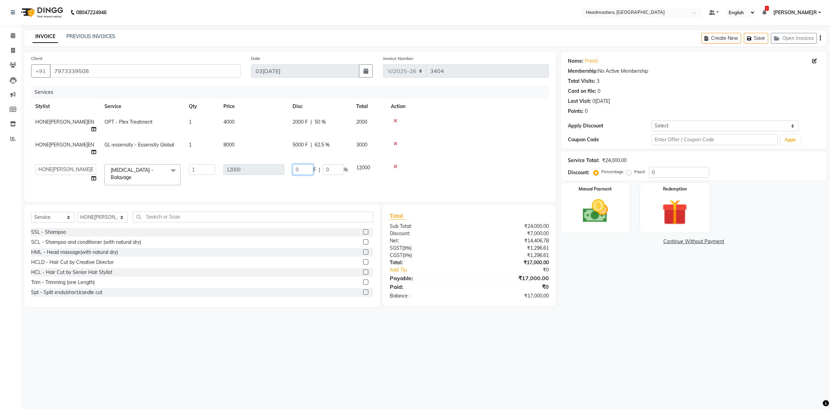
click at [303, 164] on input "0" at bounding box center [303, 169] width 21 height 11
type input "7000"
click at [296, 163] on td "7000 F | 0 %" at bounding box center [320, 174] width 64 height 29
select select "60638"
click at [297, 120] on span "2000 F" at bounding box center [300, 121] width 15 height 7
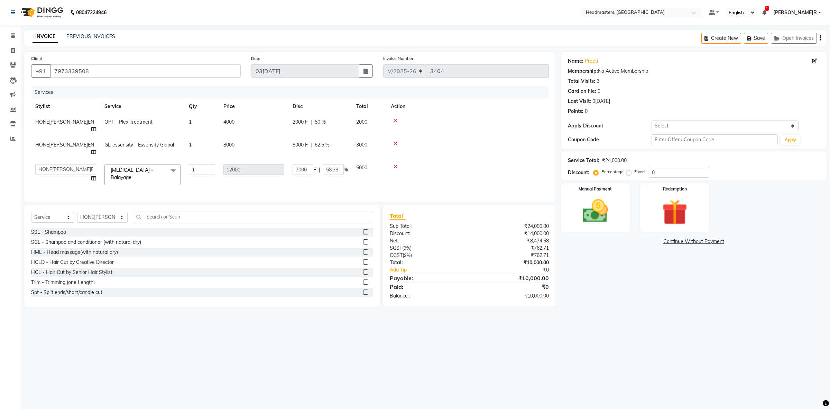
select select "60638"
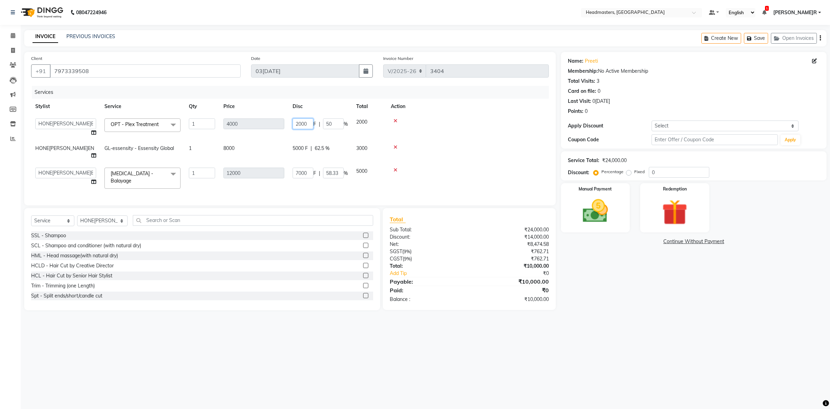
click at [302, 125] on input "2000" at bounding box center [303, 123] width 21 height 11
click at [299, 125] on input "2000" at bounding box center [303, 123] width 21 height 11
type input "1000"
click at [303, 129] on input "1000" at bounding box center [303, 123] width 21 height 11
click at [257, 146] on tbody "ABID Amrit ANU ARSH DEEPIKA GURJEET HEAD MASTERS HONEY HONEY KUMAR HONEY SAREEN…" at bounding box center [290, 153] width 518 height 79
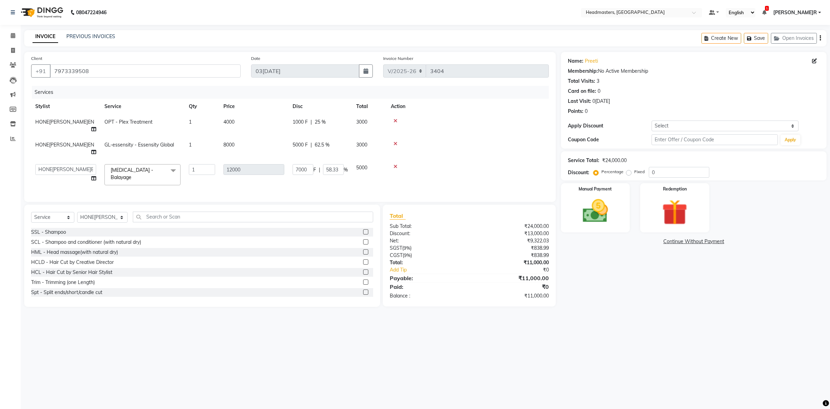
click at [295, 141] on span "5000 F" at bounding box center [300, 144] width 15 height 7
select select "60638"
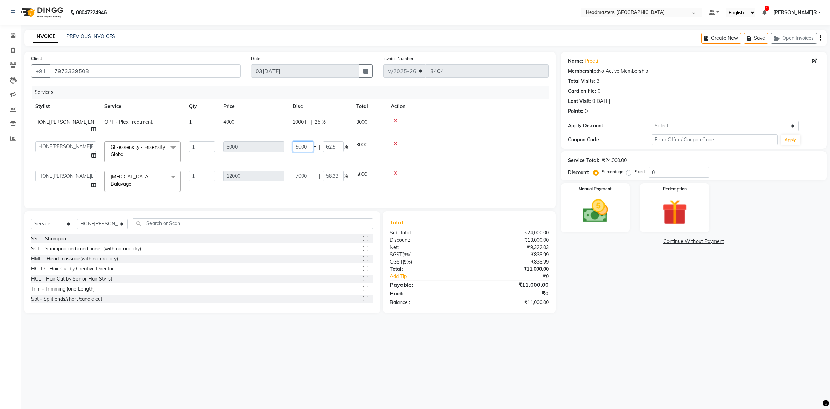
click at [300, 142] on input "5000" at bounding box center [303, 146] width 21 height 11
type input "4000"
drag, startPoint x: 324, startPoint y: 156, endPoint x: 406, endPoint y: 156, distance: 82.3
click at [324, 156] on tbody "HONEY SAREEN OPT - Plex Treatment 1 4000 1000 F | 25 % 3000 ABID Amrit ANU ARSH…" at bounding box center [290, 155] width 518 height 82
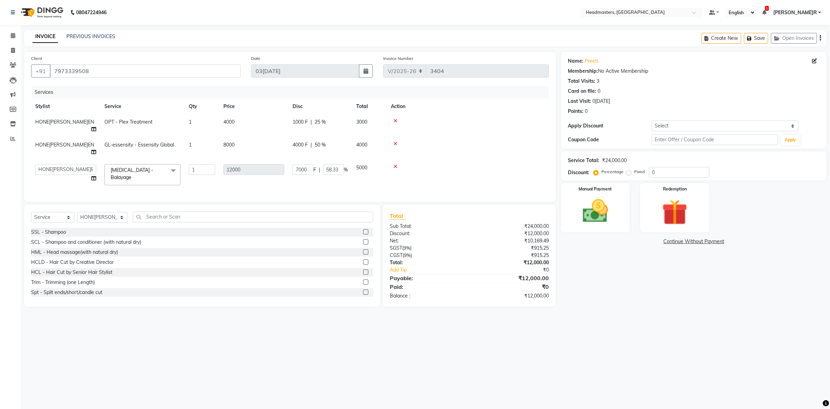
click at [324, 165] on tr "ABID Amrit ANU ARSH DEEPIKA GURJEET HEAD MASTERS HONEY HONEY KUMAR HONEY SAREEN…" at bounding box center [290, 174] width 518 height 29
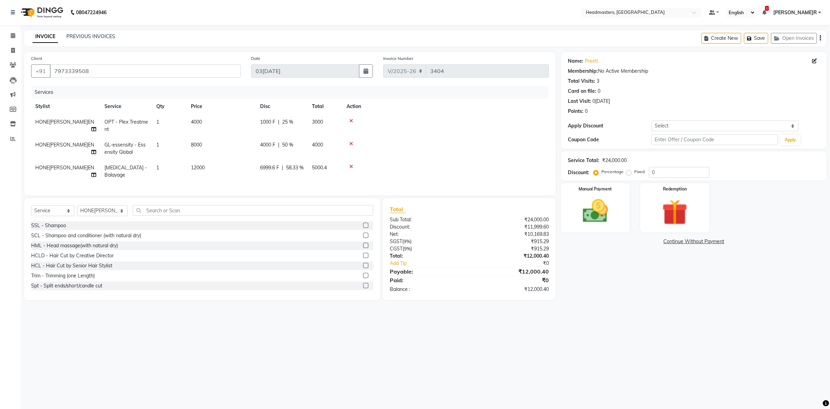
click at [260, 125] on span "1000 F" at bounding box center [267, 121] width 15 height 7
select select "60638"
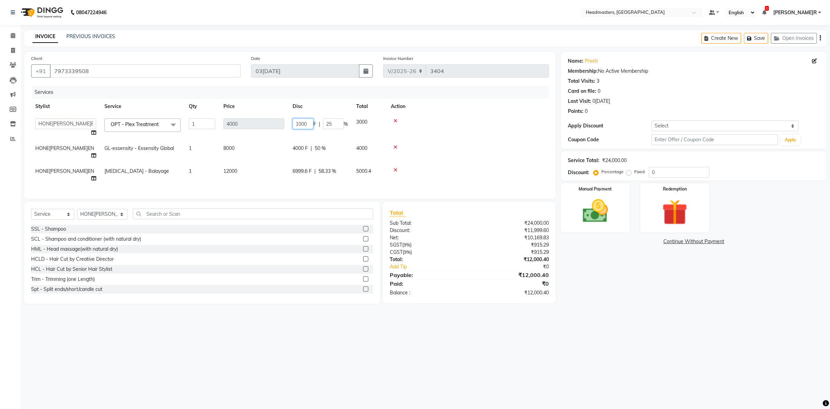
click at [298, 123] on input "1000" at bounding box center [303, 123] width 21 height 11
type input "3000"
click at [272, 134] on tr "ABID Amrit ANU ARSH DEEPIKA GURJEET HEAD MASTERS HONEY HONEY KUMAR HONEY SAREEN…" at bounding box center [290, 127] width 518 height 26
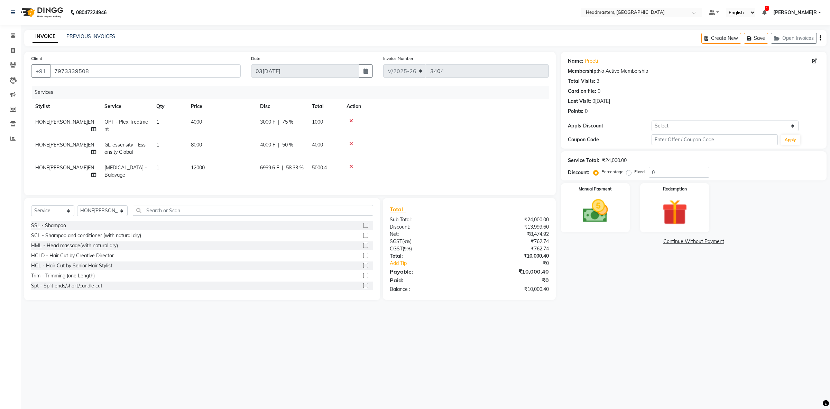
click at [275, 167] on span "6999.6 F" at bounding box center [269, 167] width 19 height 7
select select "60638"
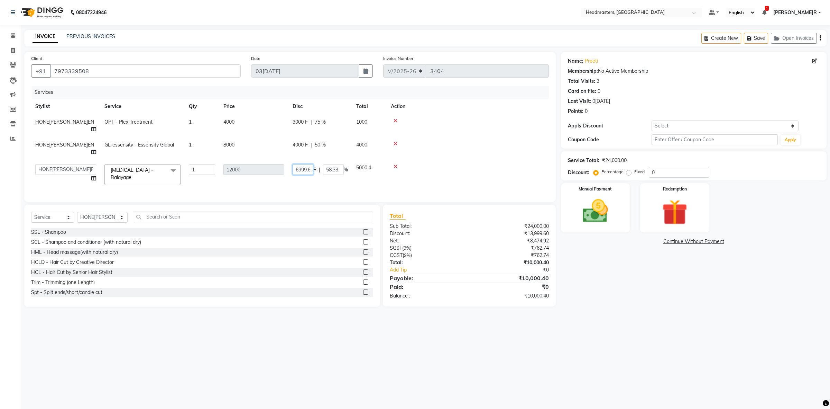
click at [309, 164] on input "6999.6" at bounding box center [303, 169] width 21 height 11
type input "6"
type input "7000"
click at [427, 163] on td at bounding box center [468, 174] width 162 height 29
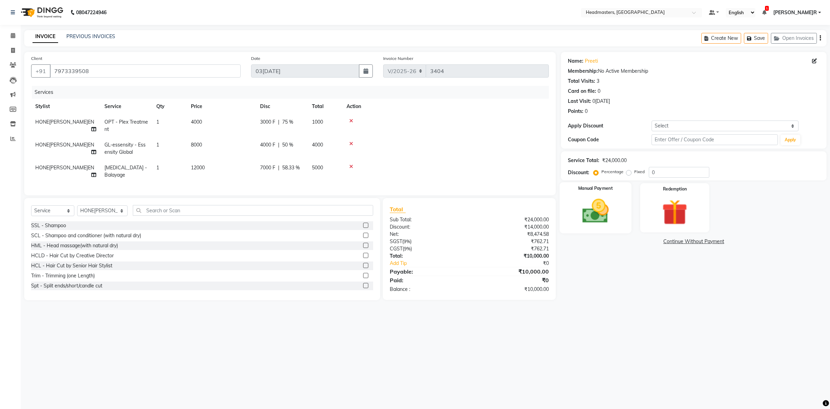
drag, startPoint x: 585, startPoint y: 204, endPoint x: 585, endPoint y: 208, distance: 4.2
click at [584, 204] on img at bounding box center [595, 211] width 43 height 30
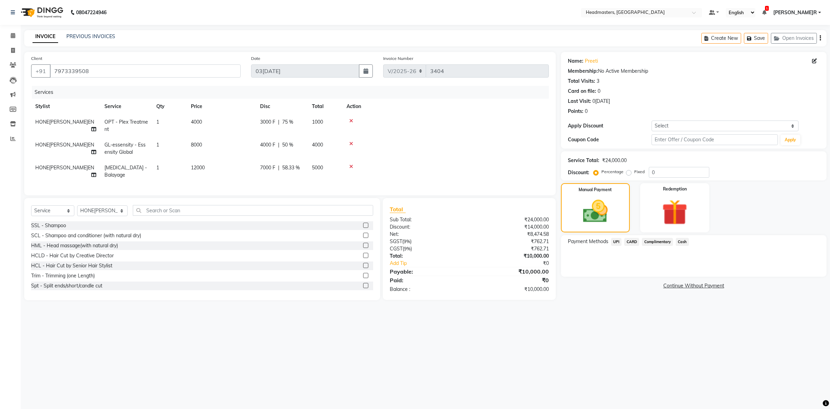
click at [685, 241] on span "Cash" at bounding box center [682, 242] width 13 height 8
click at [678, 273] on button "Add Payment" at bounding box center [737, 278] width 165 height 11
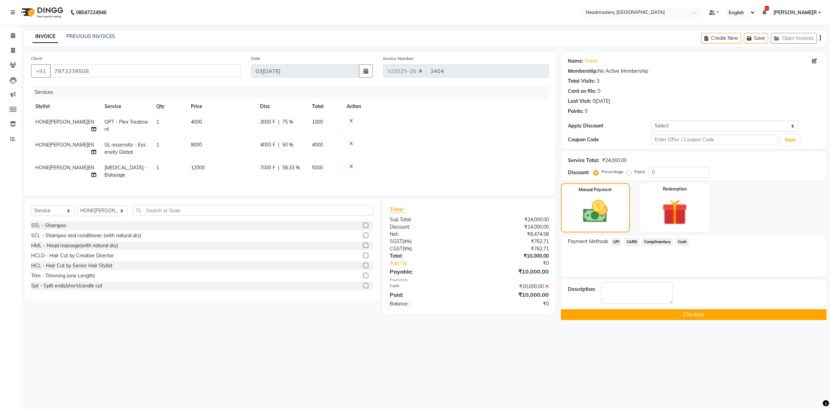
click at [674, 315] on button "Checkout" at bounding box center [694, 314] width 266 height 11
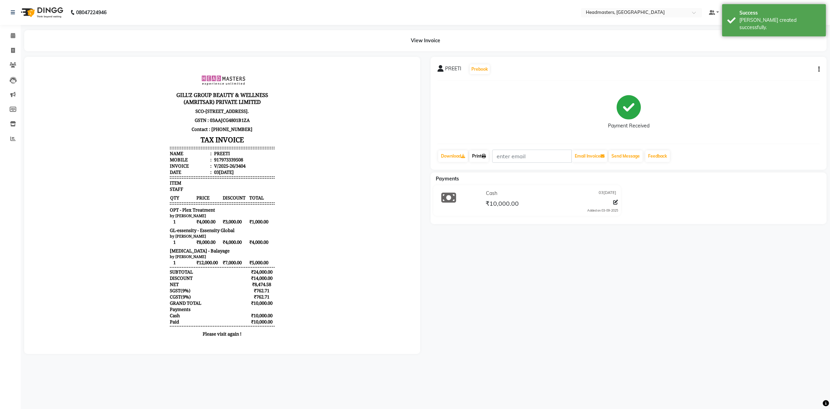
click at [485, 154] on icon at bounding box center [484, 156] width 4 height 4
click at [477, 153] on link "Print" at bounding box center [478, 156] width 19 height 12
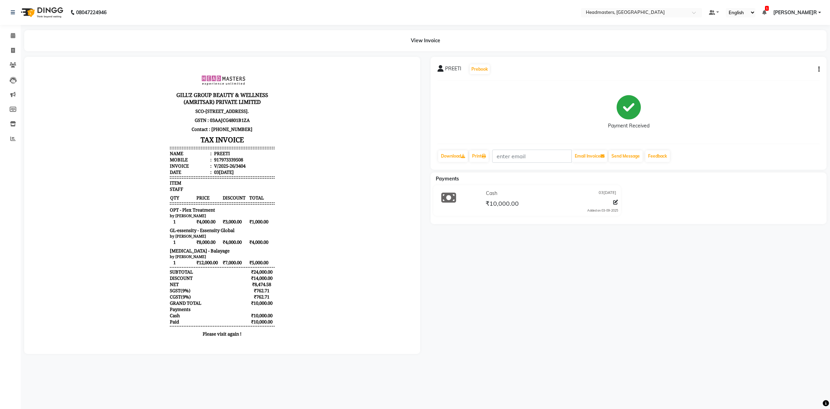
click at [19, 40] on ngb-tooltip-window "Calendar" at bounding box center [32, 36] width 27 height 12
click at [14, 35] on icon at bounding box center [13, 35] width 4 height 5
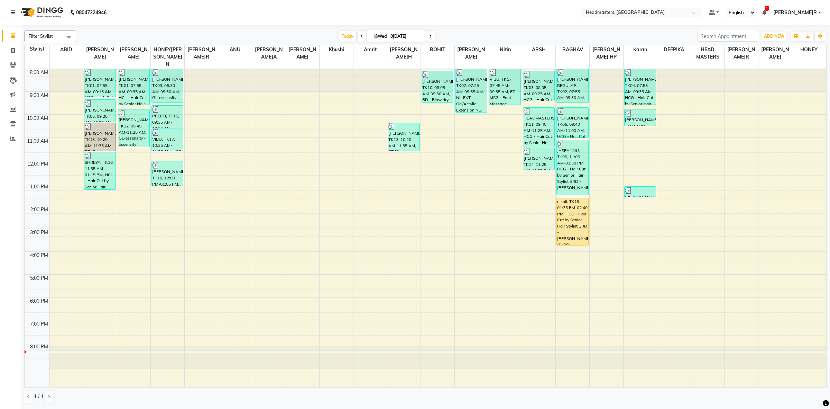
drag, startPoint x: 572, startPoint y: 215, endPoint x: 569, endPoint y: 236, distance: 20.9
click at [569, 236] on div "[PERSON_NAME] REGULAR, TK02, 07:55 AM-09:30 AM, BRD - [PERSON_NAME],WX-[PERSON_…" at bounding box center [573, 228] width 34 height 318
drag, startPoint x: 573, startPoint y: 236, endPoint x: 583, endPoint y: 236, distance: 10.0
click at [583, 236] on div "[PERSON_NAME]Y REGULAR, TK02, 07:55 AM-09:30 AM, BRD -[PERSON_NAME]d,WX[PERSON_…" at bounding box center [573, 228] width 34 height 318
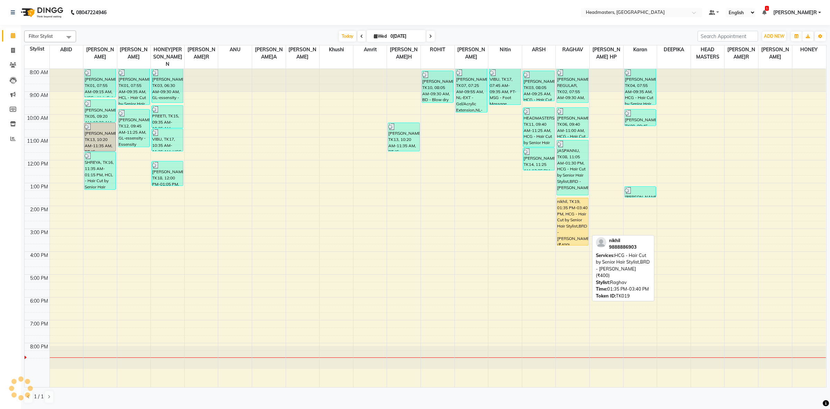
click at [581, 209] on div "nikhil, TK19, 01:35 PM-03:40 PM, HCG - Hair Cut by Senior Hair Stylist,BRD -[PE…" at bounding box center [572, 221] width 31 height 47
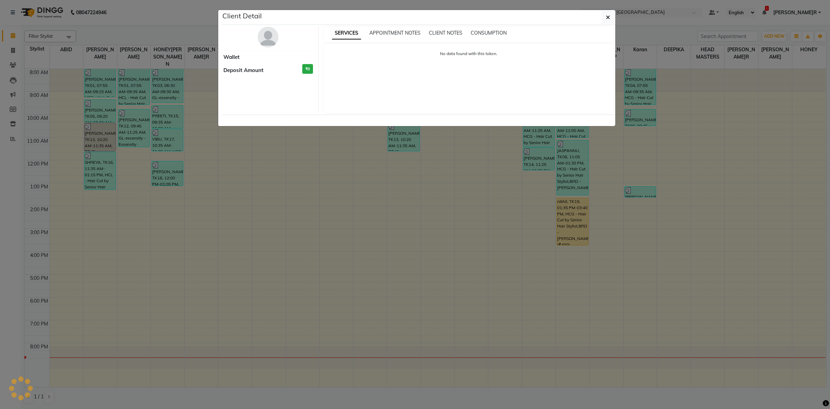
select select "1"
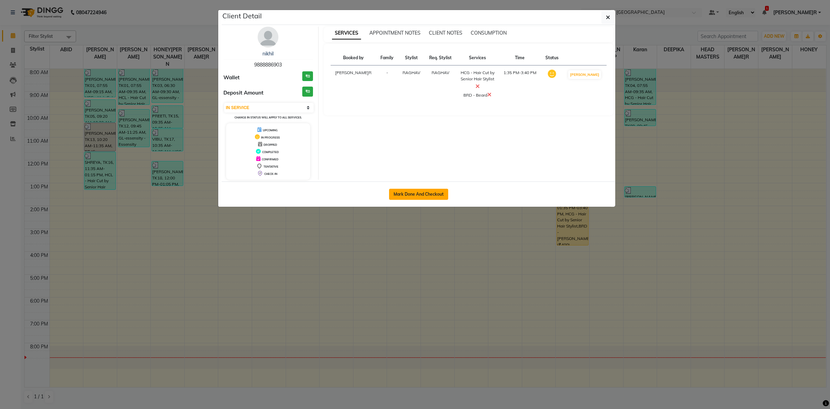
click at [419, 191] on button "Mark Done And Checkout" at bounding box center [418, 194] width 59 height 11
select select "service"
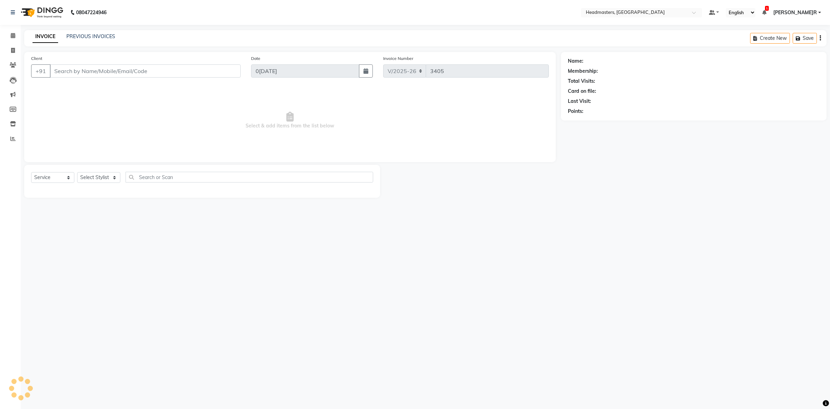
type input "9888886903"
select select "60639"
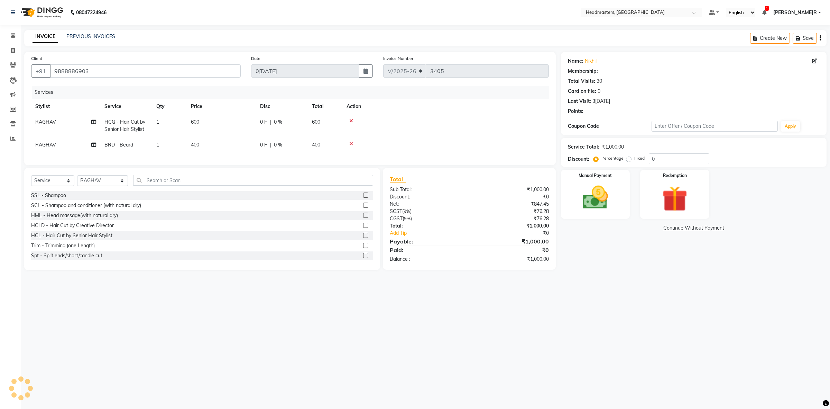
click at [239, 120] on td "600" at bounding box center [221, 125] width 69 height 23
select select "60639"
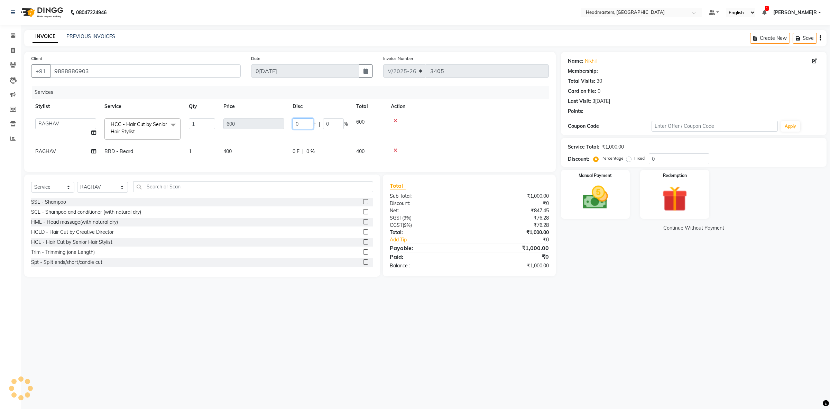
click at [312, 122] on input "0" at bounding box center [303, 123] width 21 height 11
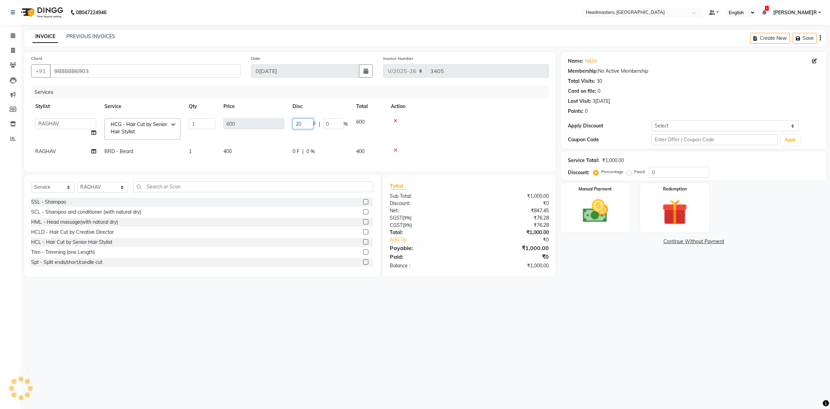
type input "200"
click at [264, 156] on div "Services Stylist Service Qty Price Disc Total Action ABID Amrit ANU ARSH DEEPIK…" at bounding box center [290, 125] width 518 height 79
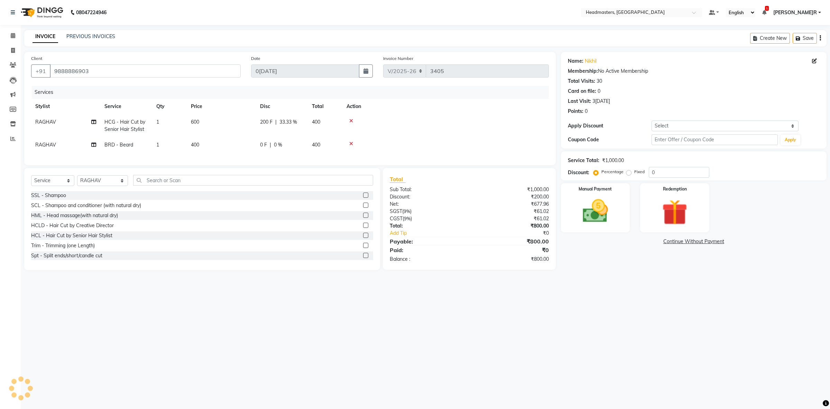
click at [270, 149] on td "0 F | 0 %" at bounding box center [282, 145] width 52 height 16
select select "60639"
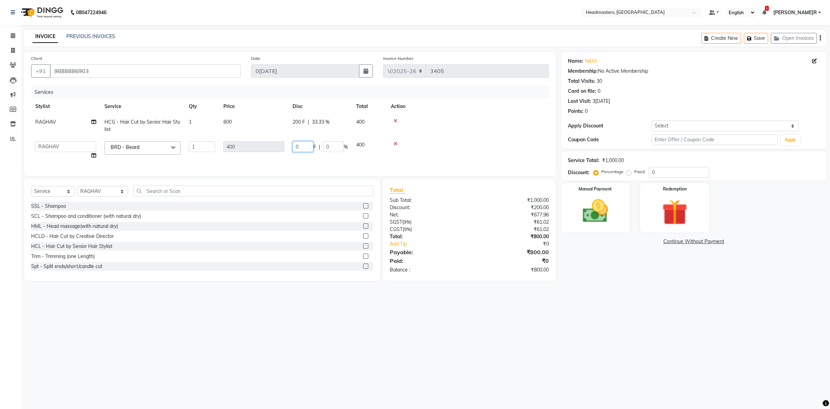
click at [304, 143] on input "0" at bounding box center [303, 146] width 21 height 11
type input "100"
click at [423, 150] on td at bounding box center [468, 150] width 162 height 26
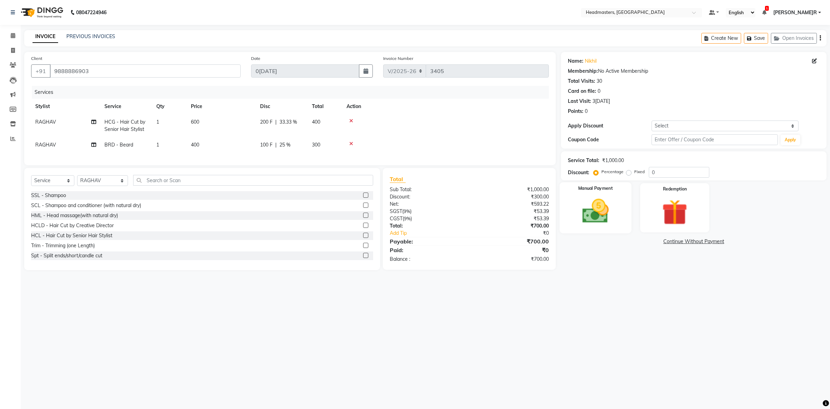
click at [621, 210] on div "Manual Payment" at bounding box center [596, 207] width 72 height 51
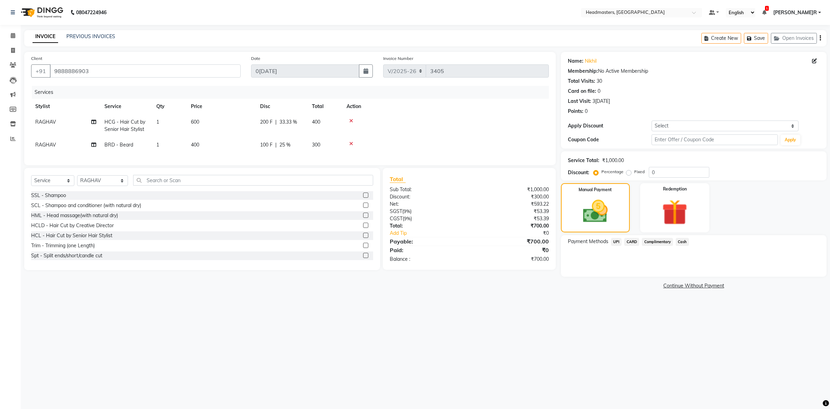
click at [682, 243] on span "Cash" at bounding box center [682, 242] width 13 height 8
click at [667, 280] on button "Add Payment" at bounding box center [737, 278] width 165 height 11
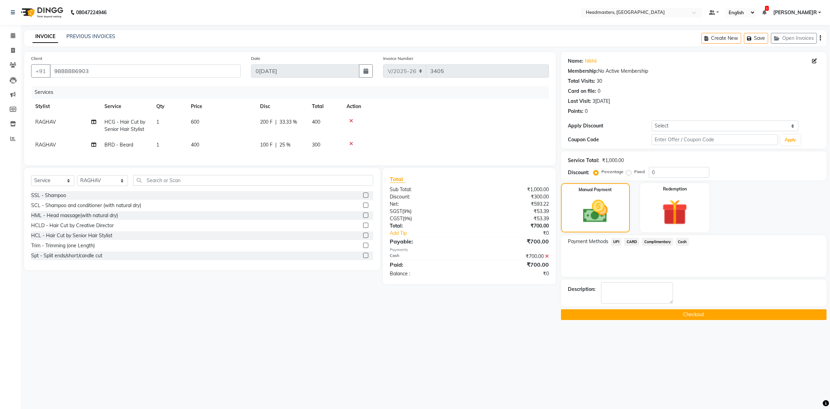
click at [619, 312] on button "Checkout" at bounding box center [694, 314] width 266 height 11
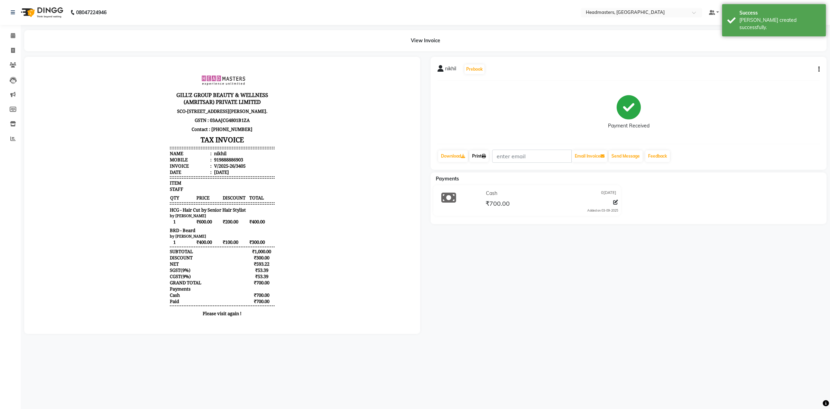
click at [479, 155] on link "Print" at bounding box center [478, 156] width 19 height 12
click at [13, 35] on icon at bounding box center [13, 35] width 4 height 5
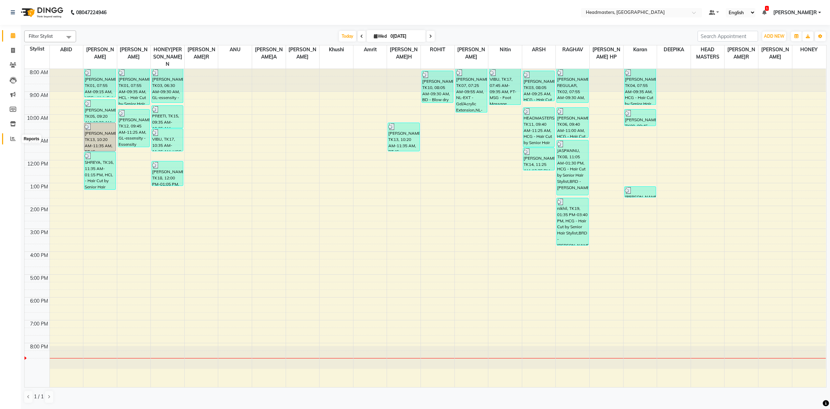
click at [12, 136] on icon at bounding box center [12, 138] width 5 height 5
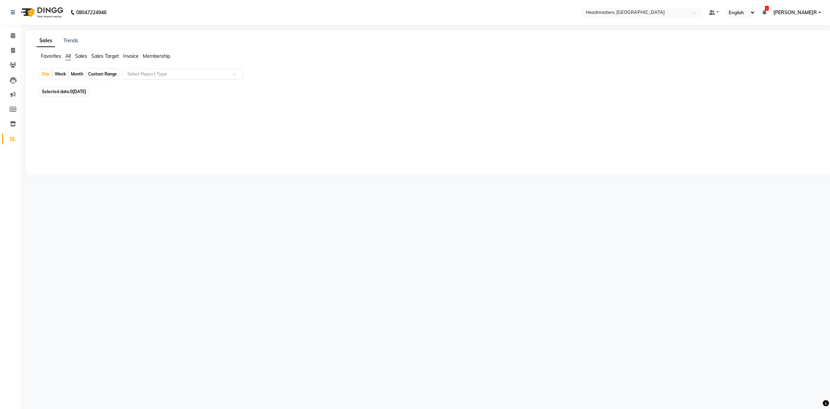
click at [174, 76] on input "text" at bounding box center [176, 74] width 100 height 7
click at [171, 87] on div "Product sales" at bounding box center [182, 87] width 120 height 14
select select "csv"
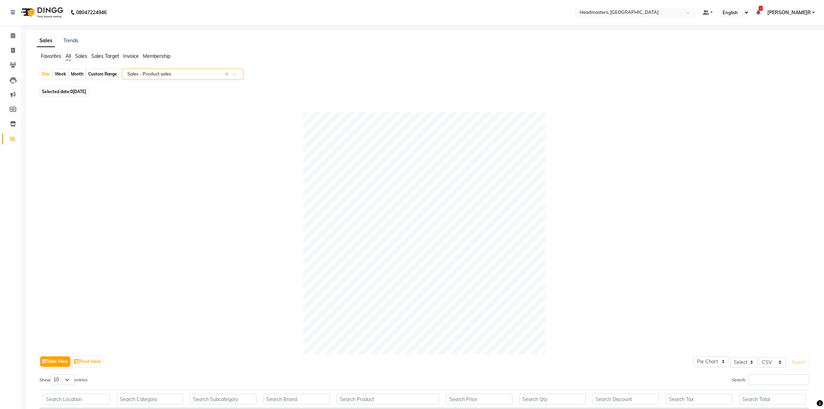
scroll to position [100, 0]
